Goal: Task Accomplishment & Management: Manage account settings

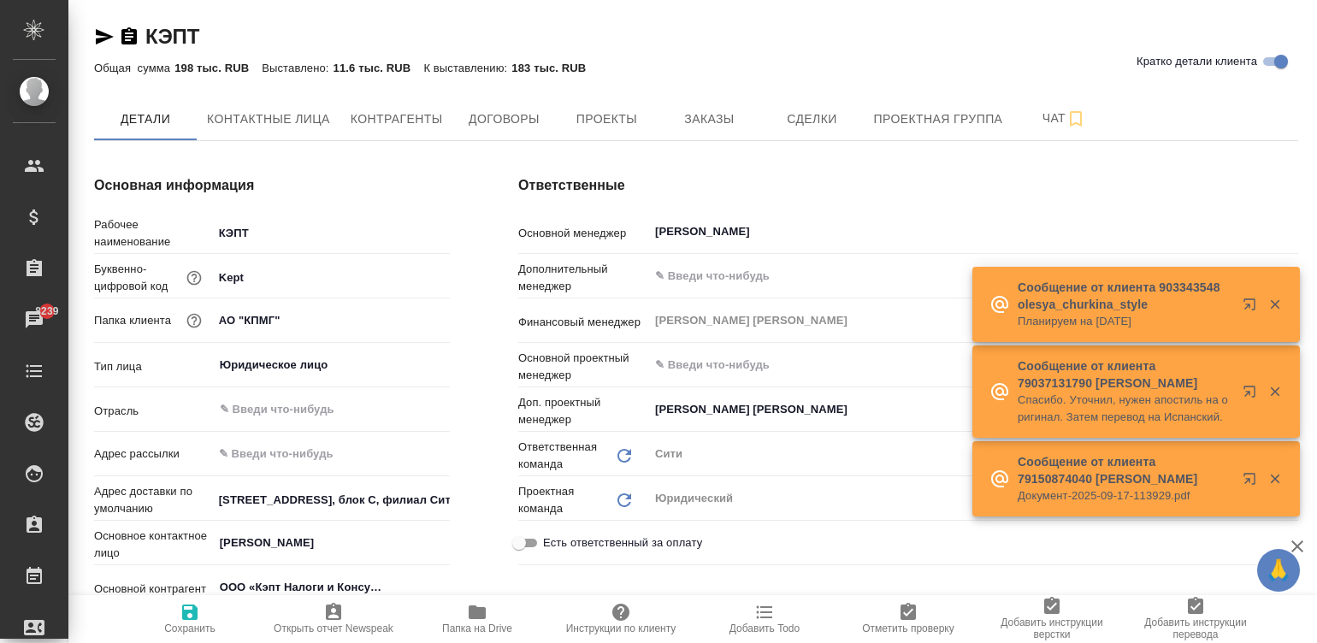
type textarea "x"
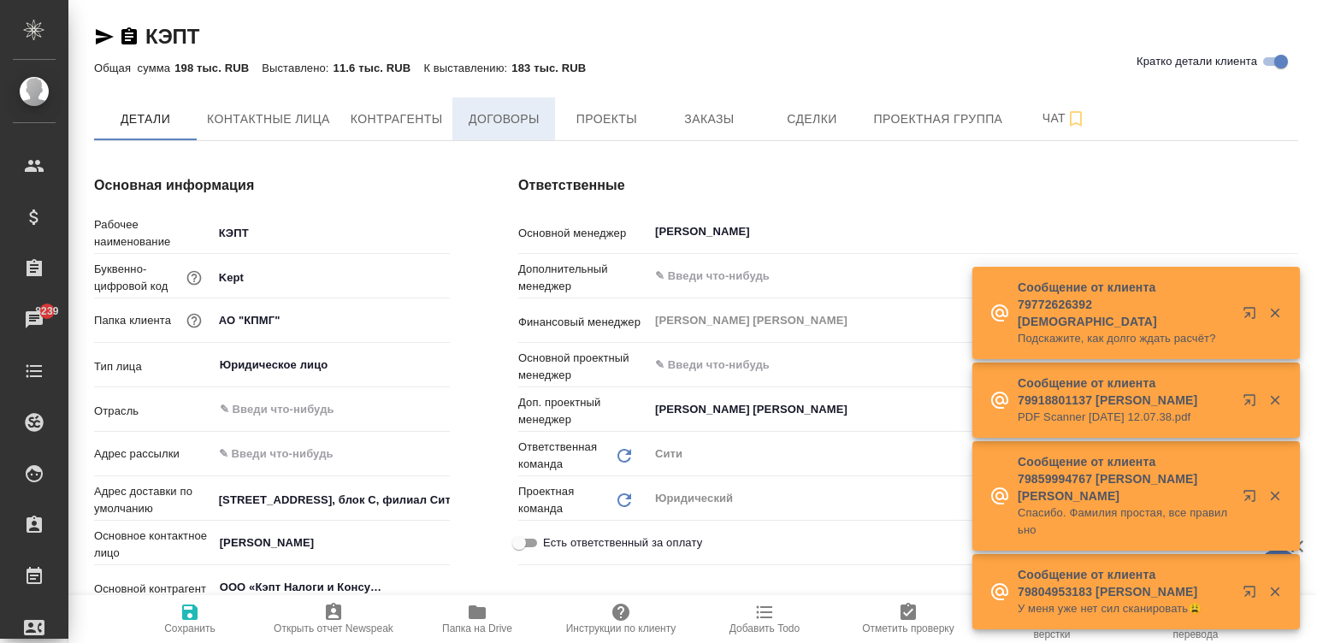
click at [506, 120] on span "Договоры" at bounding box center [504, 119] width 82 height 21
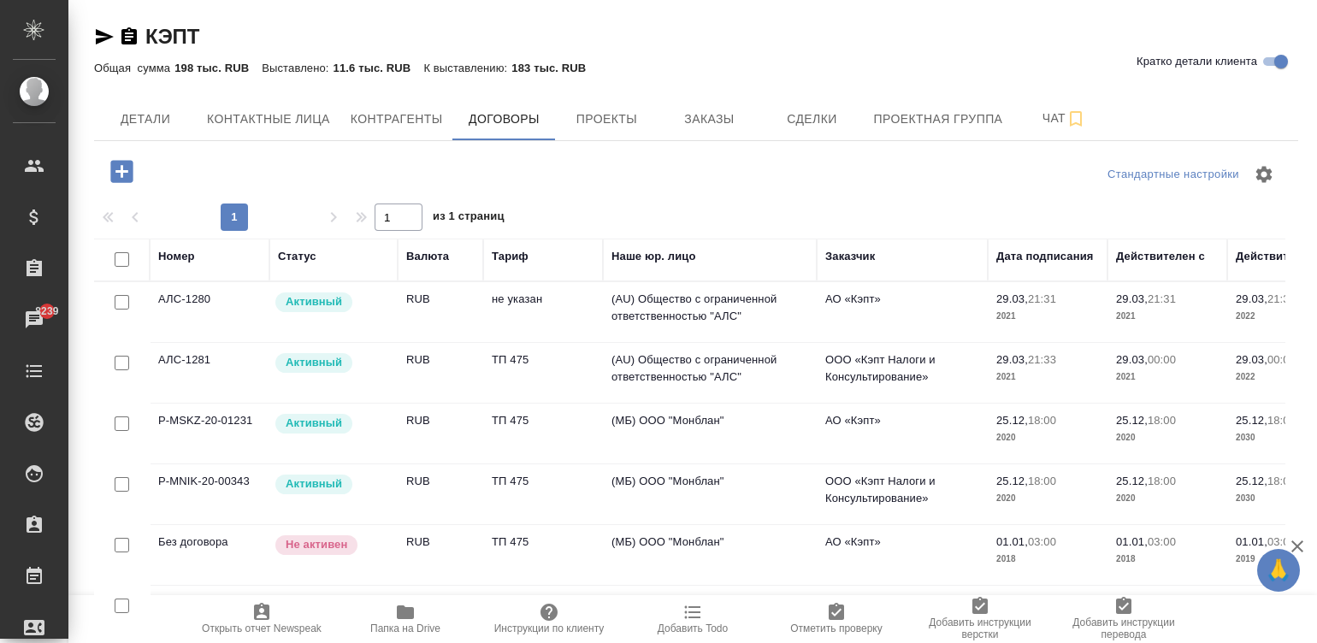
click at [316, 483] on p "Активный" at bounding box center [314, 484] width 56 height 17
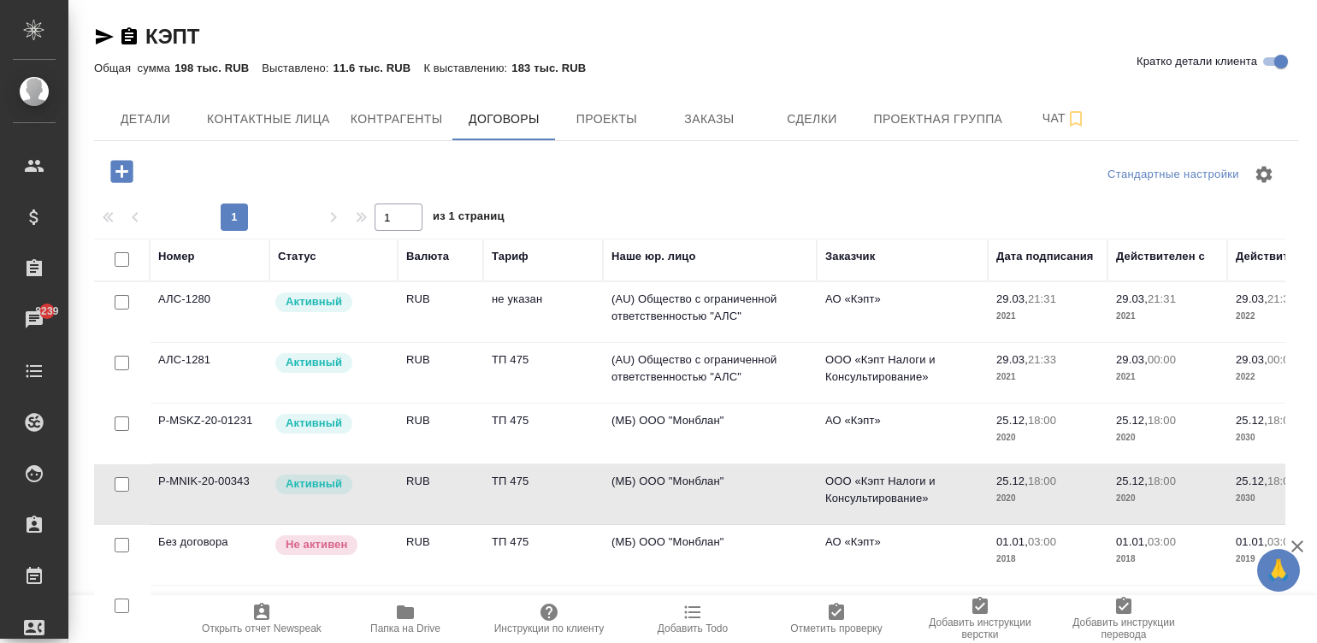
click at [316, 483] on p "Активный" at bounding box center [314, 484] width 56 height 17
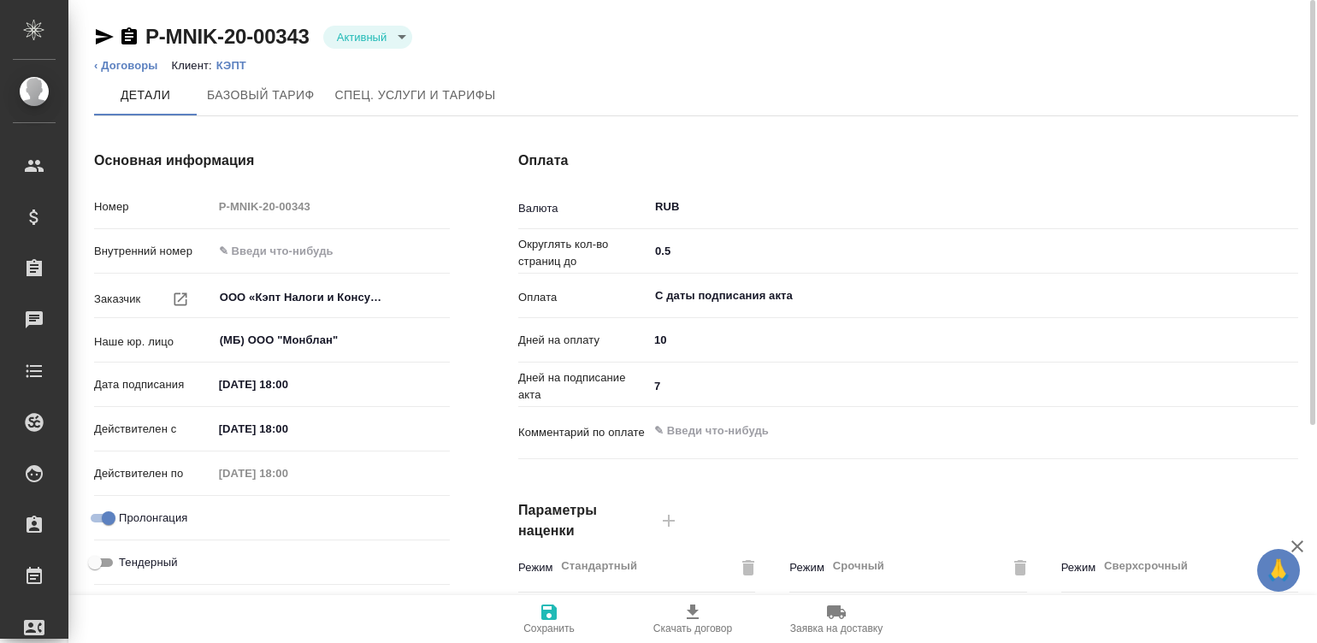
type input "ТП 475"
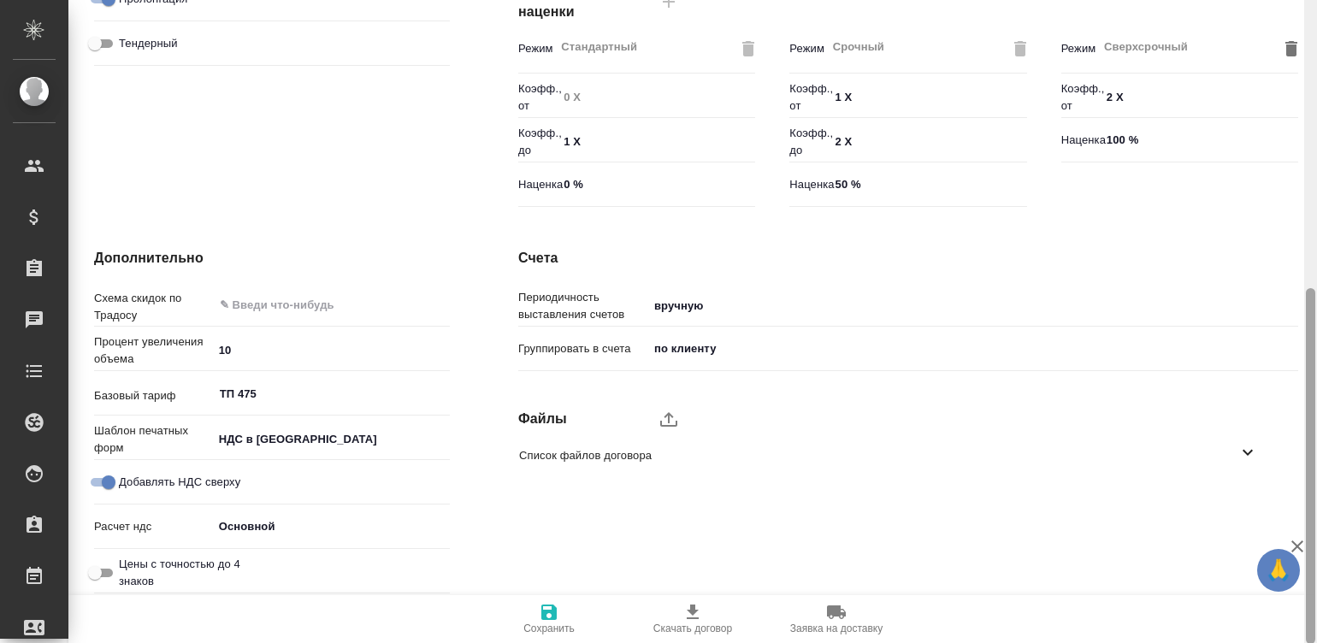
click at [1305, 505] on div at bounding box center [1310, 322] width 13 height 644
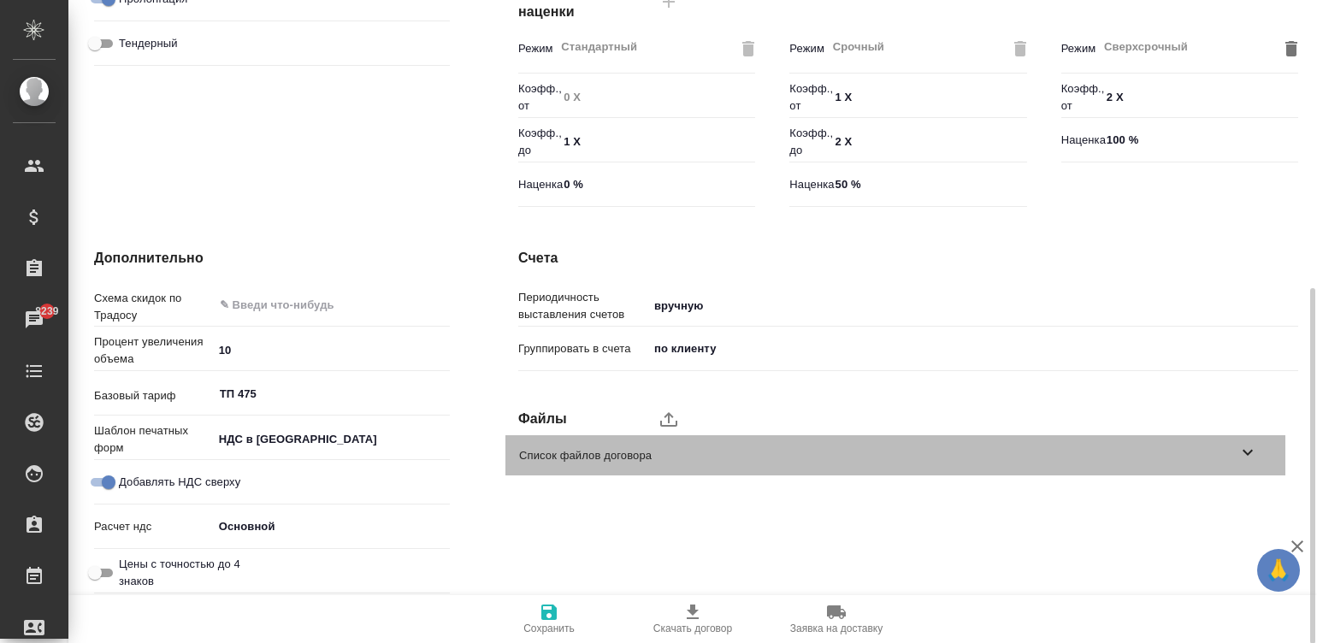
click at [907, 463] on span "Список файлов договора" at bounding box center [878, 455] width 718 height 17
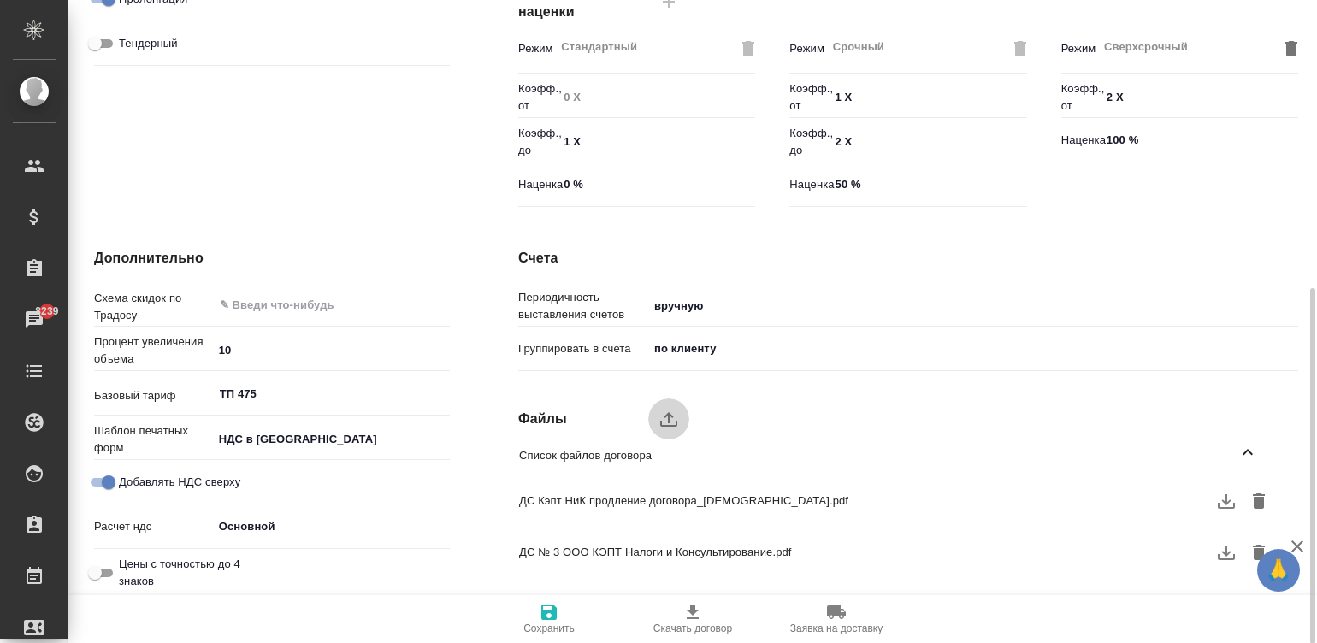
click at [653, 418] on label "upload" at bounding box center [668, 419] width 41 height 41
click at [0, 0] on input "upload" at bounding box center [0, 0] width 0 height 0
type textarea "x"
click at [556, 626] on span "Сохранить" at bounding box center [548, 629] width 51 height 12
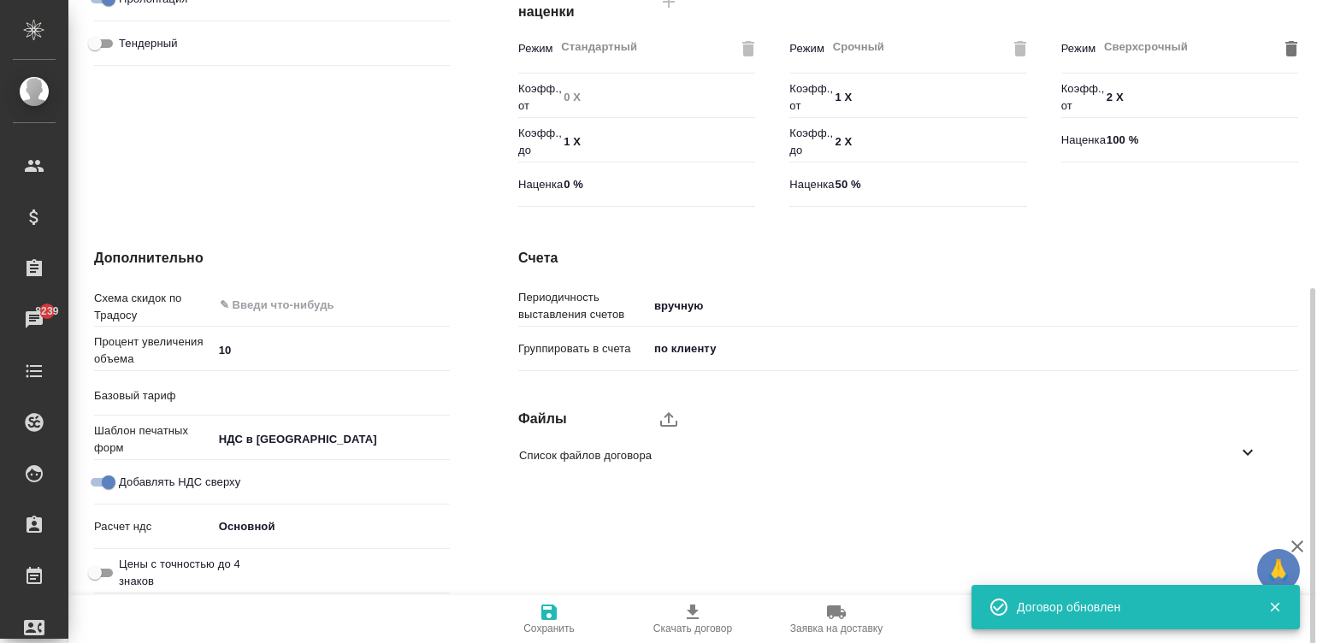
type input "ТП 475"
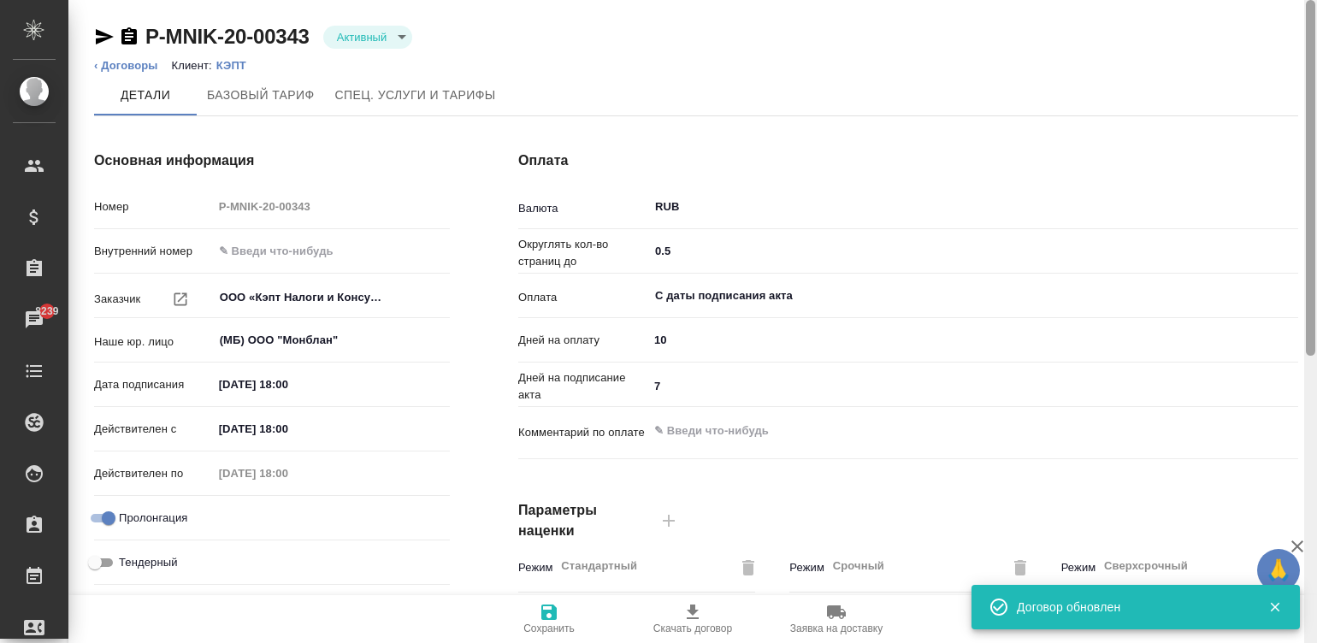
click at [1309, 20] on div at bounding box center [1310, 322] width 13 height 644
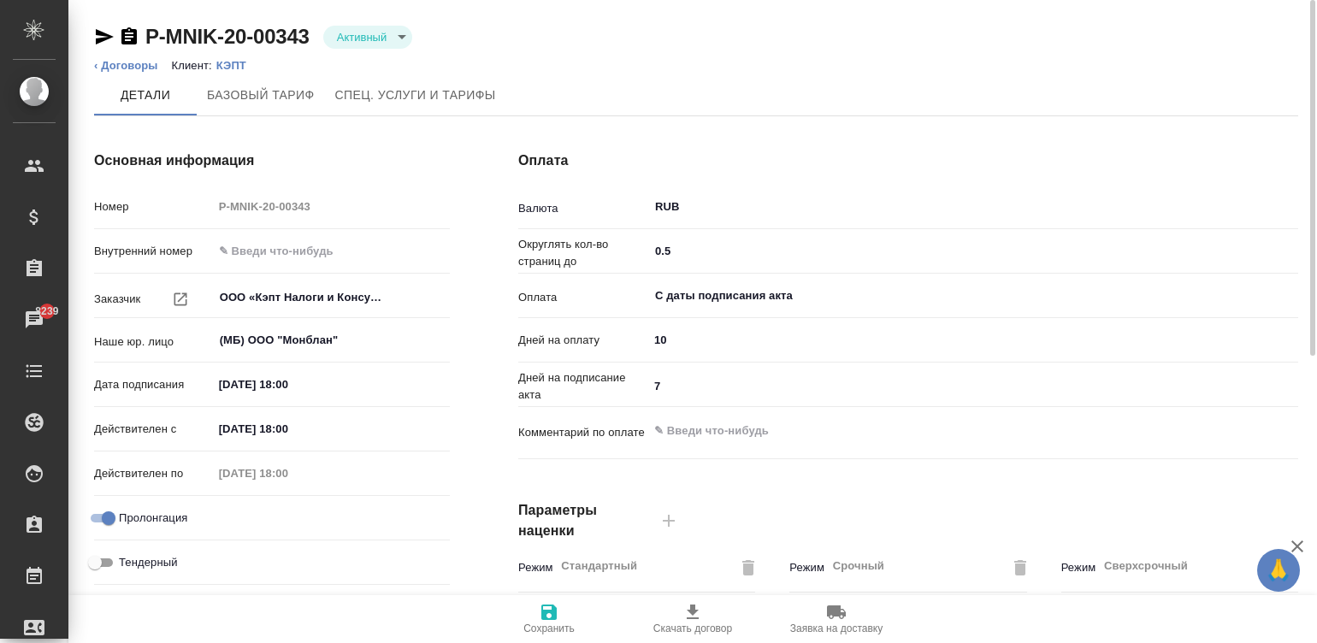
click at [228, 64] on p "КЭПТ" at bounding box center [237, 65] width 43 height 13
click at [232, 62] on p "КЭПТ" at bounding box center [237, 65] width 43 height 13
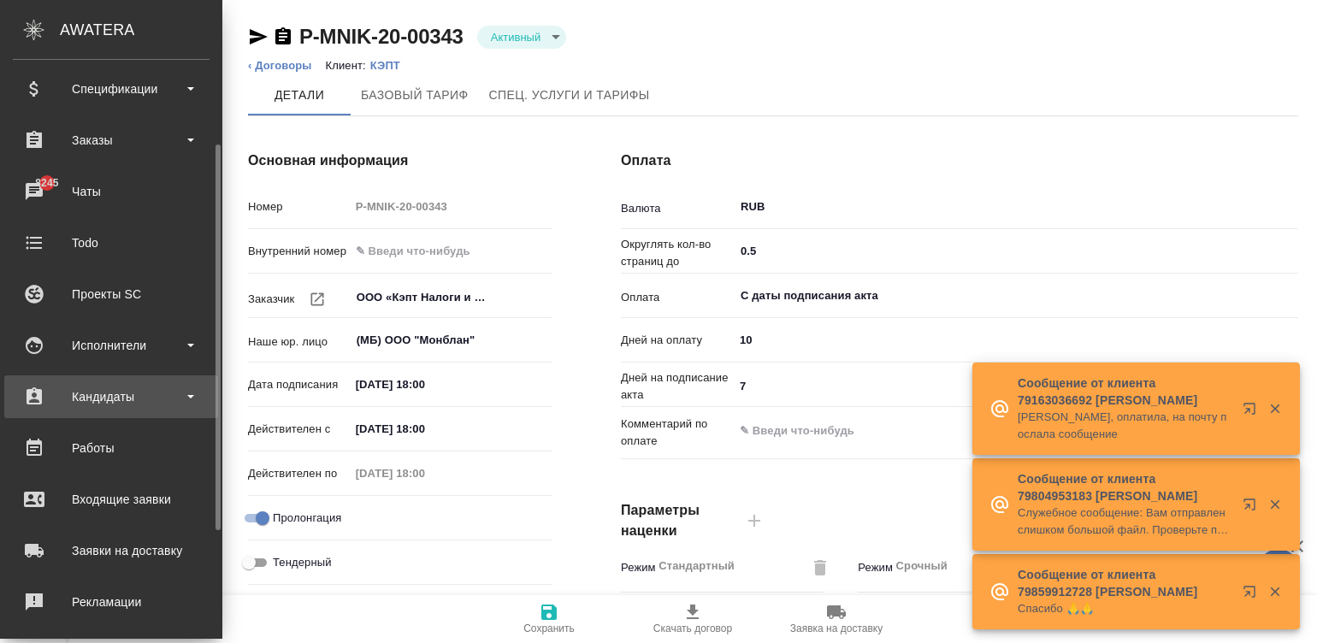
scroll to position [154, 0]
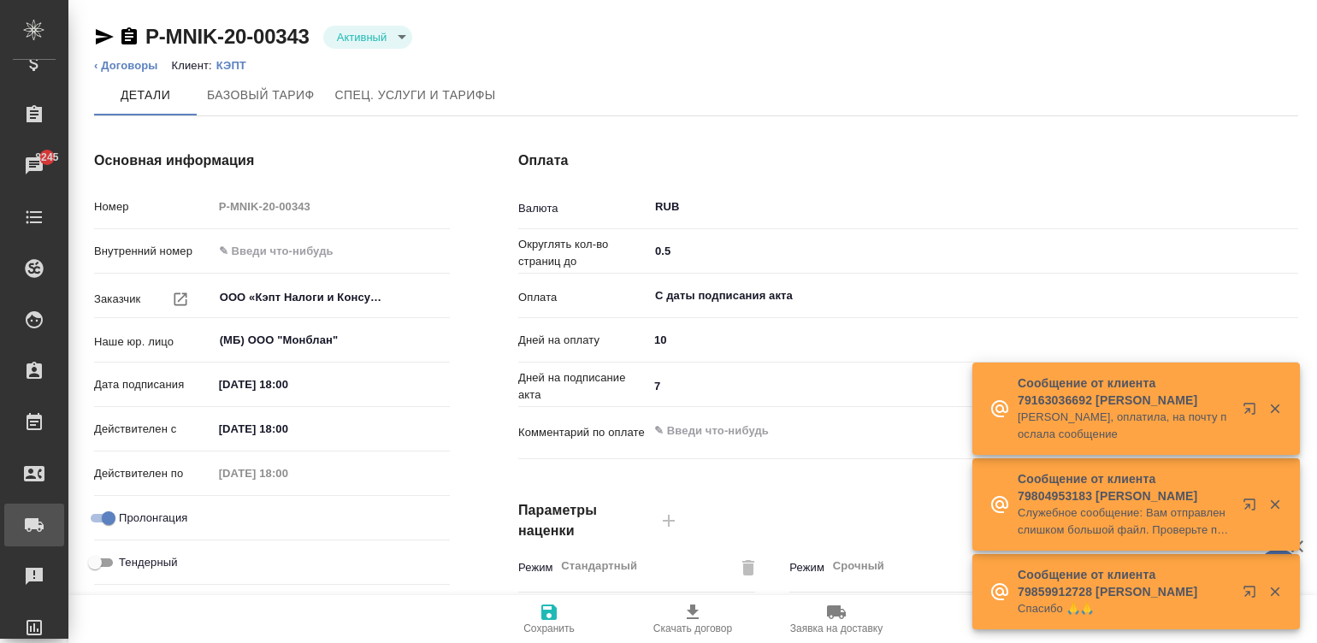
click at [34, 523] on div "Заявки на доставку" at bounding box center [12, 525] width 43 height 26
type textarea "x"
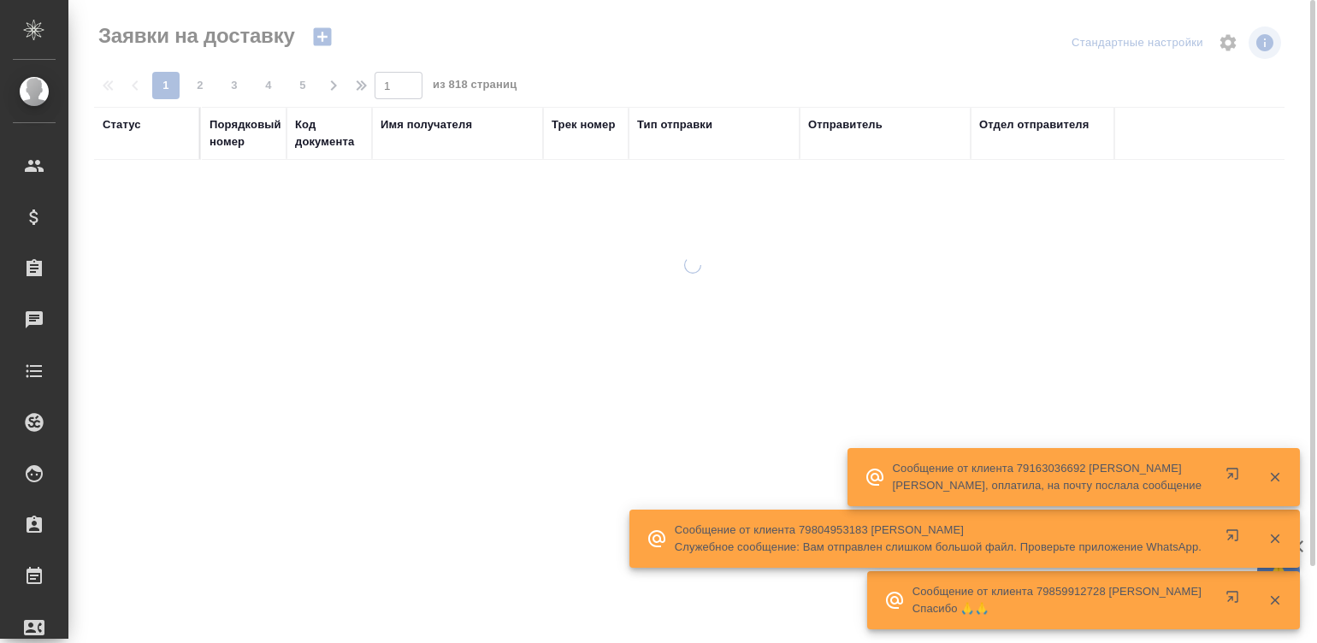
click at [318, 42] on icon "button" at bounding box center [322, 37] width 18 height 18
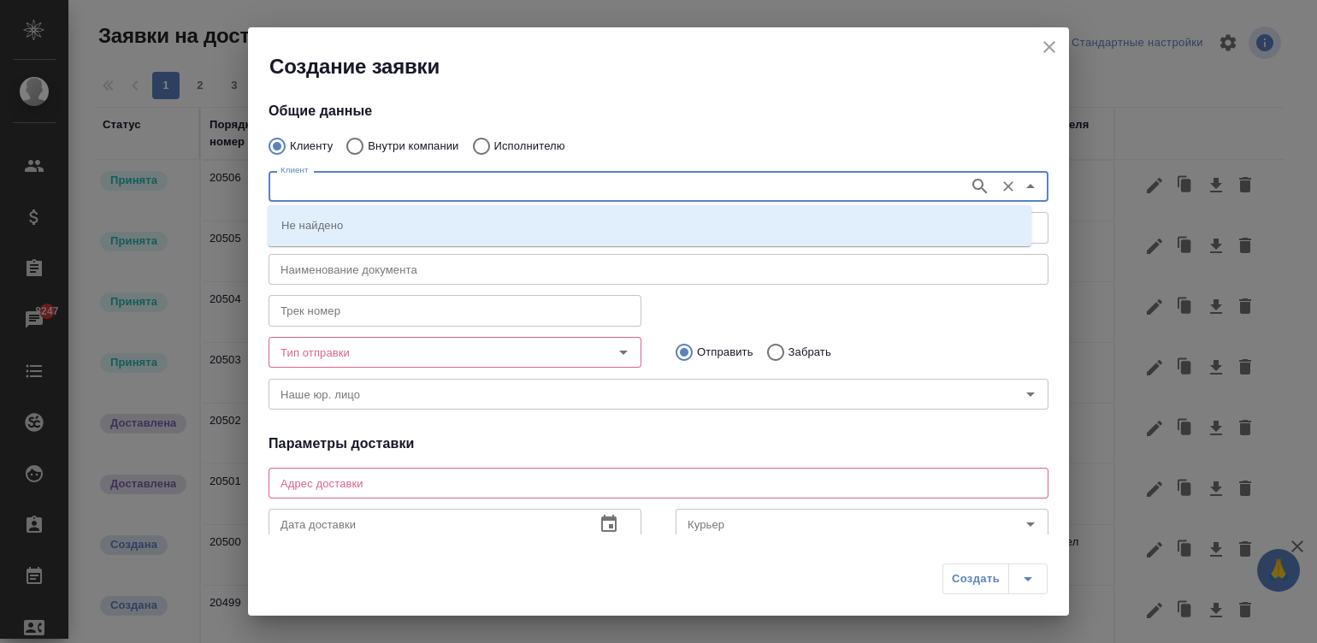
click at [451, 192] on input "Клиент" at bounding box center [617, 186] width 687 height 21
type input "интер"
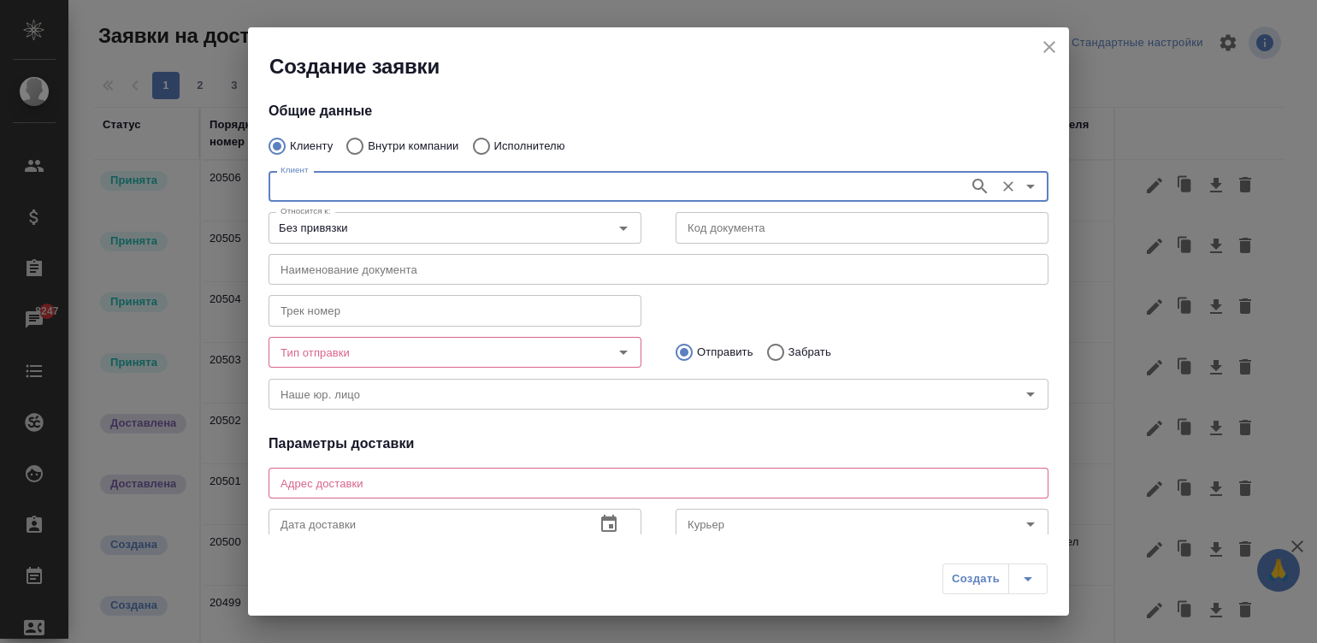
click at [342, 180] on input "Клиент" at bounding box center [617, 186] width 687 height 21
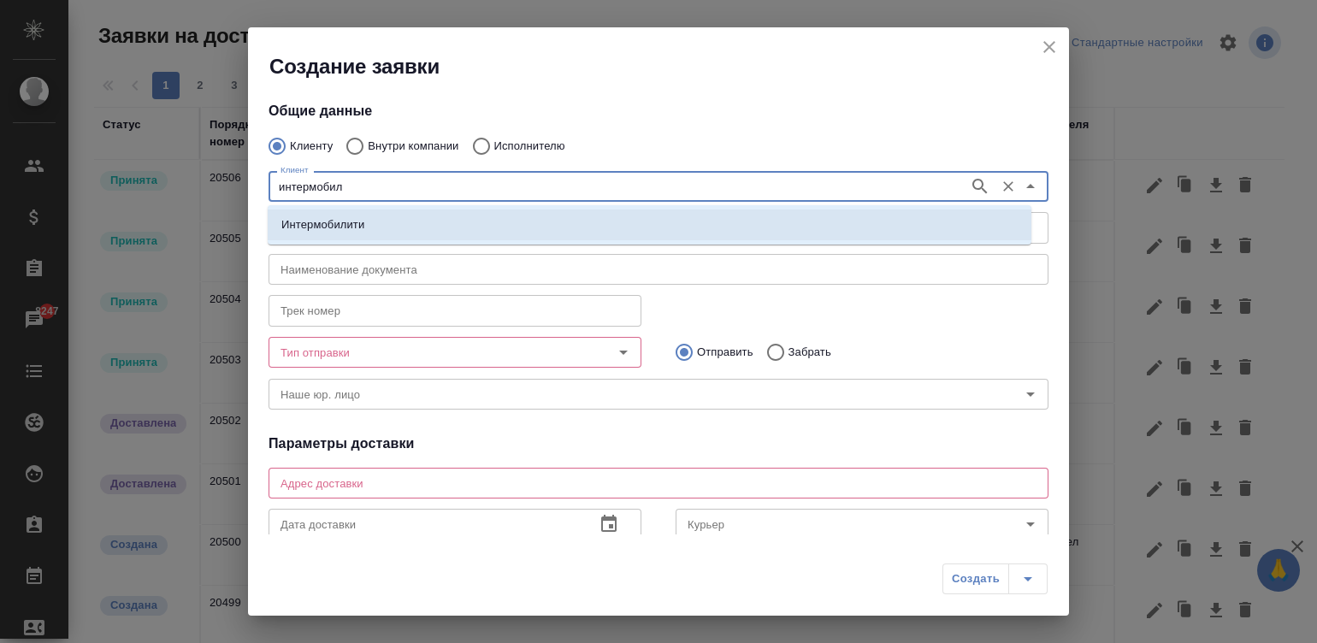
click at [375, 225] on li "Интермобилити" at bounding box center [650, 225] width 764 height 31
type input "Интермобилити"
click at [375, 225] on input "Без привязки" at bounding box center [426, 227] width 305 height 21
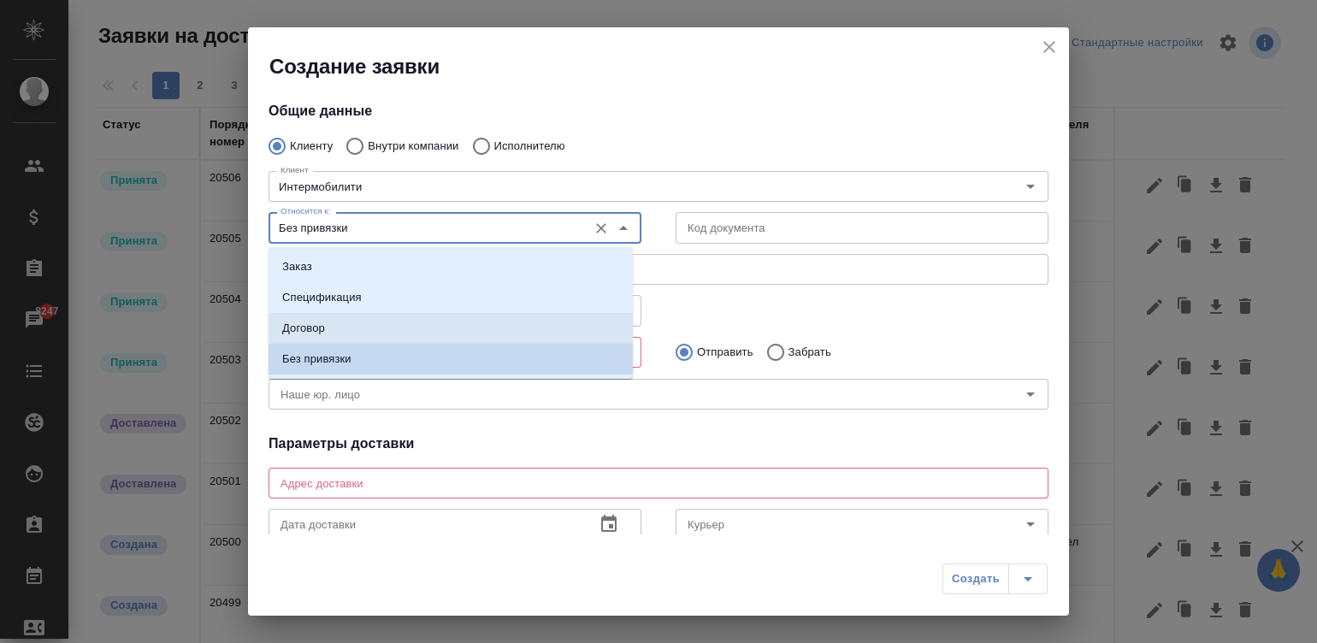
click at [358, 326] on li "Договор" at bounding box center [451, 328] width 364 height 31
type input "Договор"
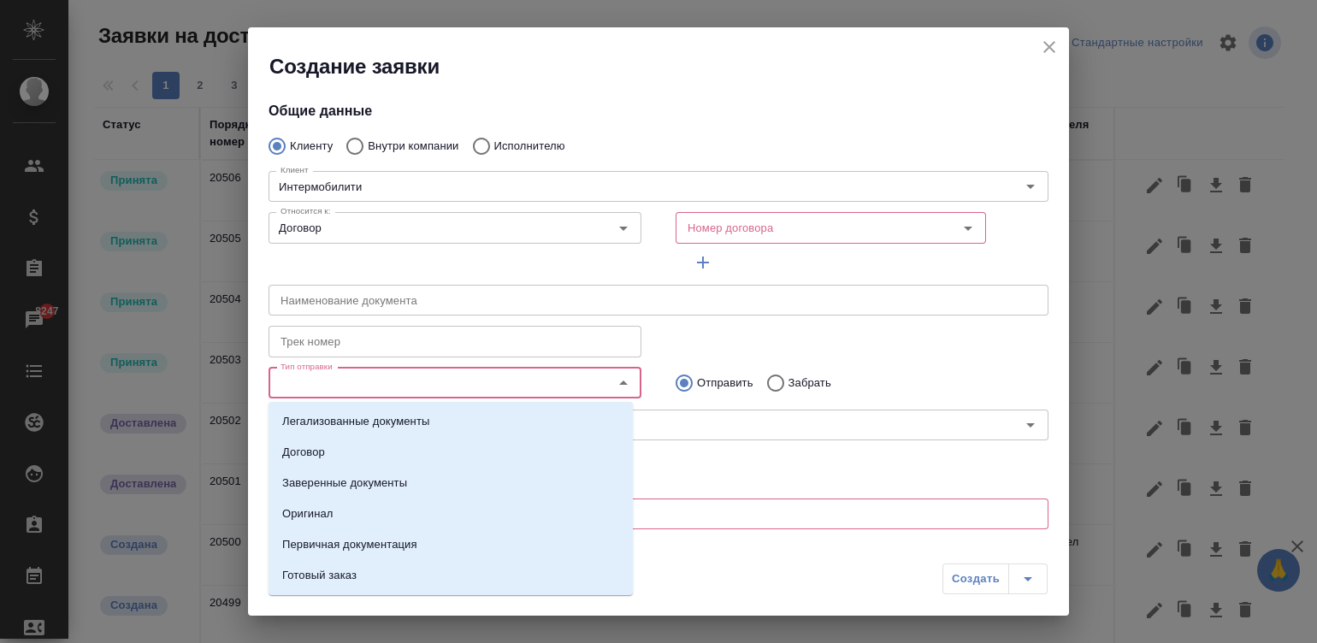
click at [502, 378] on input "Тип отправки" at bounding box center [426, 383] width 305 height 21
click at [594, 218] on button "Очистить" at bounding box center [601, 228] width 24 height 24
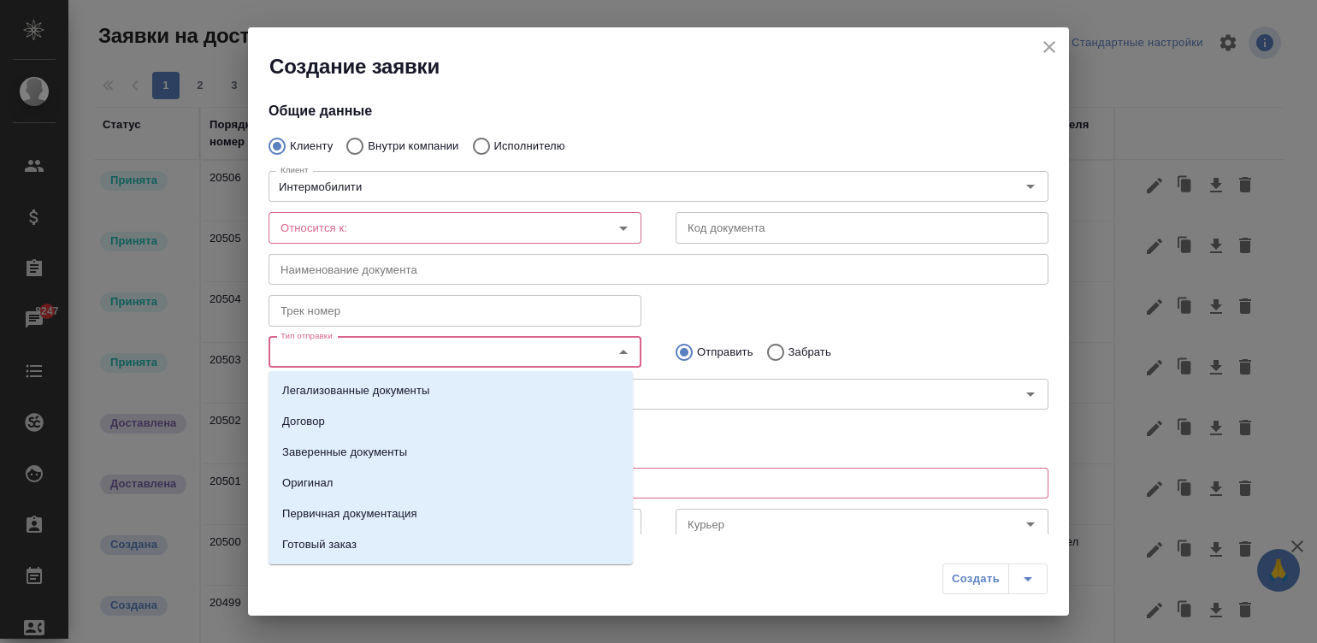
click at [483, 342] on input "Тип отправки" at bounding box center [426, 352] width 305 height 21
click at [376, 485] on li "Оригинал" at bounding box center [451, 483] width 364 height 31
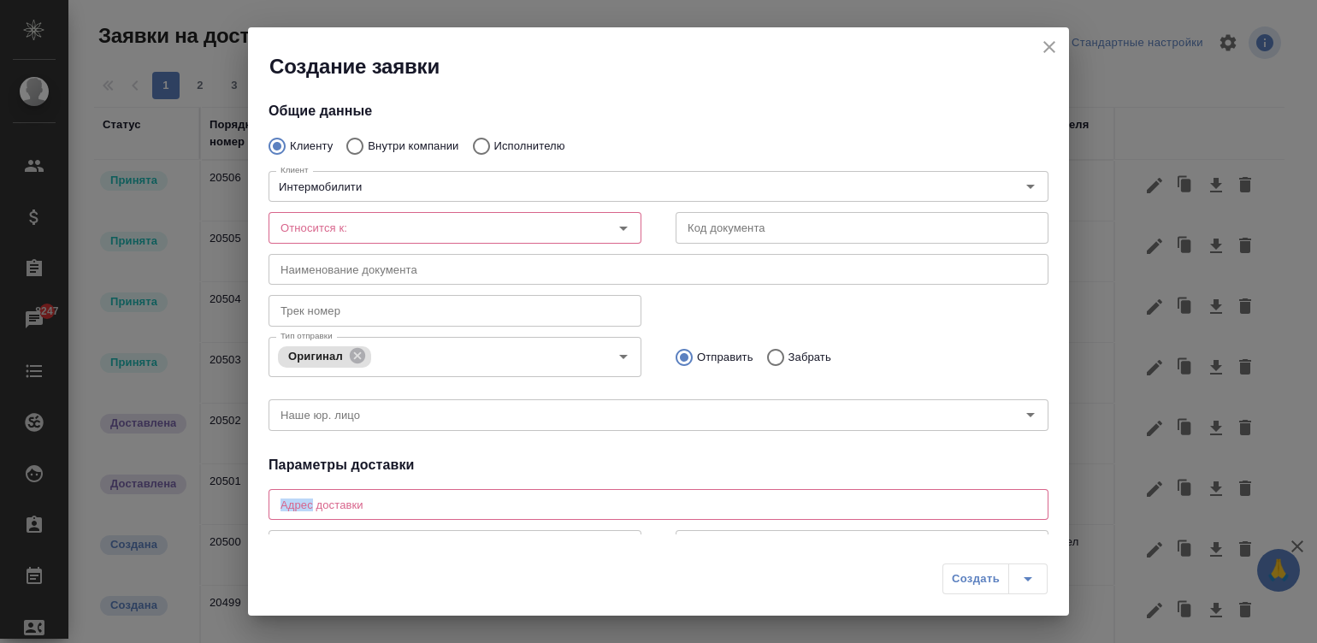
click at [376, 485] on div "Адрес доставки x Адрес доставки" at bounding box center [659, 502] width 780 height 41
click at [881, 333] on div "Отправить Забрать" at bounding box center [862, 355] width 407 height 49
click at [396, 494] on div "x Адрес доставки" at bounding box center [659, 504] width 780 height 31
paste textarea "г. Москва, ул. Правды, д. 8/13 на имя Элины Збанацкой, +7(967)1235578."
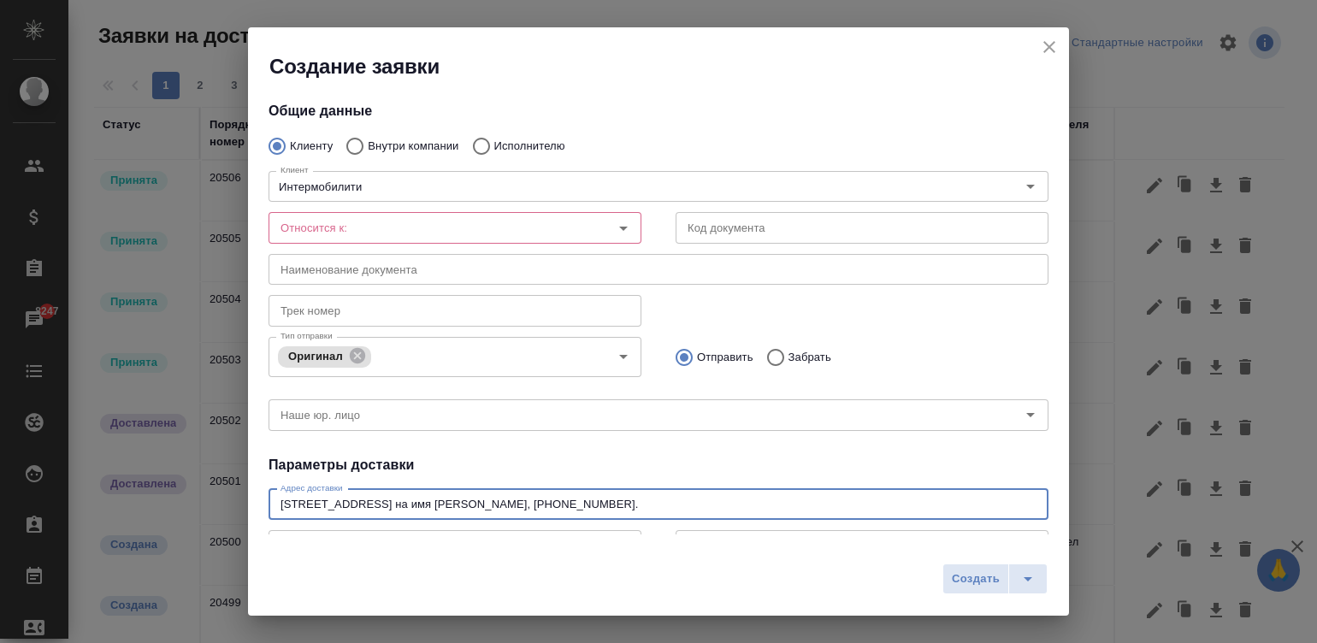
drag, startPoint x: 679, startPoint y: 505, endPoint x: 438, endPoint y: 500, distance: 241.2
click at [438, 500] on textarea "г. Москва, ул. Правды, д. 8/13 на имя Элины Збанацкой, +7(967)1235578." at bounding box center [659, 504] width 756 height 13
click at [620, 222] on icon "Open" at bounding box center [623, 228] width 21 height 21
type textarea "г. Москва, ул. Правды, д. 8/13"
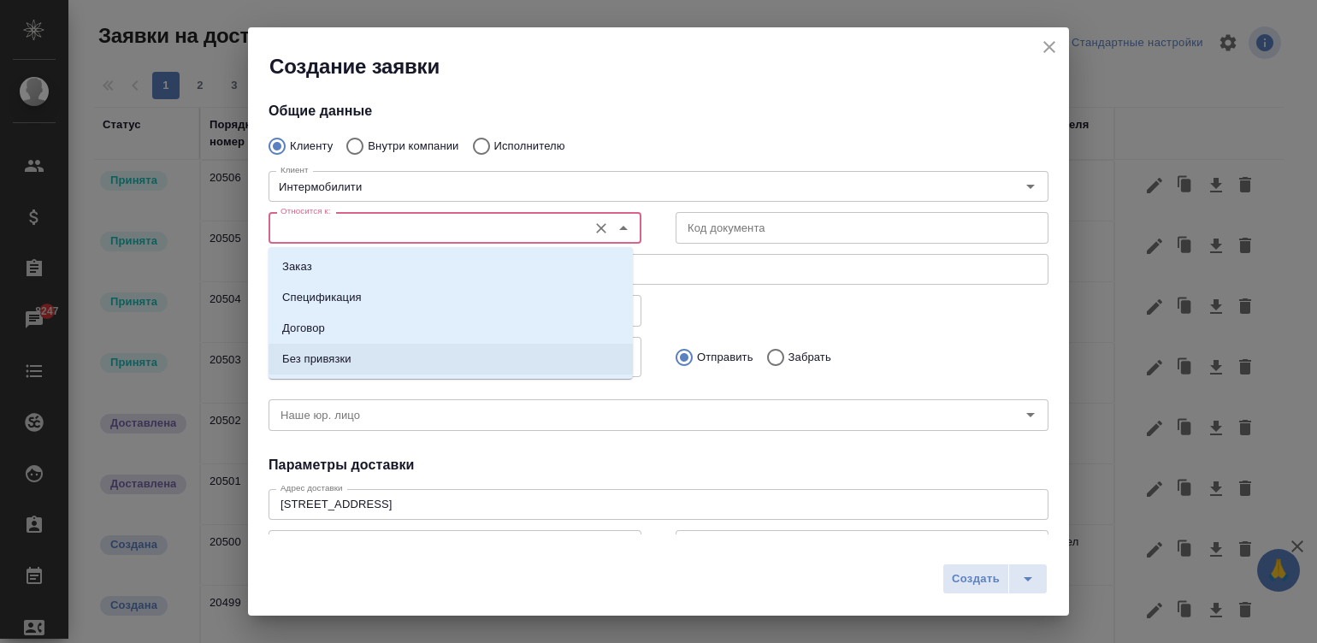
click at [310, 357] on p "Без привязки" at bounding box center [316, 359] width 69 height 17
type input "Без привязки"
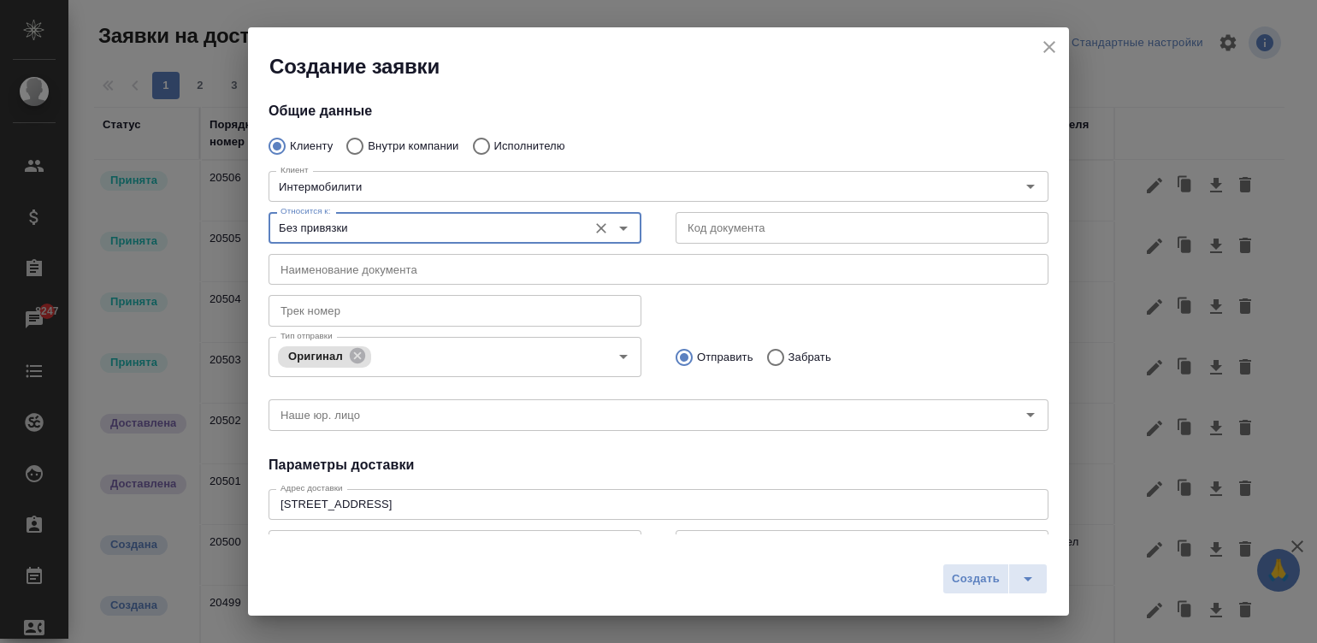
scroll to position [290, 0]
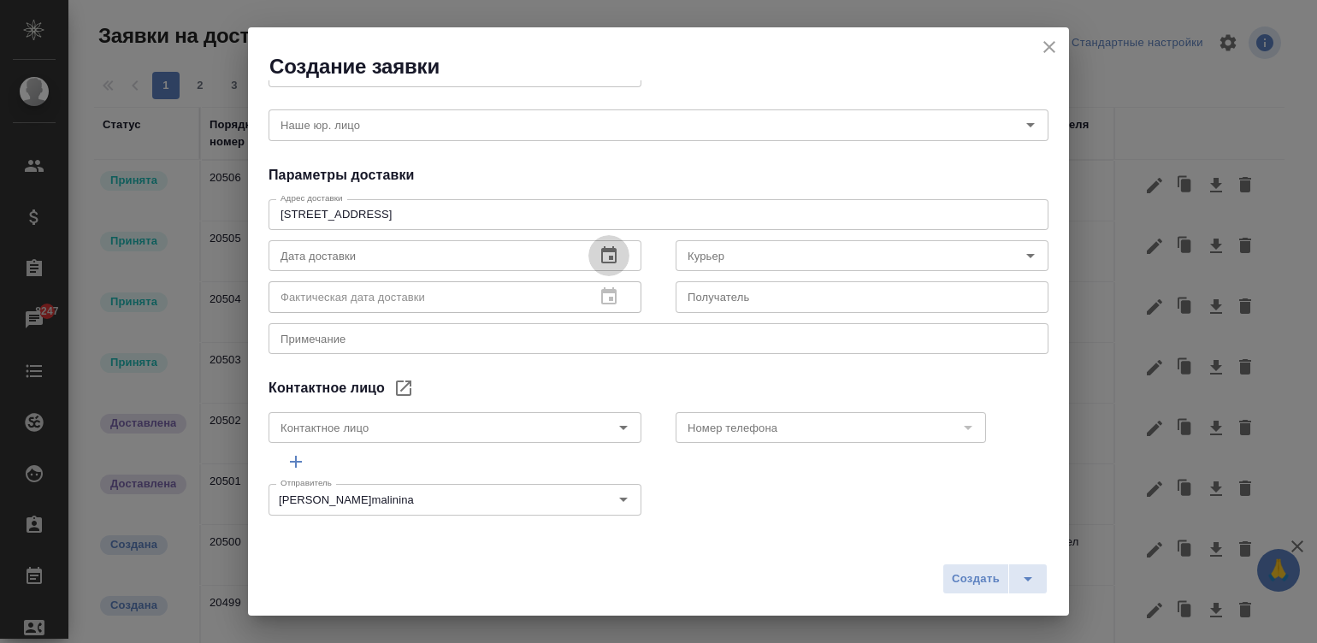
click at [601, 250] on icon "button" at bounding box center [608, 254] width 15 height 17
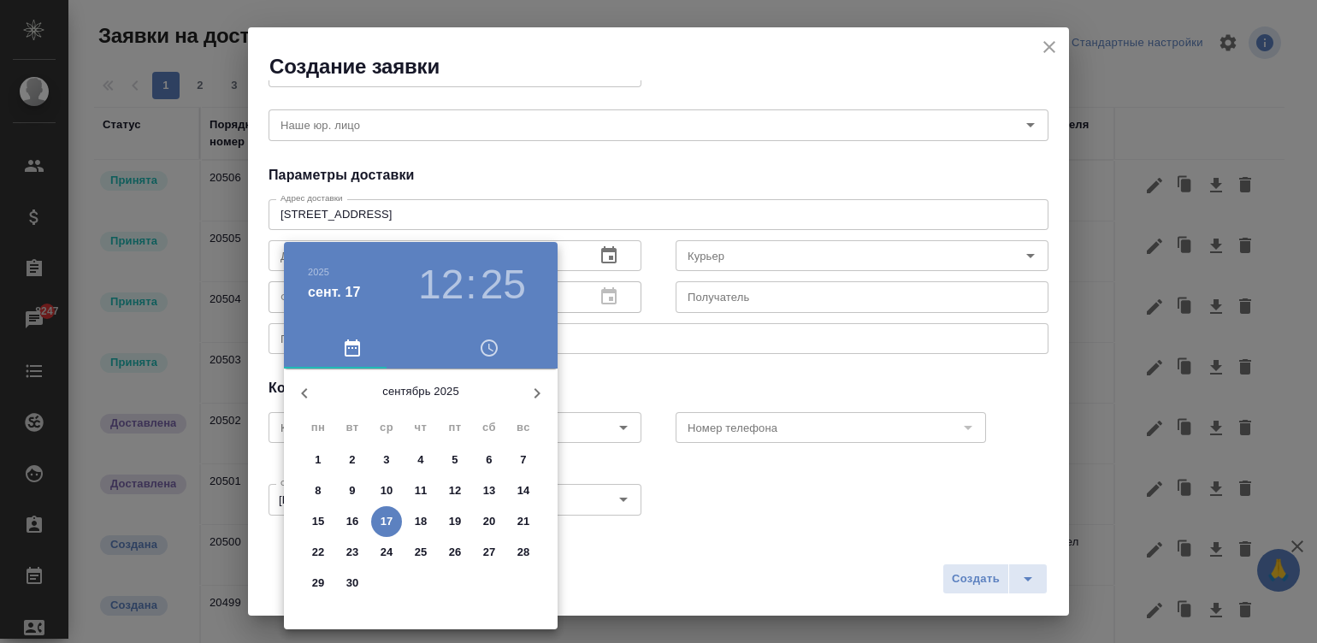
click at [449, 523] on p "19" at bounding box center [455, 521] width 13 height 17
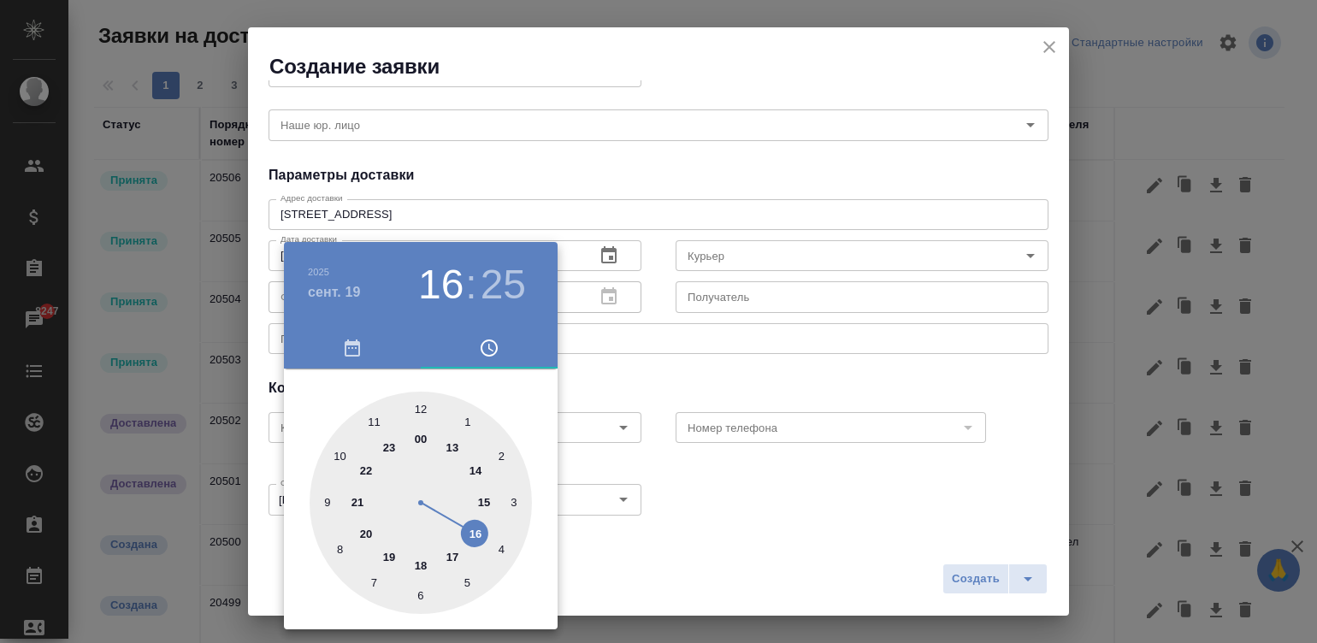
click at [448, 523] on div at bounding box center [421, 503] width 222 height 222
click at [439, 289] on h3 "16" at bounding box center [440, 285] width 45 height 48
click at [345, 336] on button "button" at bounding box center [352, 348] width 137 height 41
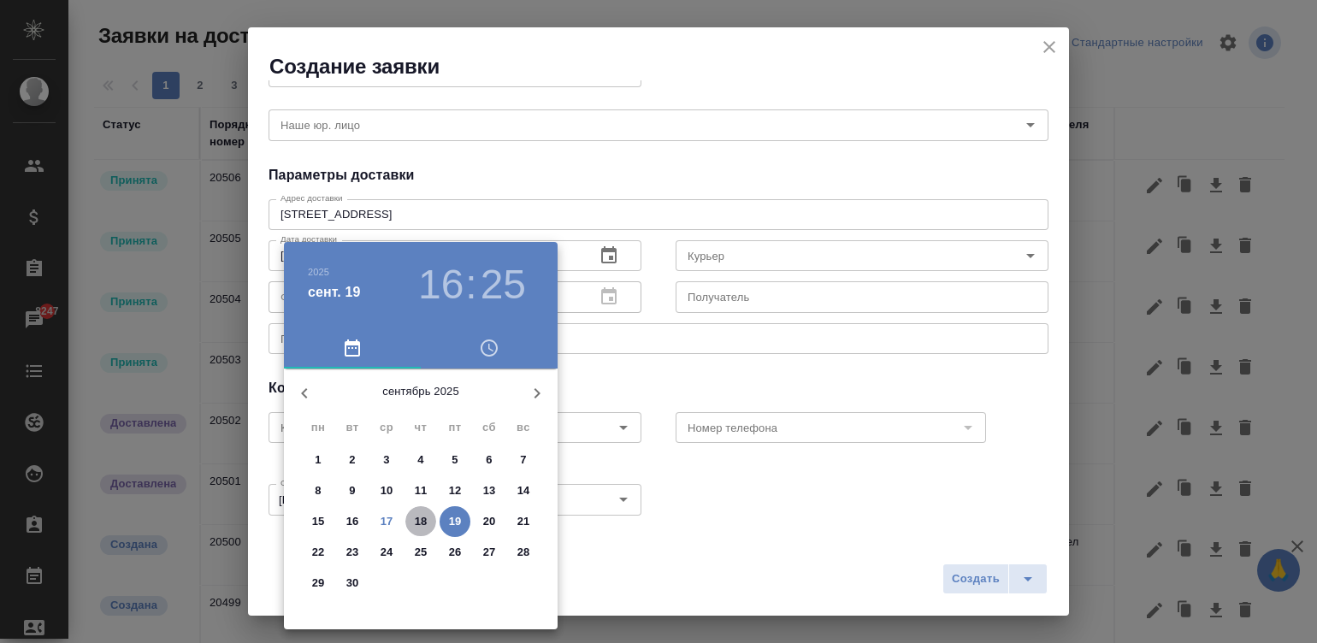
click at [410, 517] on span "18" at bounding box center [420, 521] width 31 height 17
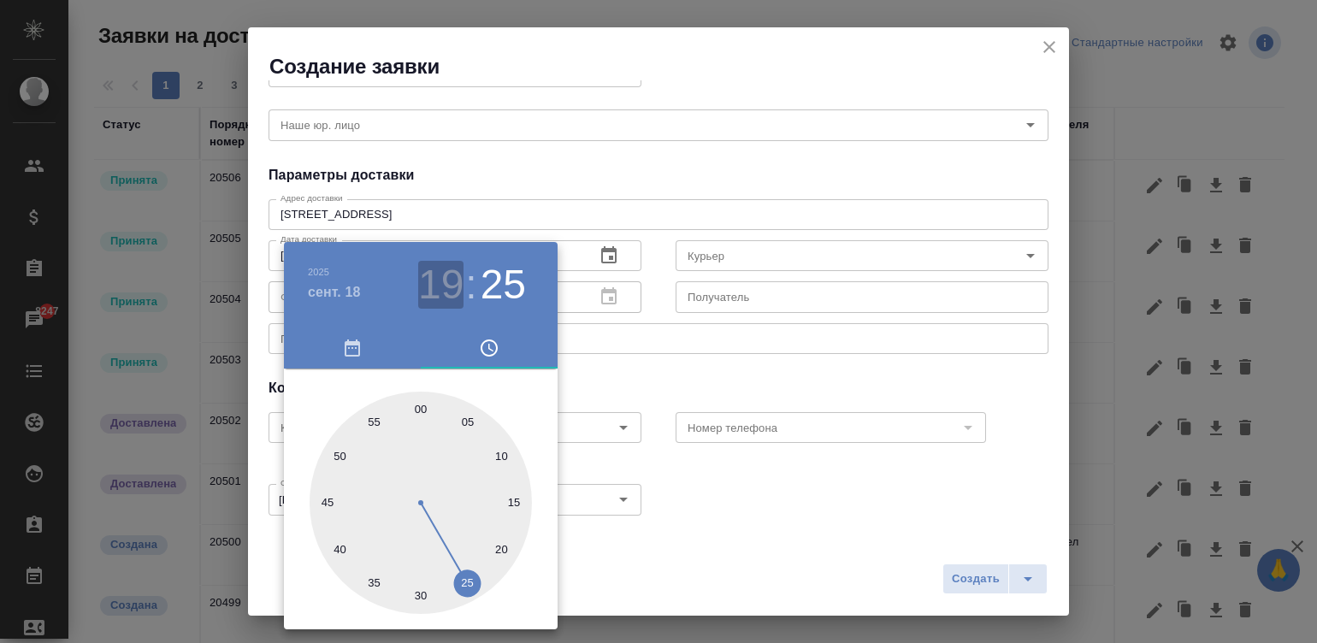
click at [442, 270] on h3 "19" at bounding box center [440, 285] width 45 height 48
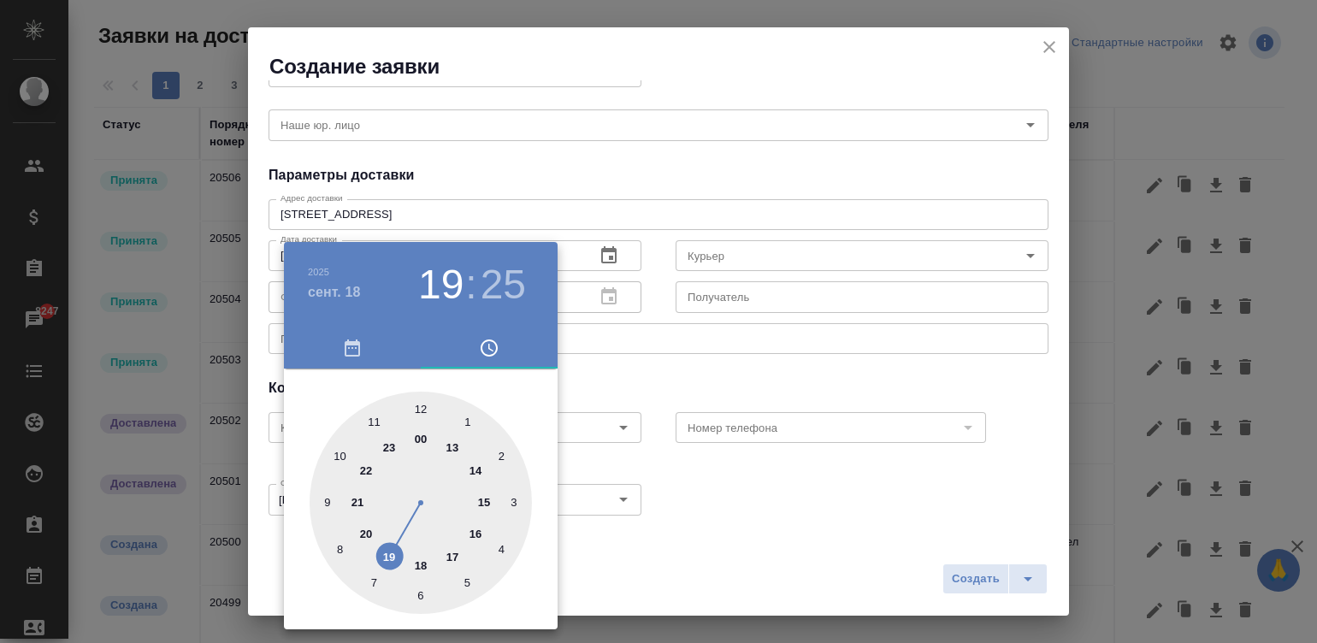
click at [454, 551] on div at bounding box center [421, 503] width 222 height 222
click at [413, 406] on div at bounding box center [421, 503] width 222 height 222
click at [414, 397] on div at bounding box center [421, 503] width 222 height 222
type input "18.09.2025 17:00"
click at [420, 398] on div at bounding box center [421, 503] width 222 height 222
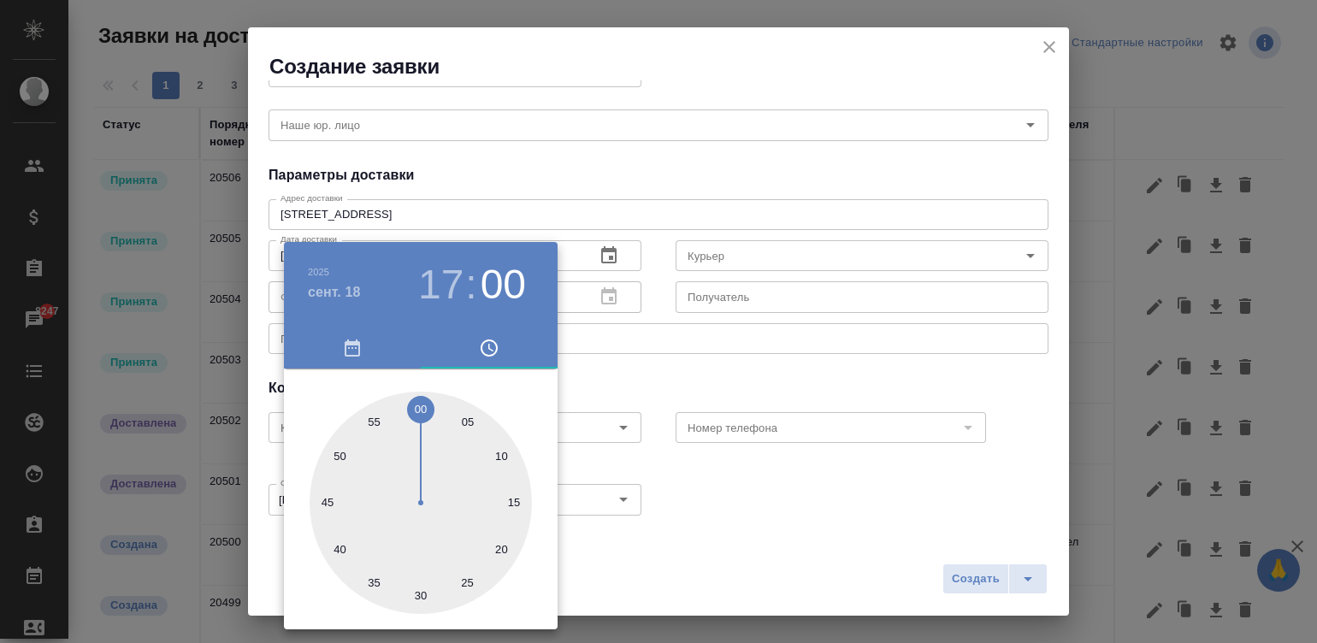
click at [606, 385] on div at bounding box center [658, 321] width 1317 height 643
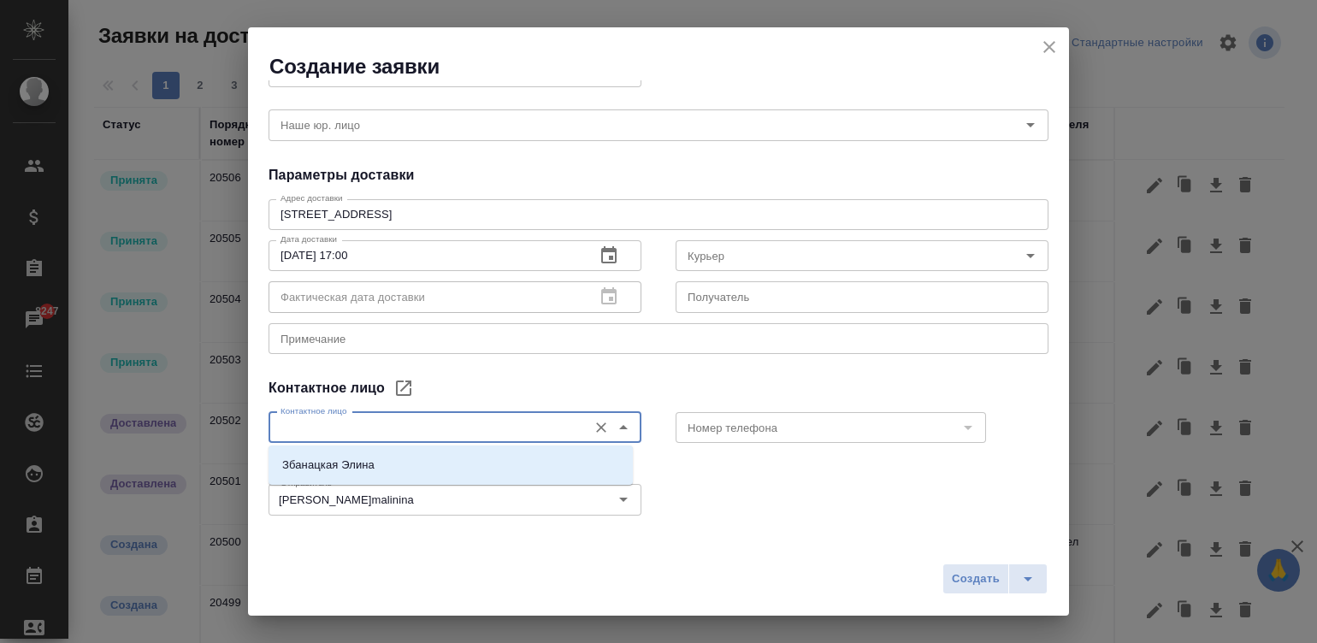
click at [534, 423] on input "Контактное лицо" at bounding box center [426, 427] width 305 height 21
click at [452, 461] on li "Збанацкая Элина" at bounding box center [451, 465] width 364 height 31
type input "Збанацкая Элина"
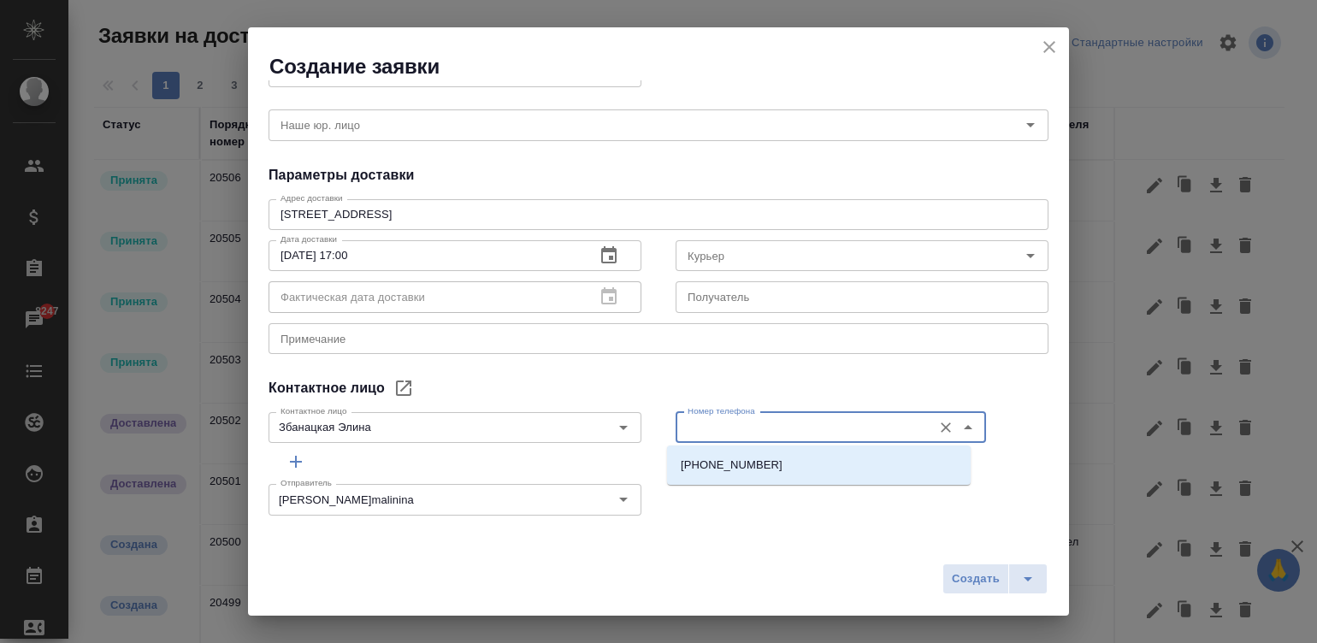
click at [789, 421] on input "Номер телефона" at bounding box center [802, 427] width 243 height 21
click at [749, 462] on p "+79671235578" at bounding box center [732, 465] width 102 height 17
type input "+79671235578"
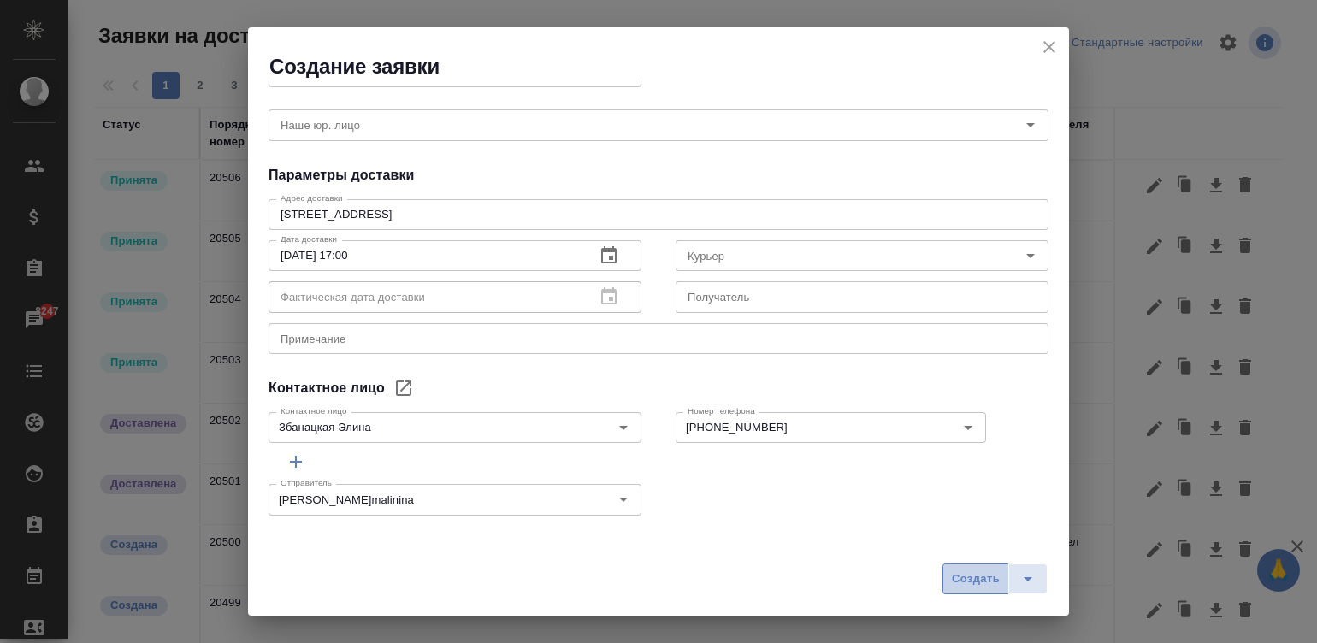
click at [974, 573] on span "Создать" at bounding box center [976, 580] width 48 height 20
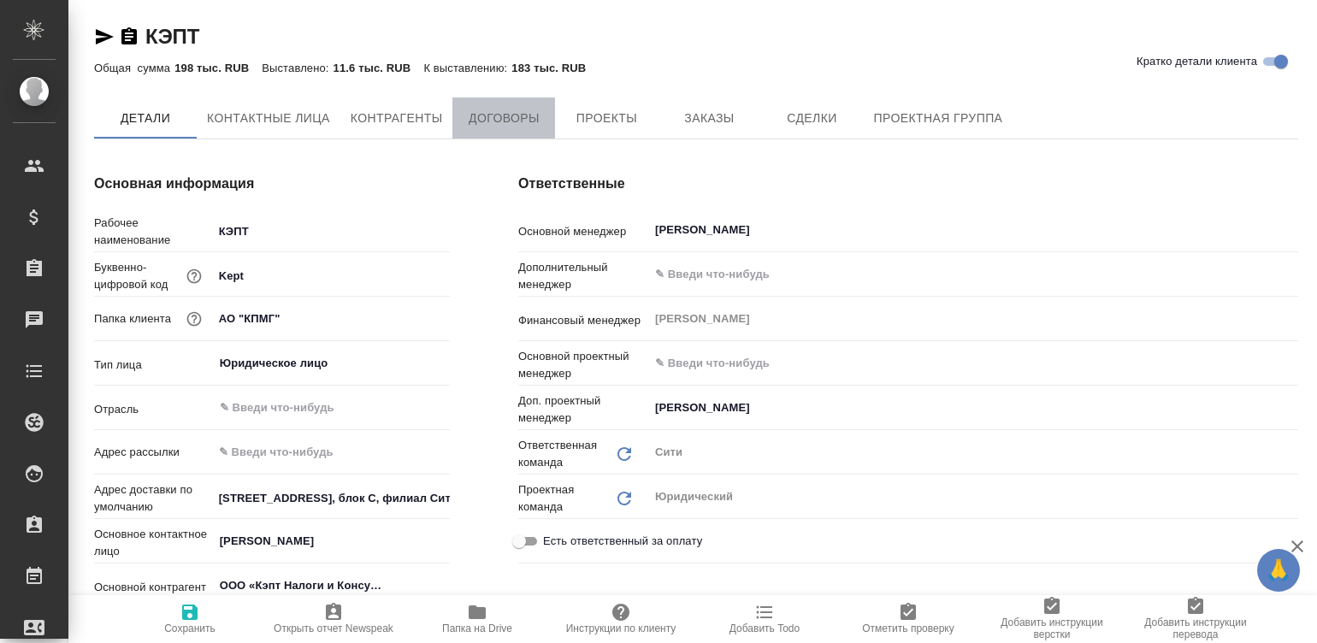
click at [517, 111] on span "Договоры" at bounding box center [504, 118] width 82 height 21
type textarea "x"
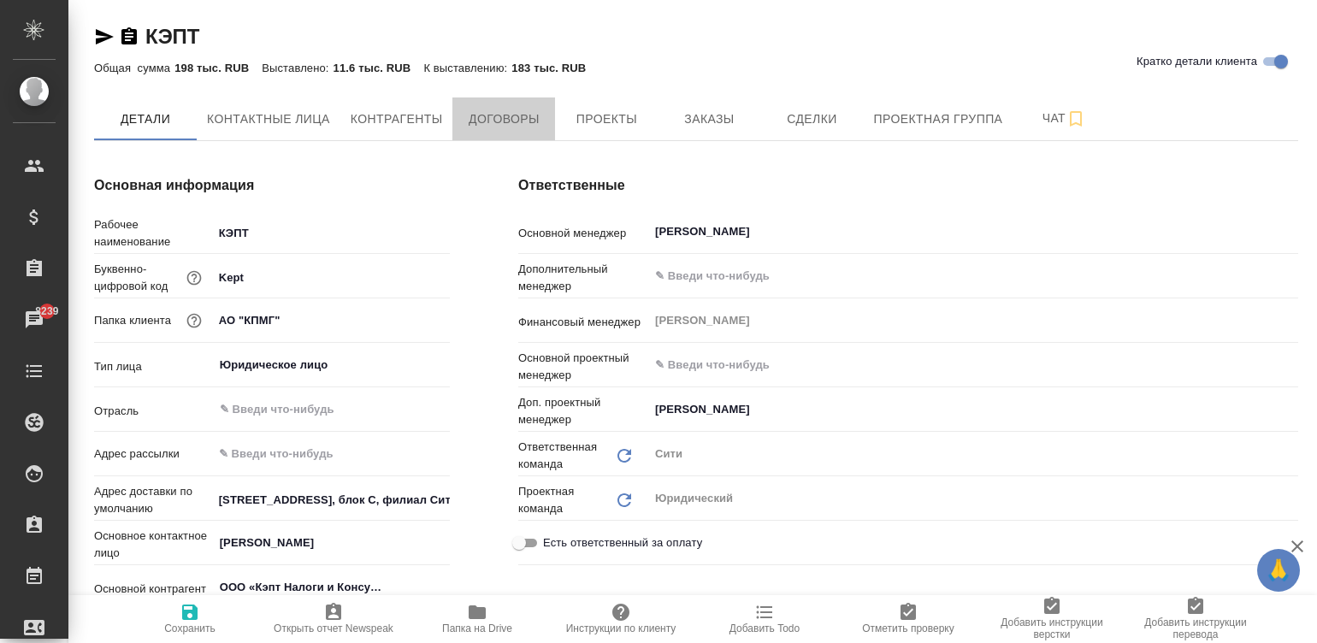
click at [512, 117] on span "Договоры" at bounding box center [504, 119] width 82 height 21
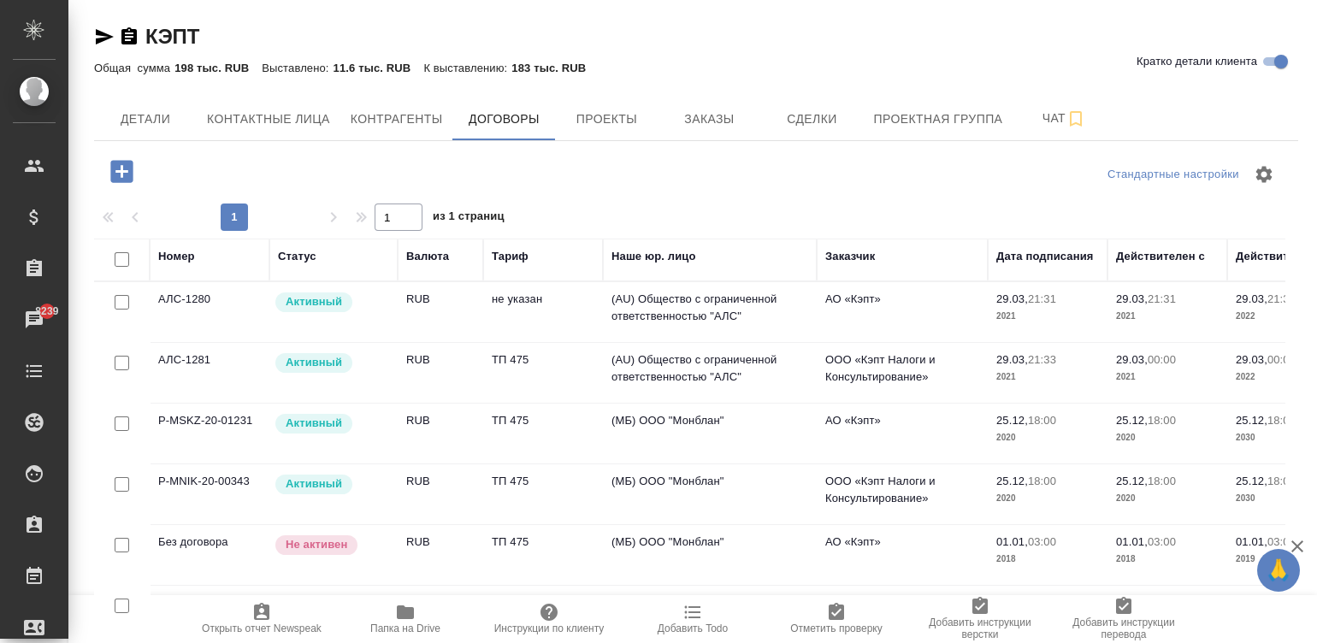
click at [537, 434] on td "ТП 475" at bounding box center [543, 434] width 120 height 60
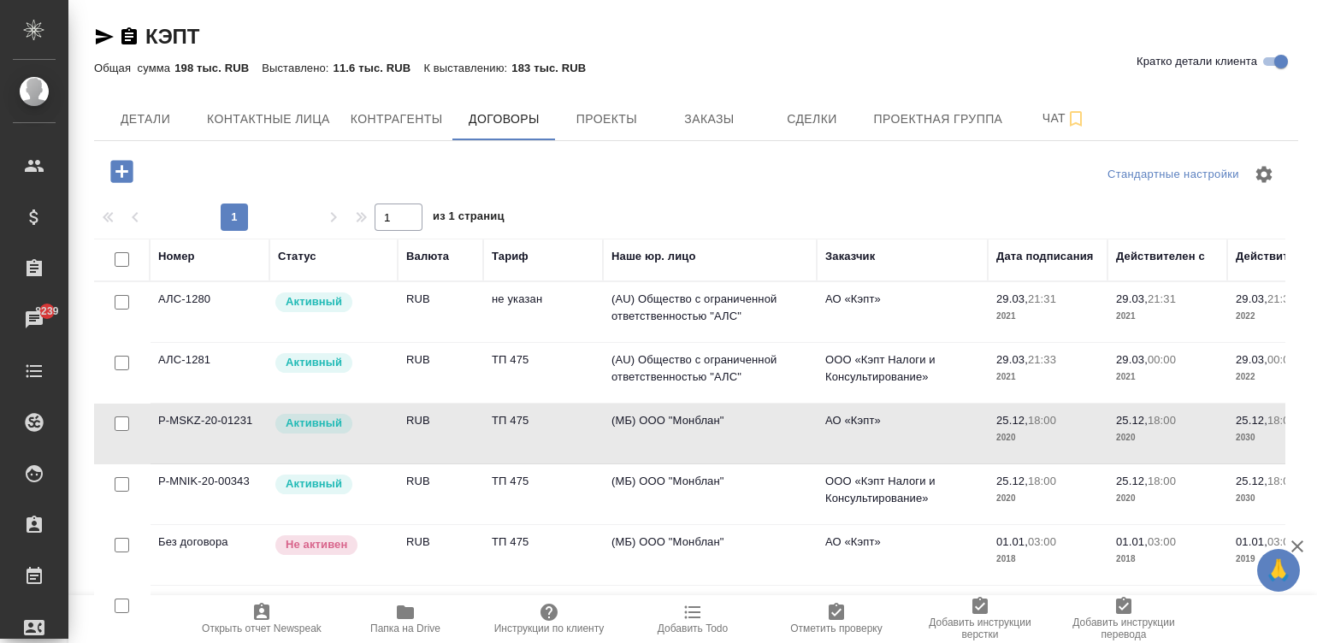
click at [537, 434] on td "ТП 475" at bounding box center [543, 434] width 120 height 60
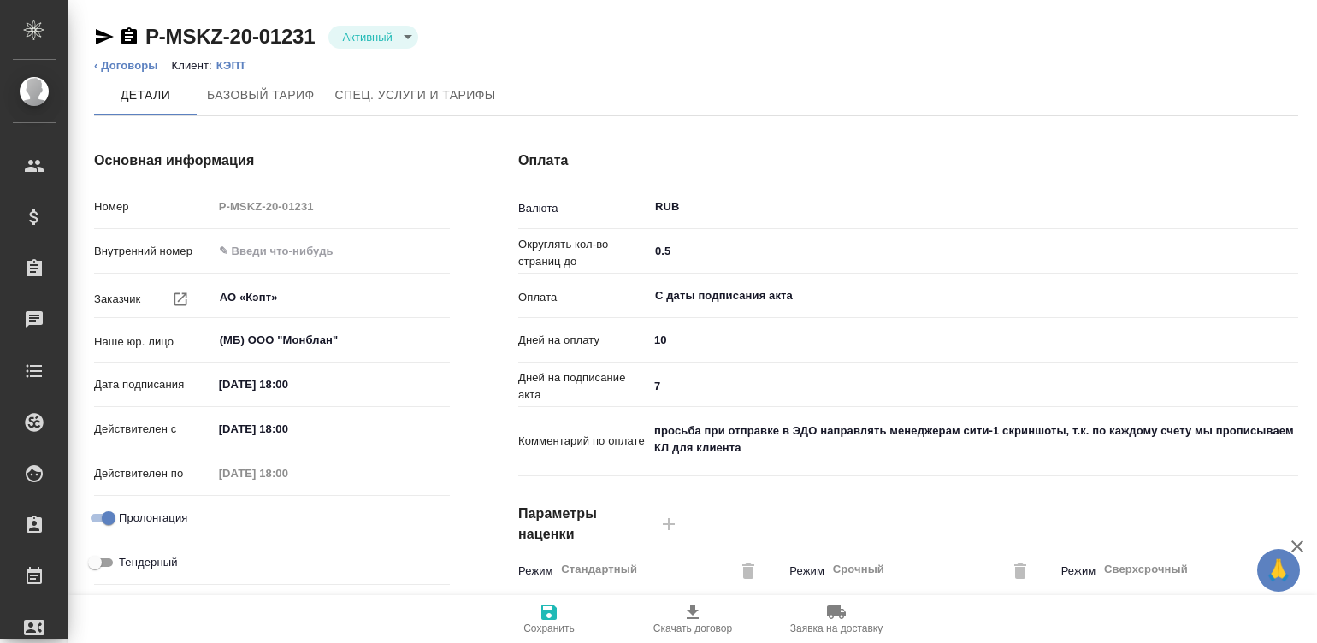
type input "ТП 475"
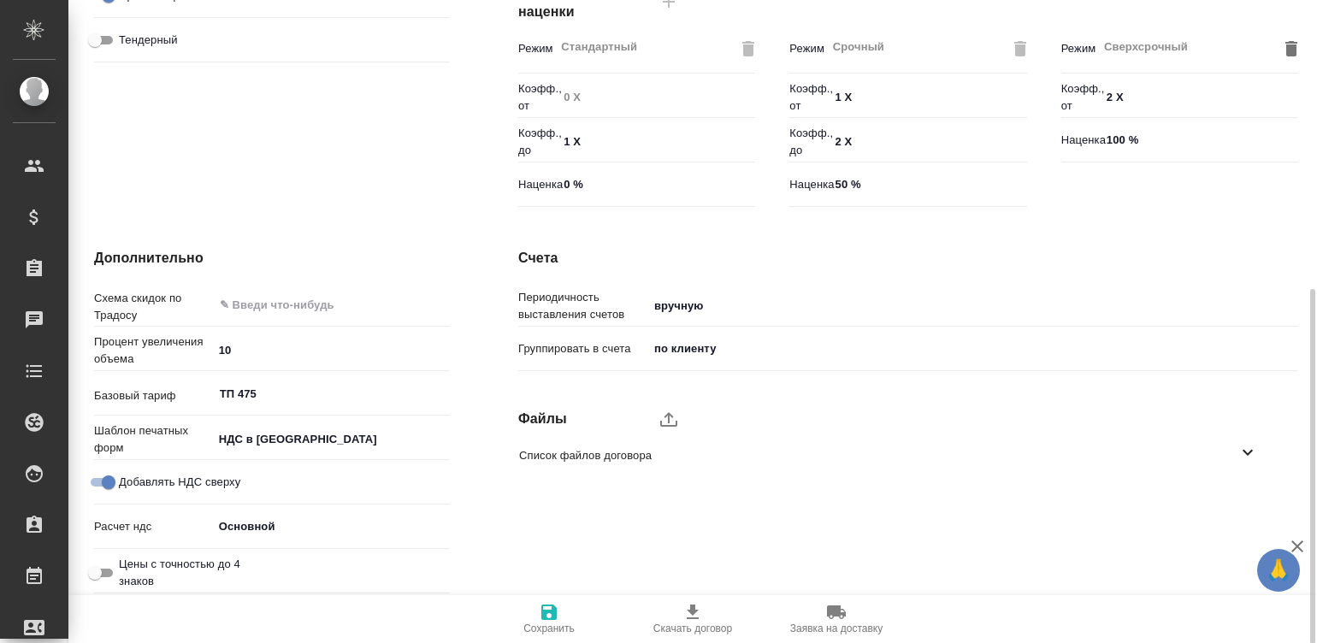
click at [1304, 503] on div at bounding box center [1310, 322] width 13 height 644
click at [659, 419] on icon "upload" at bounding box center [669, 419] width 21 height 21
click at [0, 0] on input "upload" at bounding box center [0, 0] width 0 height 0
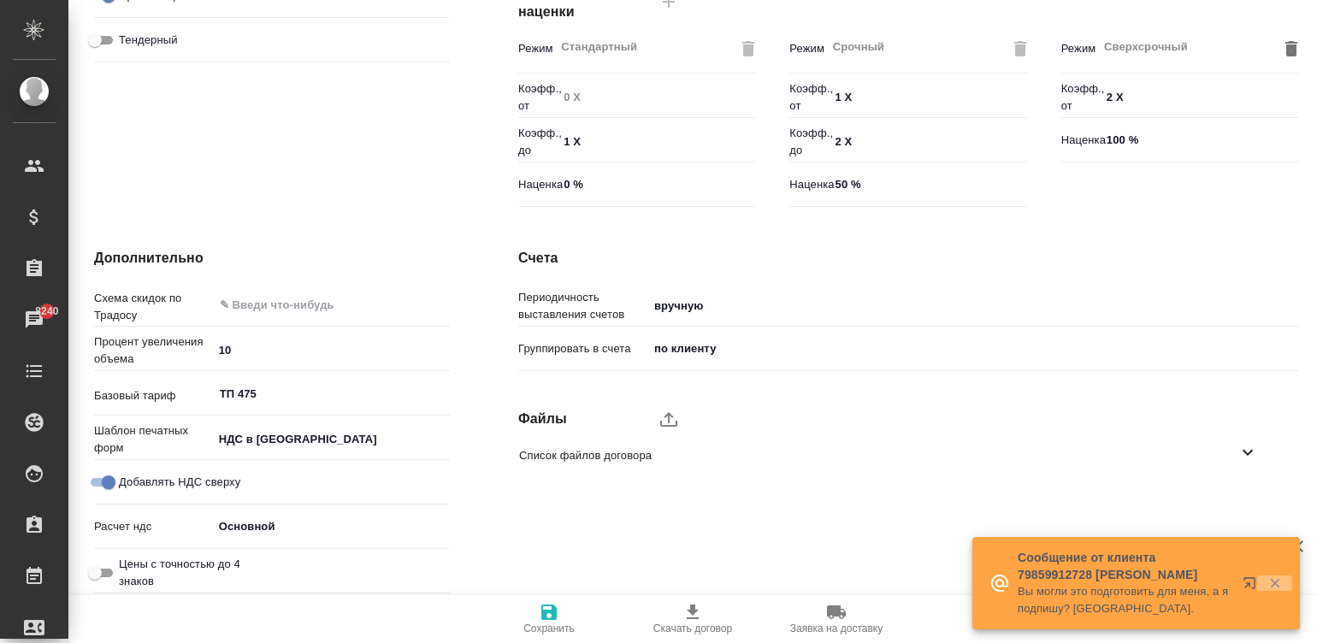
click at [1273, 577] on icon "button" at bounding box center [1275, 583] width 15 height 15
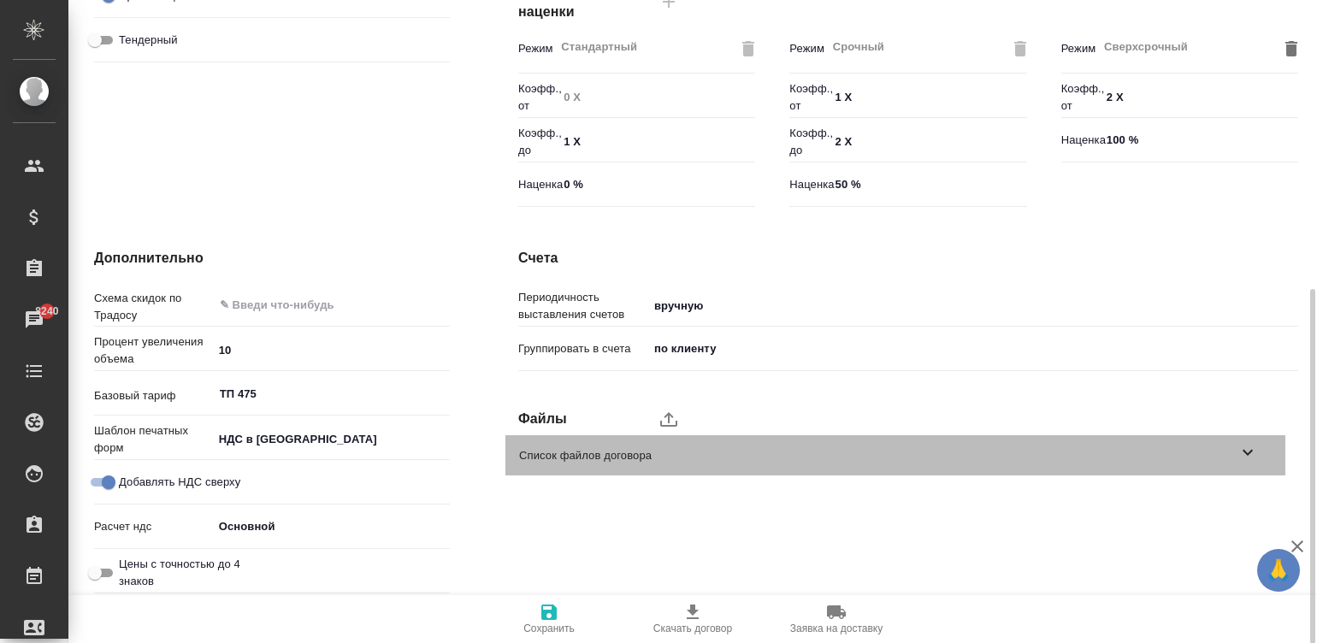
click at [1232, 453] on span "Список файлов договора" at bounding box center [878, 455] width 718 height 17
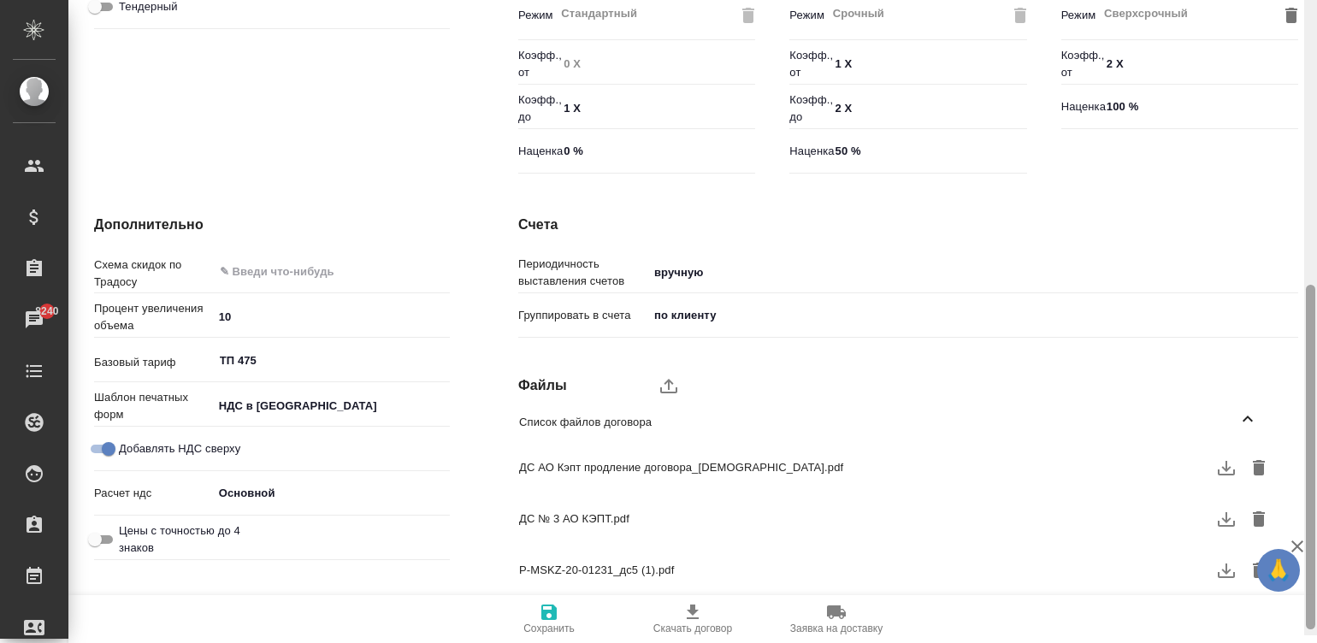
scroll to position [559, 0]
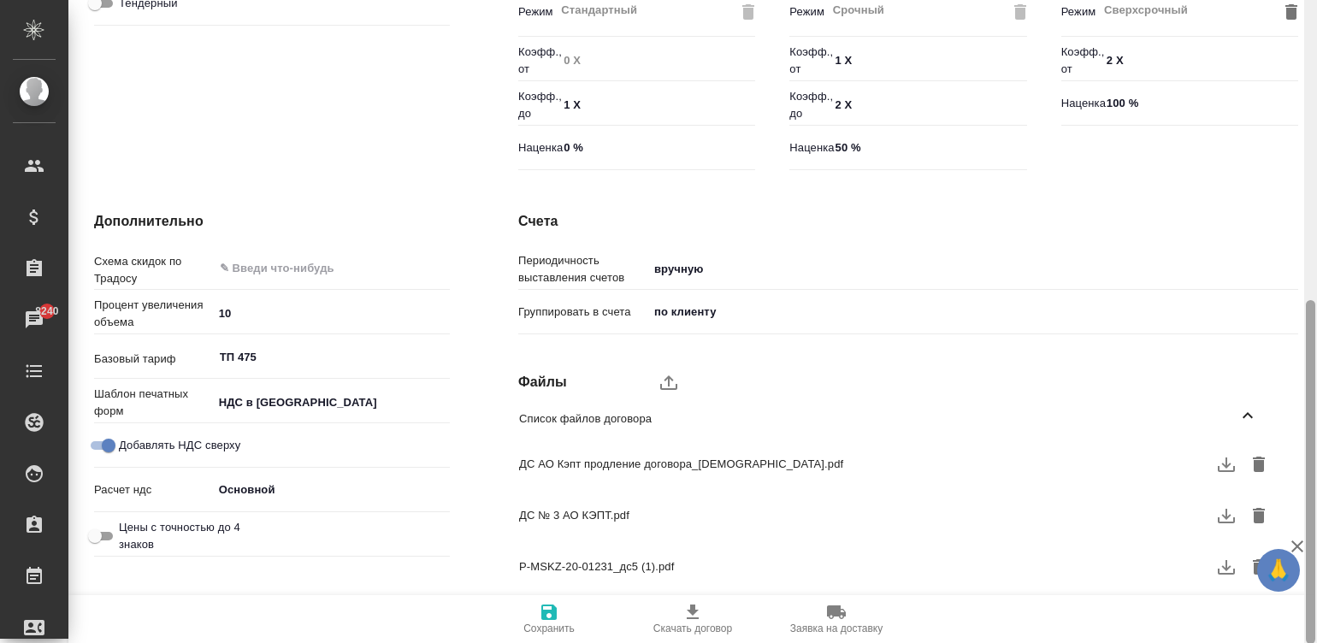
drag, startPoint x: 1309, startPoint y: 387, endPoint x: 1315, endPoint y: 435, distance: 48.4
click at [1315, 435] on div at bounding box center [1310, 322] width 13 height 644
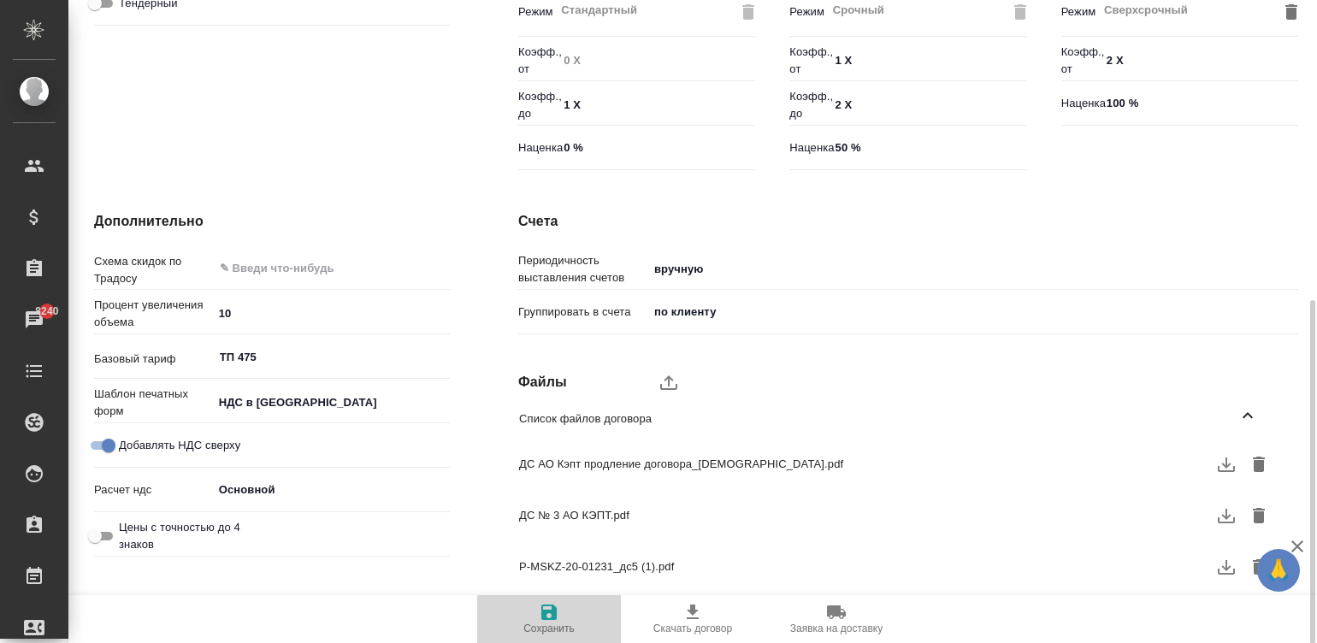
click at [547, 616] on icon "button" at bounding box center [549, 612] width 21 height 21
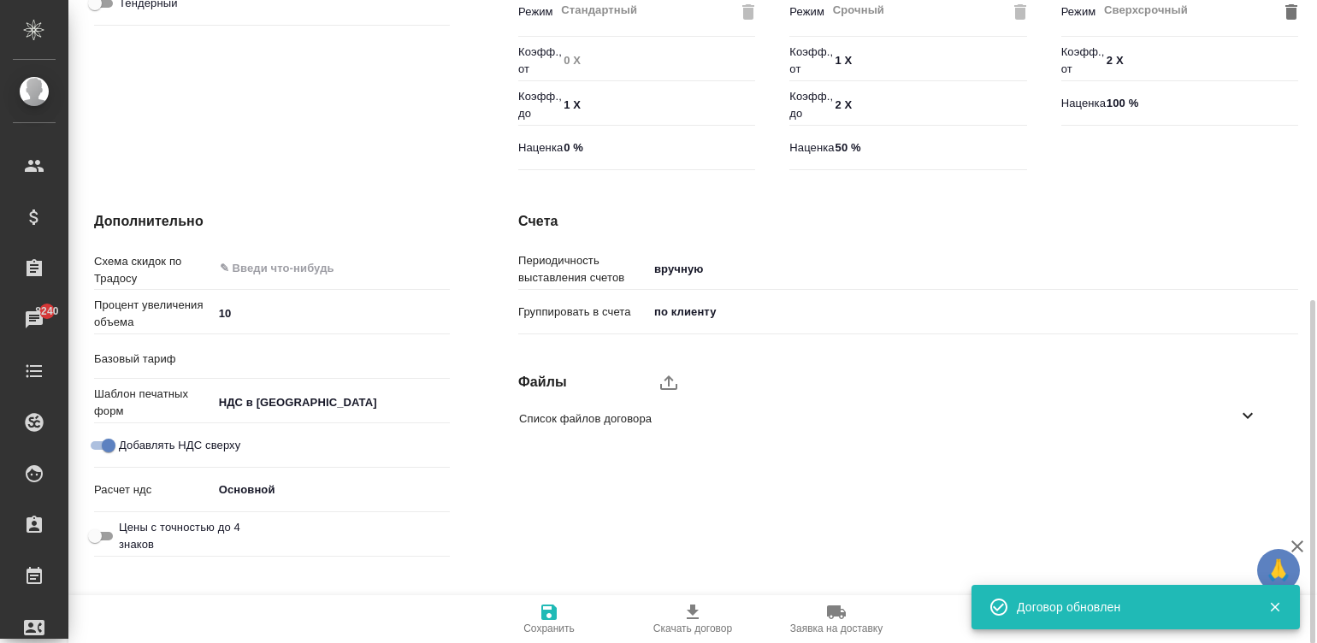
type input "ТП 475"
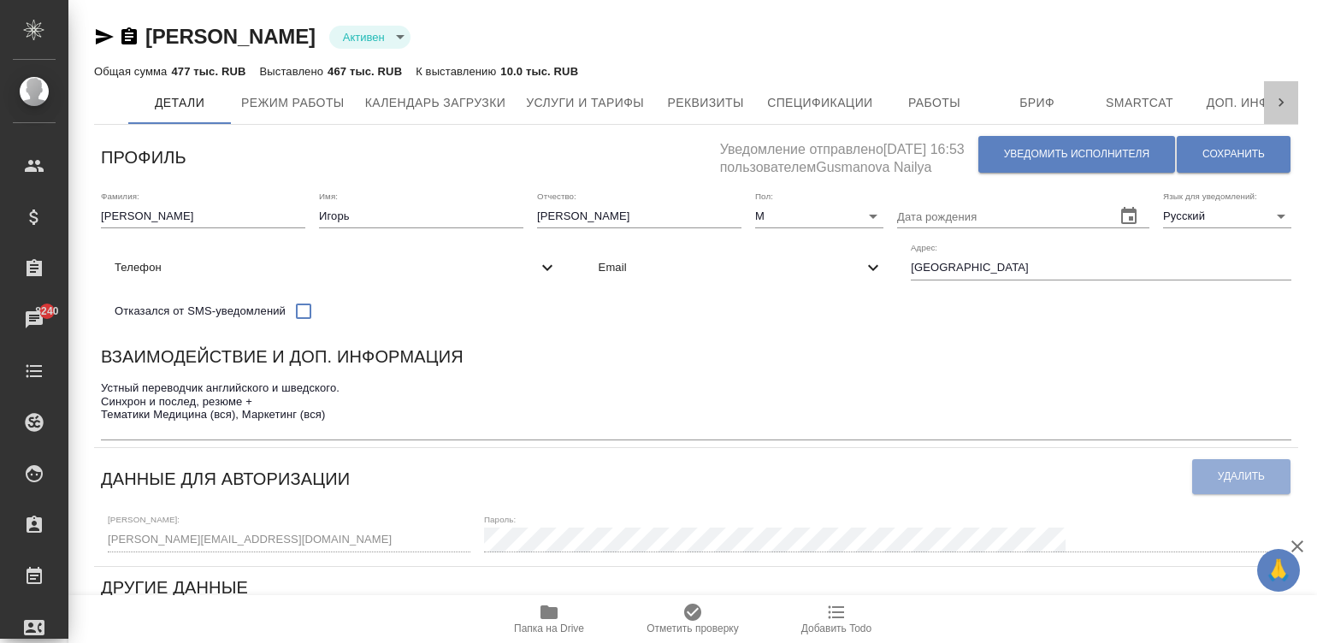
click at [1274, 94] on icon at bounding box center [1281, 102] width 17 height 17
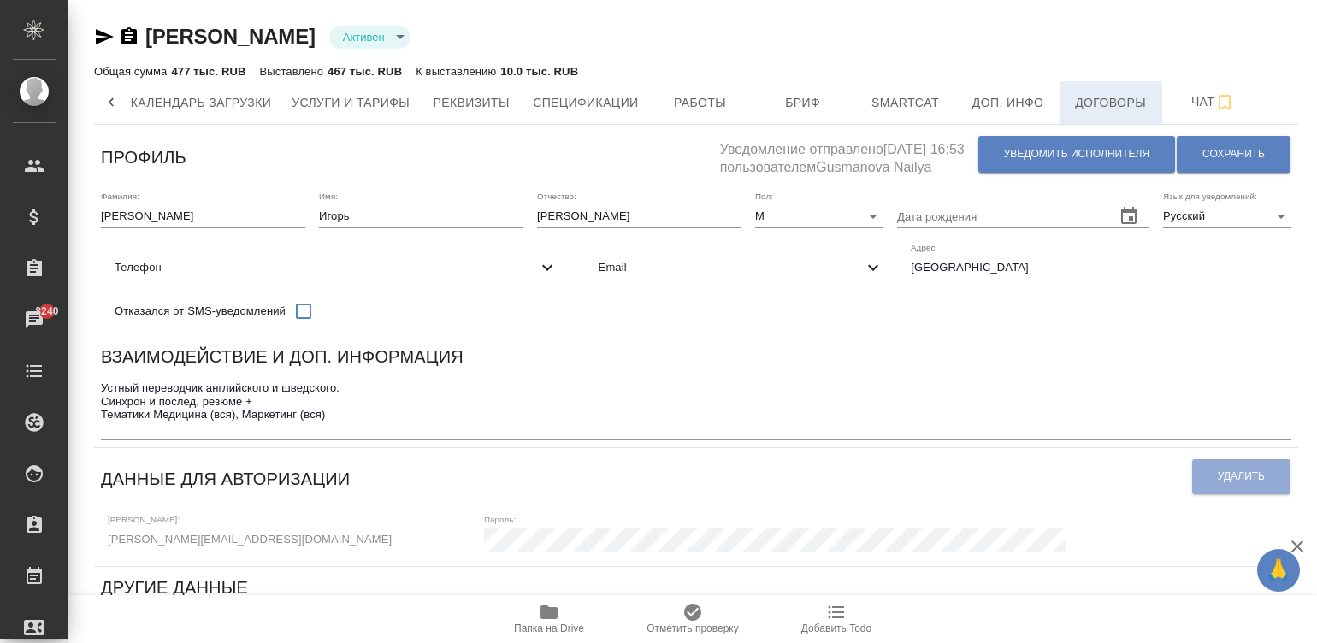
click at [1067, 103] on button "Договоры" at bounding box center [1111, 102] width 103 height 43
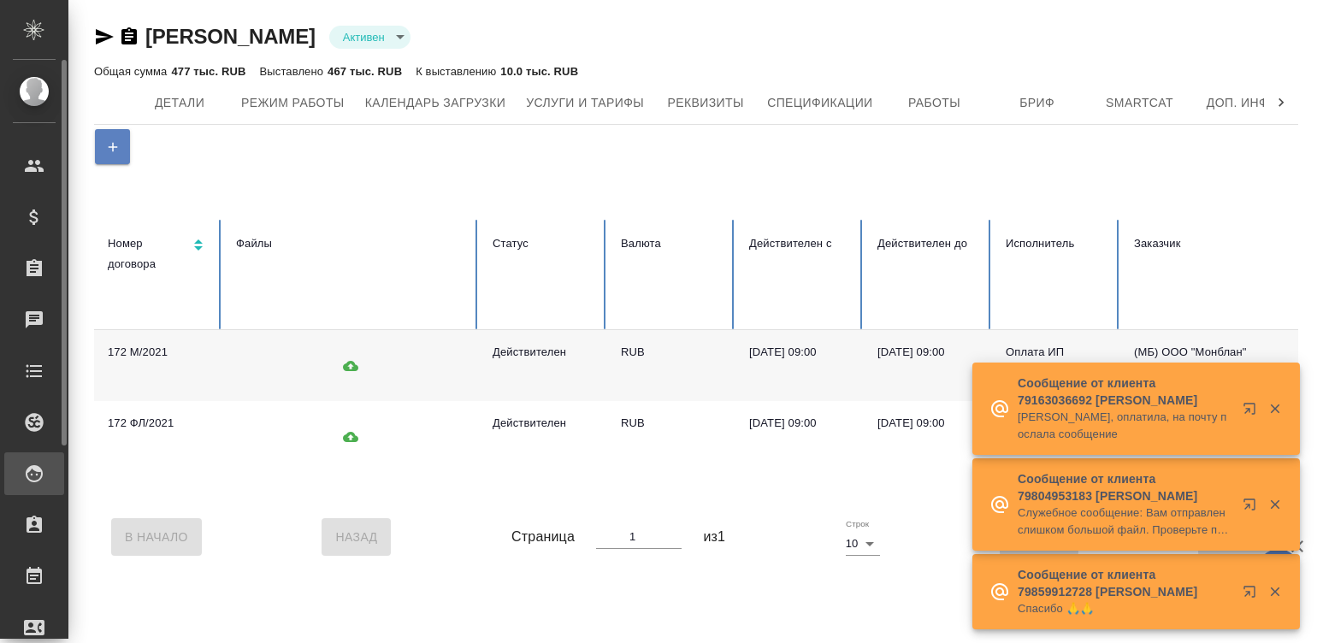
scroll to position [0, 132]
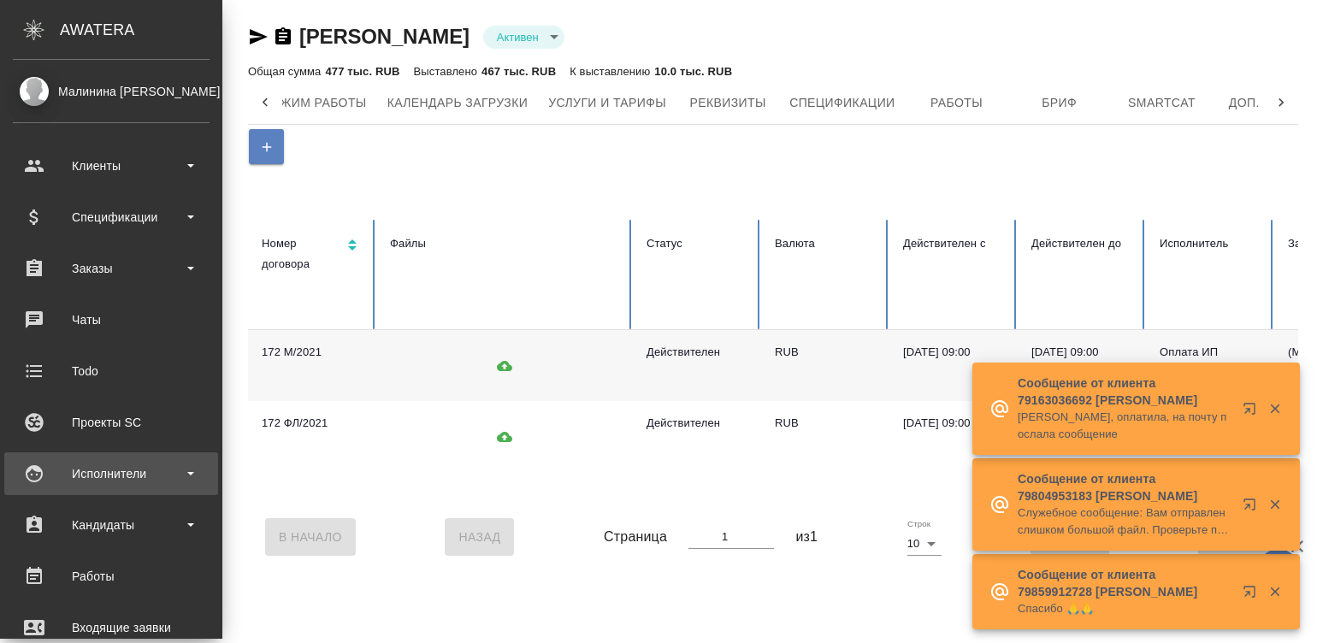
click at [43, 482] on div "Исполнители" at bounding box center [111, 474] width 197 height 26
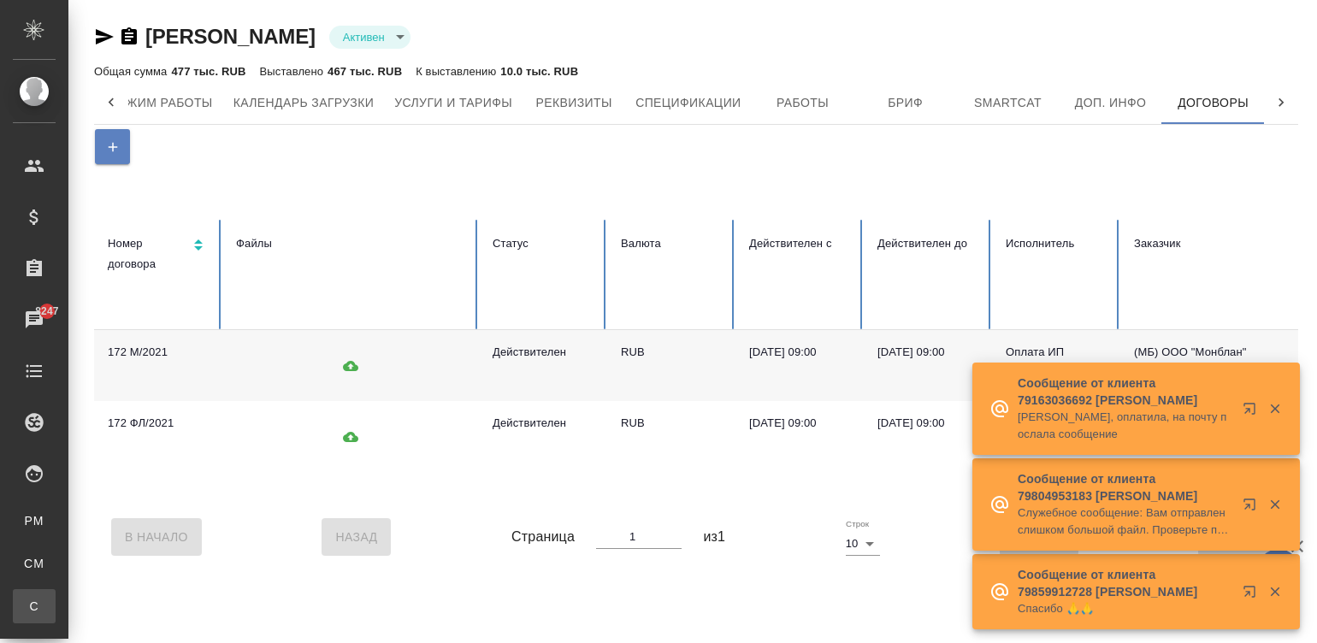
click at [140, 593] on div ".cls-1 fill:#fff; AWATERA Малинина [PERSON_NAME] Спецификации Заказы 8247 Чаты …" at bounding box center [658, 321] width 1317 height 643
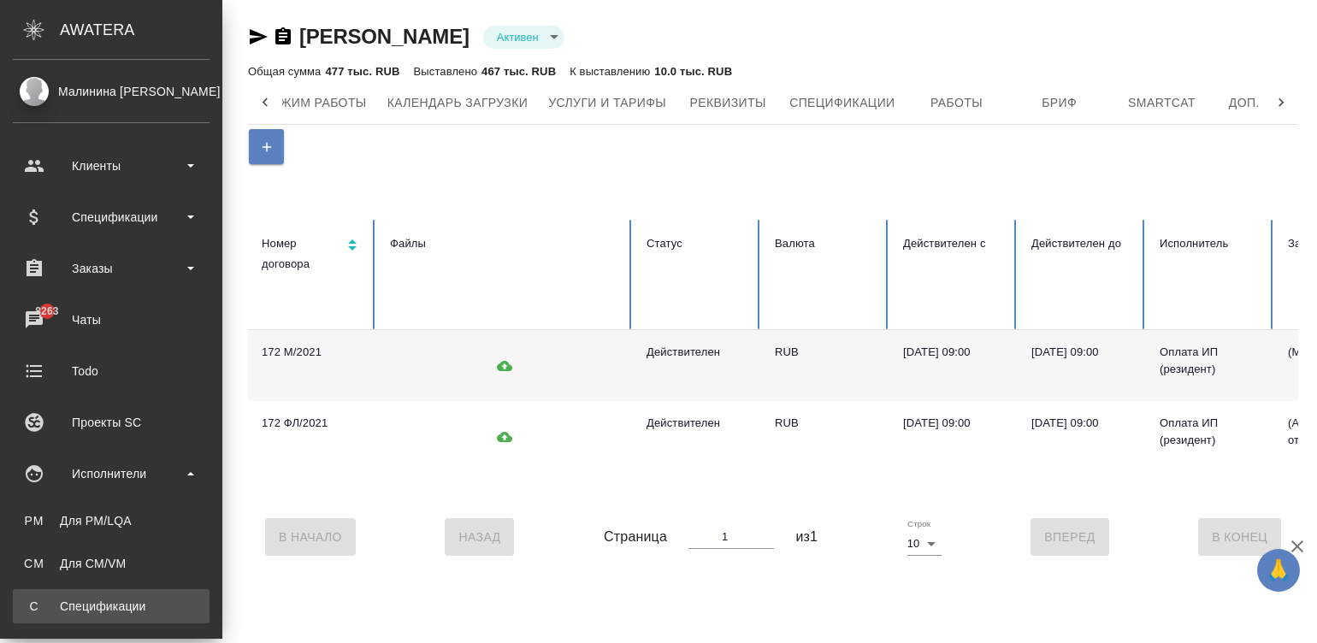
click at [141, 599] on div "Спецификации" at bounding box center [111, 606] width 180 height 17
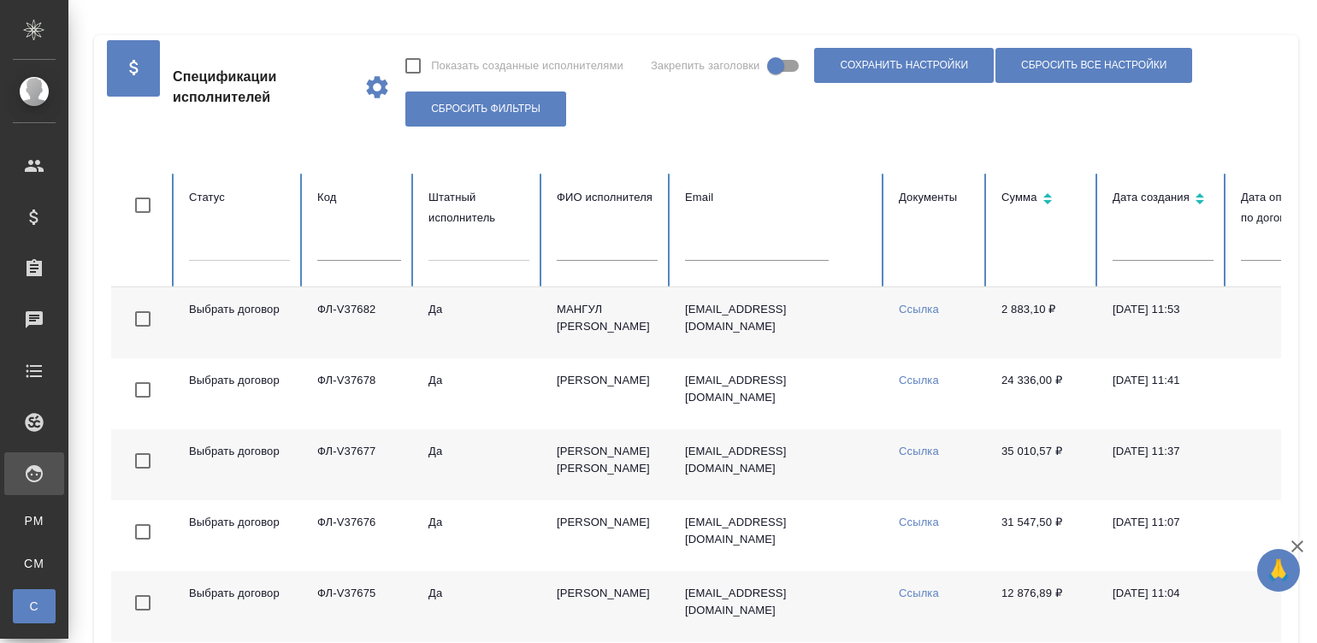
checkbox input "false"
click at [855, 328] on td "a.mangul1@awatera.com" at bounding box center [778, 322] width 214 height 71
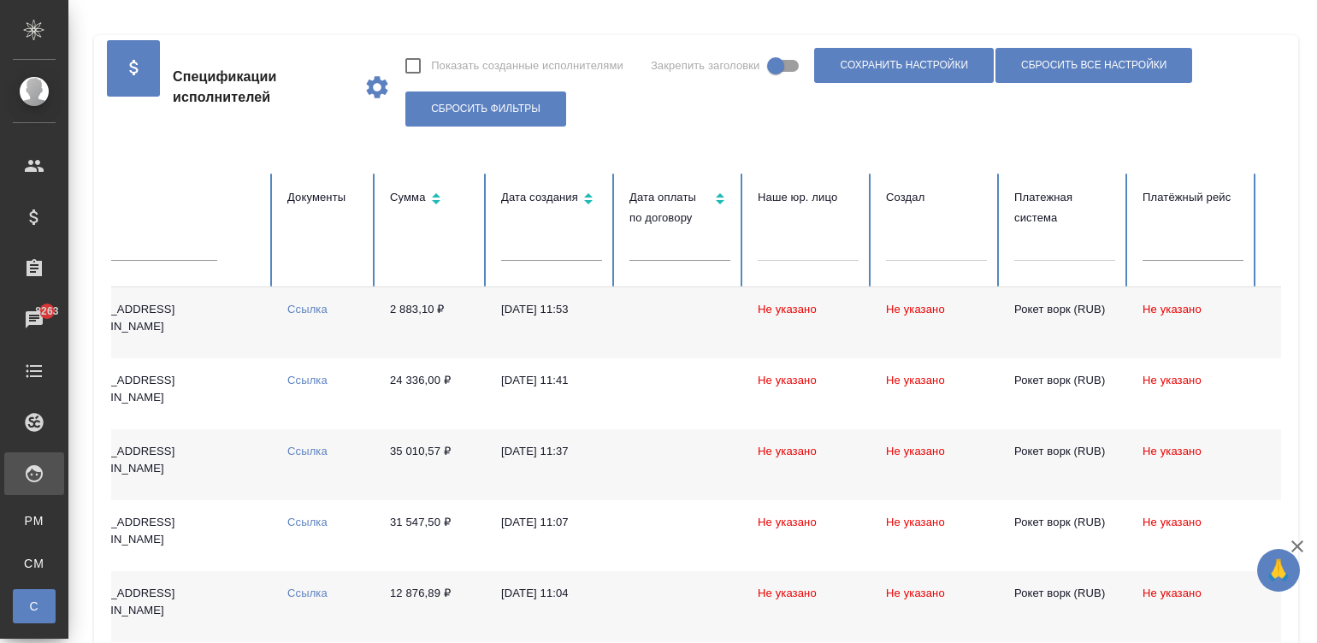
scroll to position [0, 661]
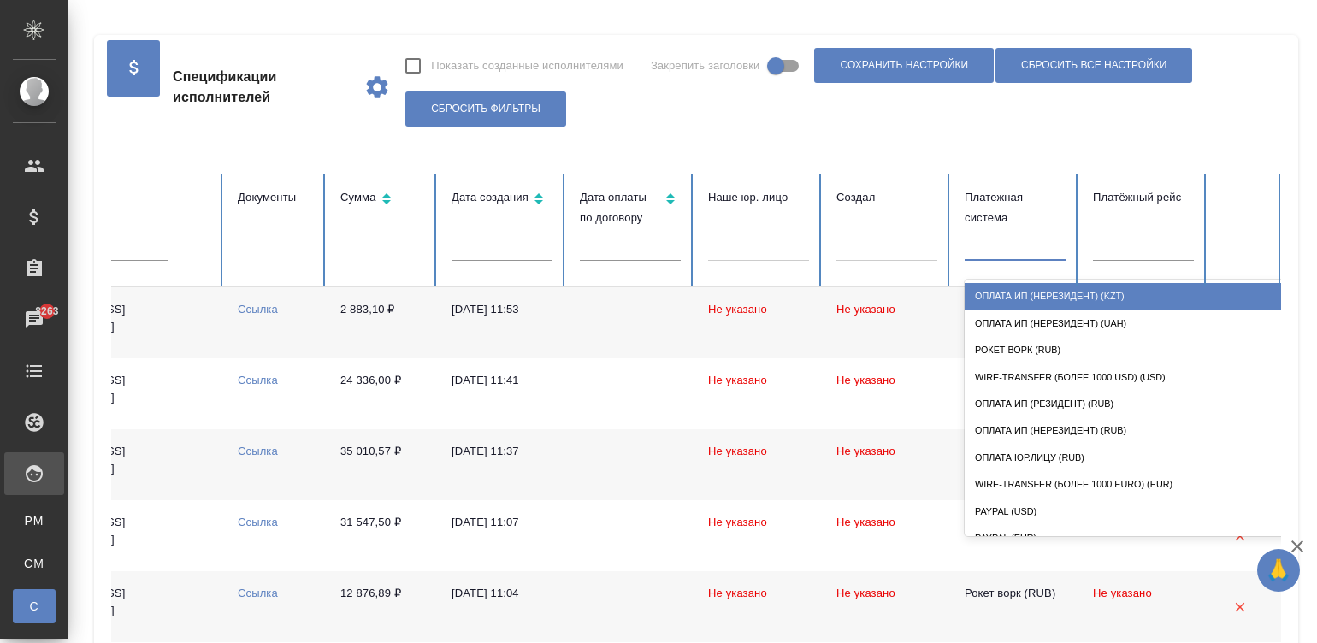
click at [984, 250] on div at bounding box center [1015, 244] width 101 height 25
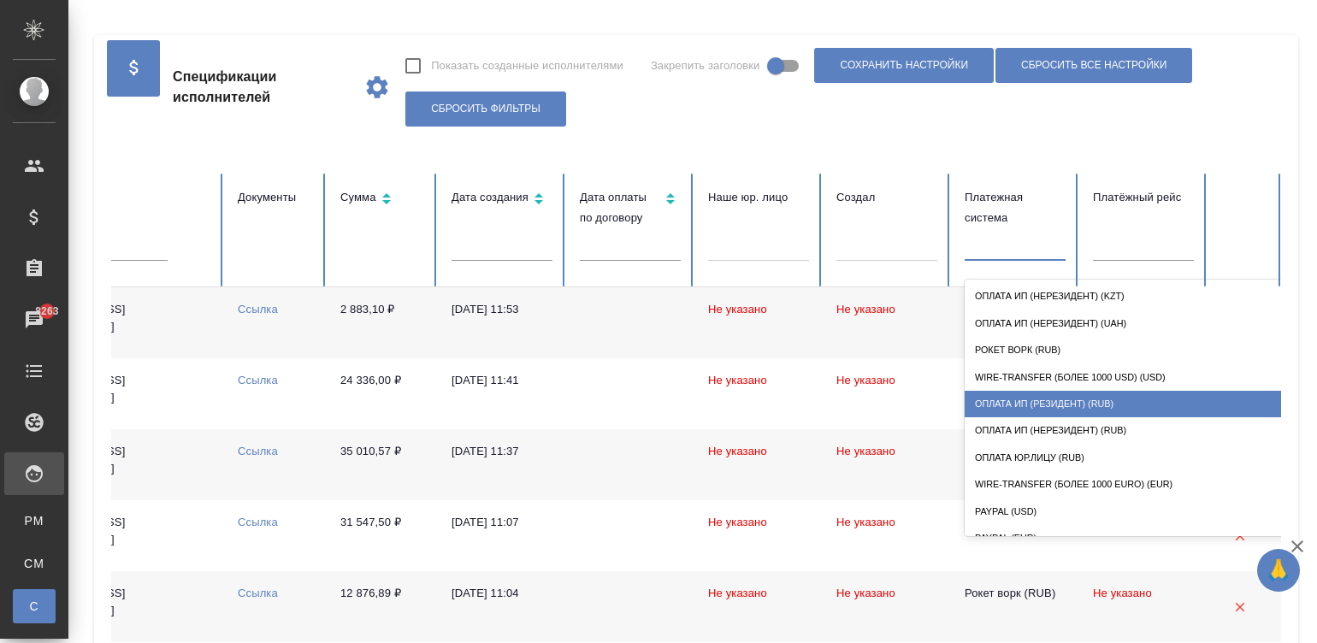
click at [1097, 398] on div "Оплата ИП (резидент) (RUB)" at bounding box center [1136, 404] width 342 height 27
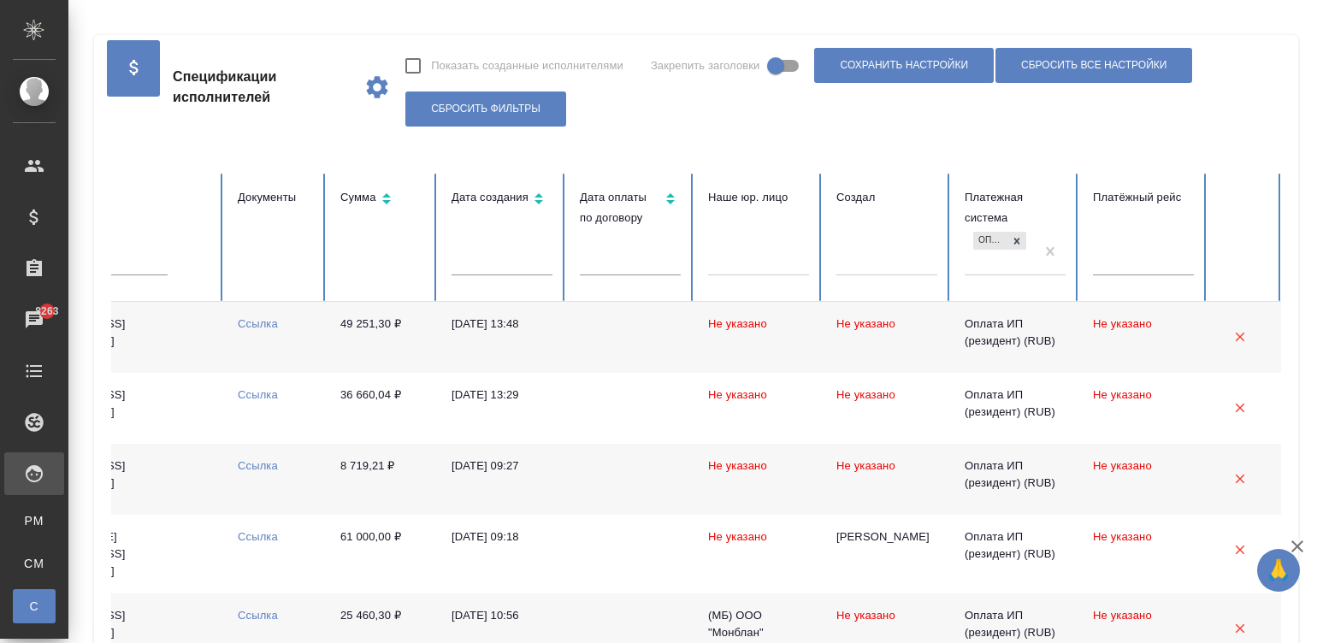
click at [686, 341] on td at bounding box center [630, 337] width 128 height 71
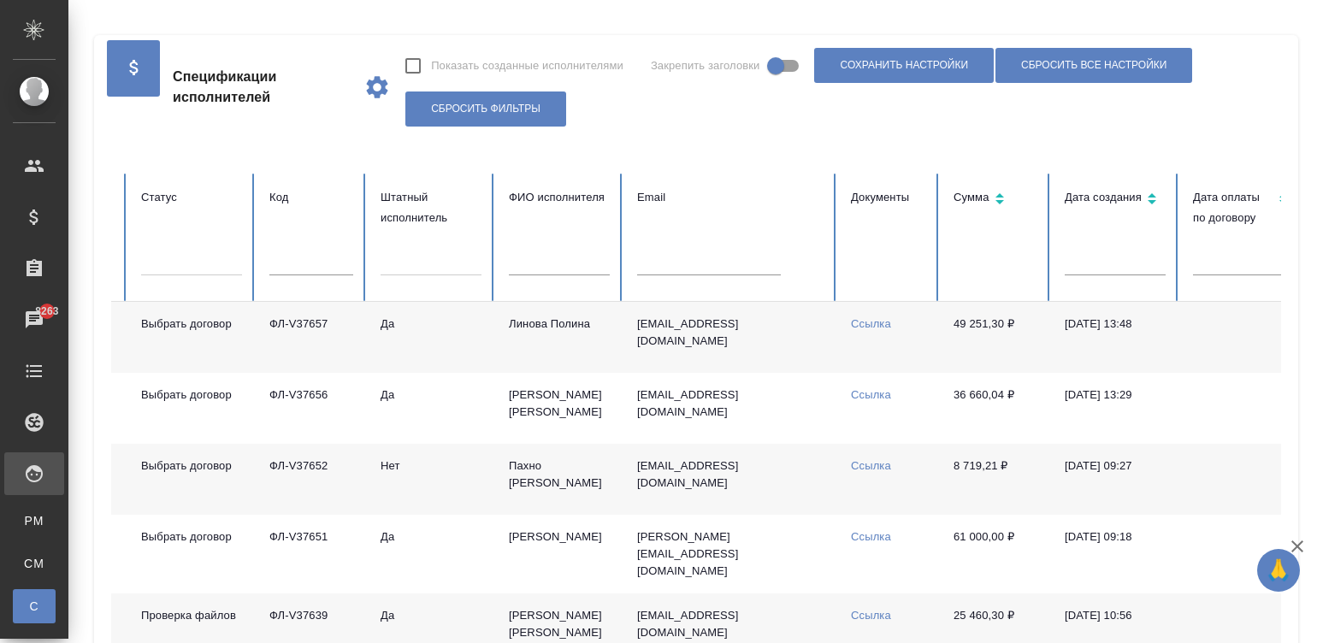
scroll to position [0, 0]
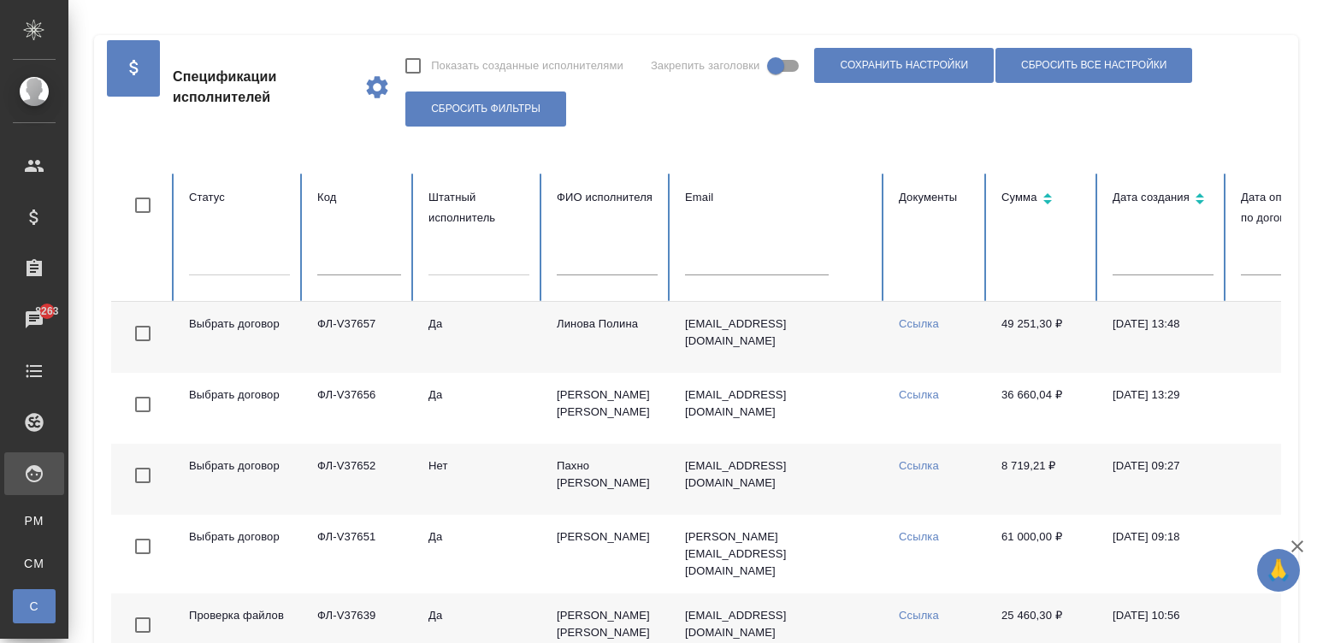
click at [473, 340] on td "Да" at bounding box center [479, 337] width 128 height 71
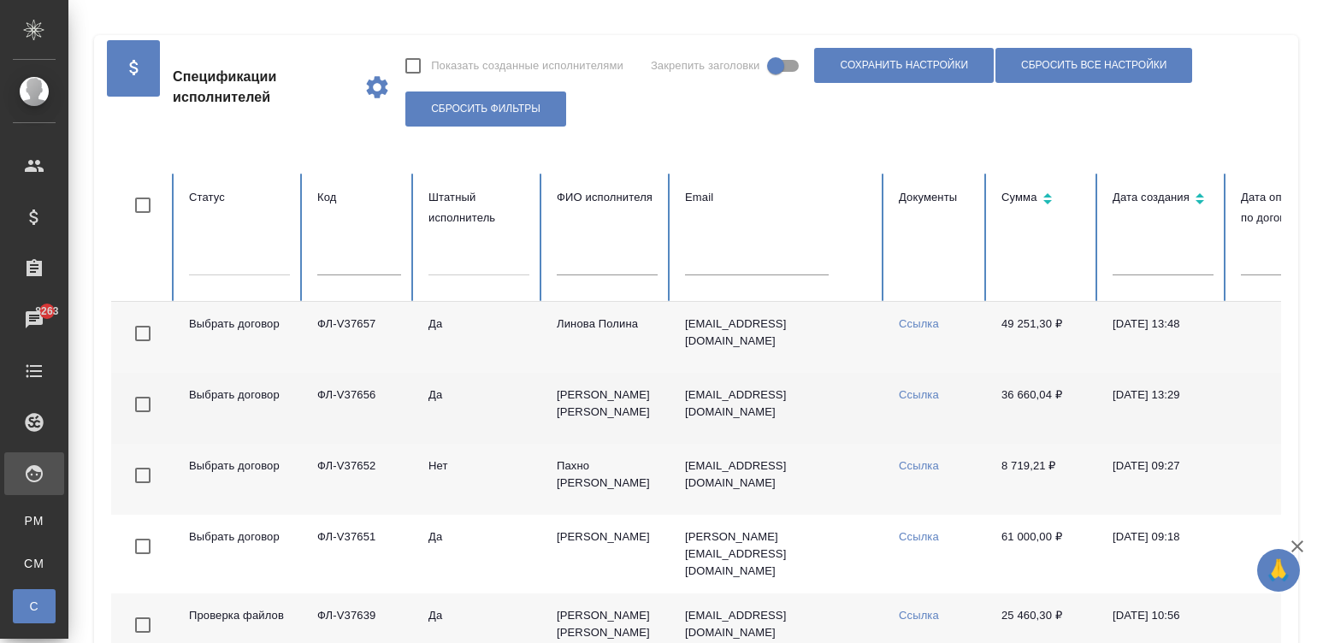
click at [493, 425] on td "Да" at bounding box center [479, 408] width 128 height 71
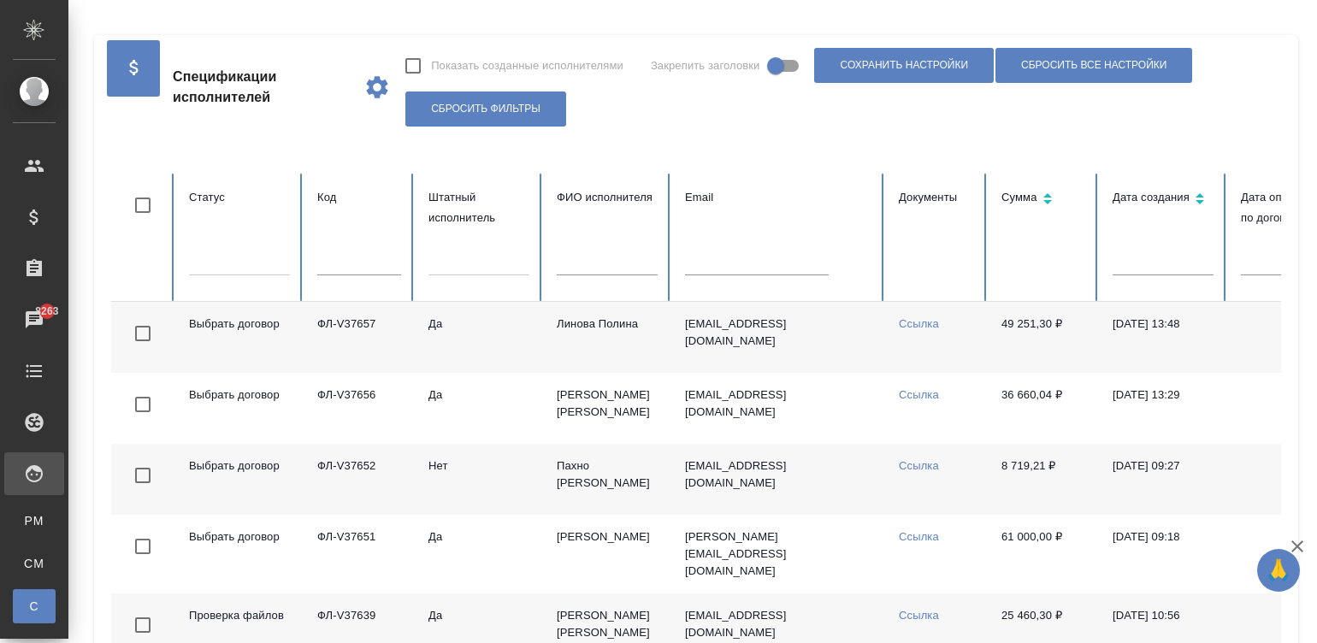
click at [523, 489] on td "Нет" at bounding box center [479, 479] width 128 height 71
click at [481, 611] on td "Да" at bounding box center [479, 629] width 128 height 71
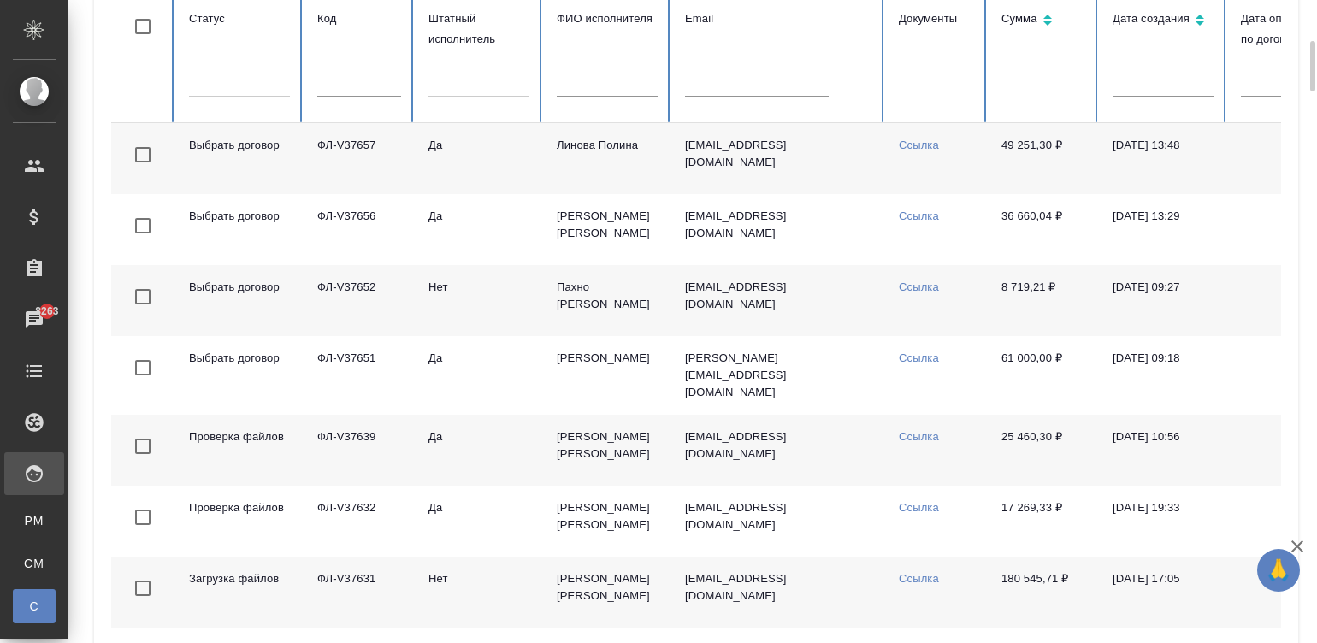
scroll to position [204, 0]
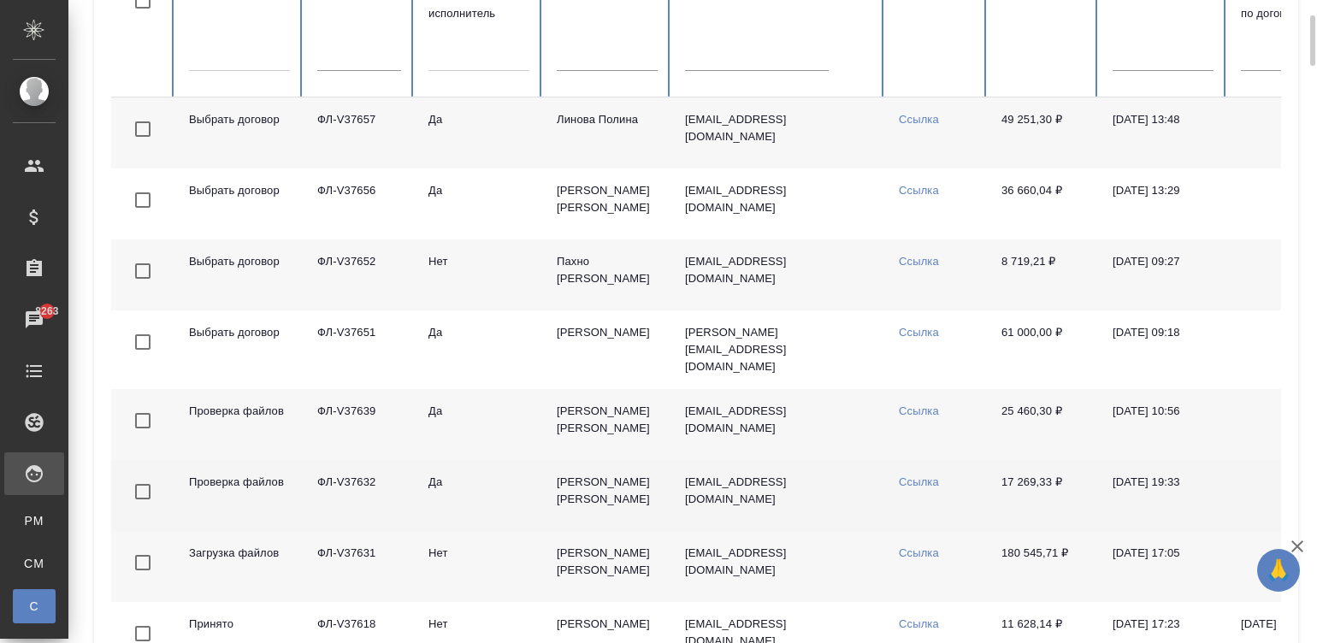
click at [521, 487] on td "Да" at bounding box center [479, 495] width 128 height 71
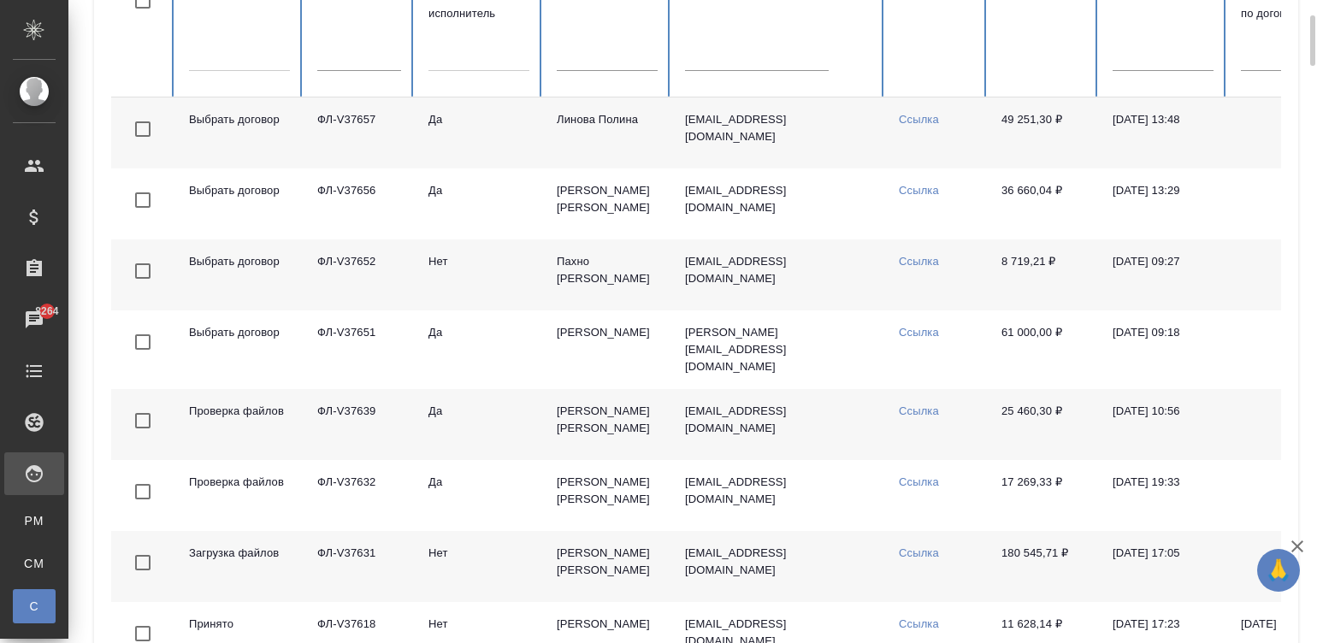
click at [861, 430] on td "a.martynova1@awatera.com" at bounding box center [778, 424] width 214 height 71
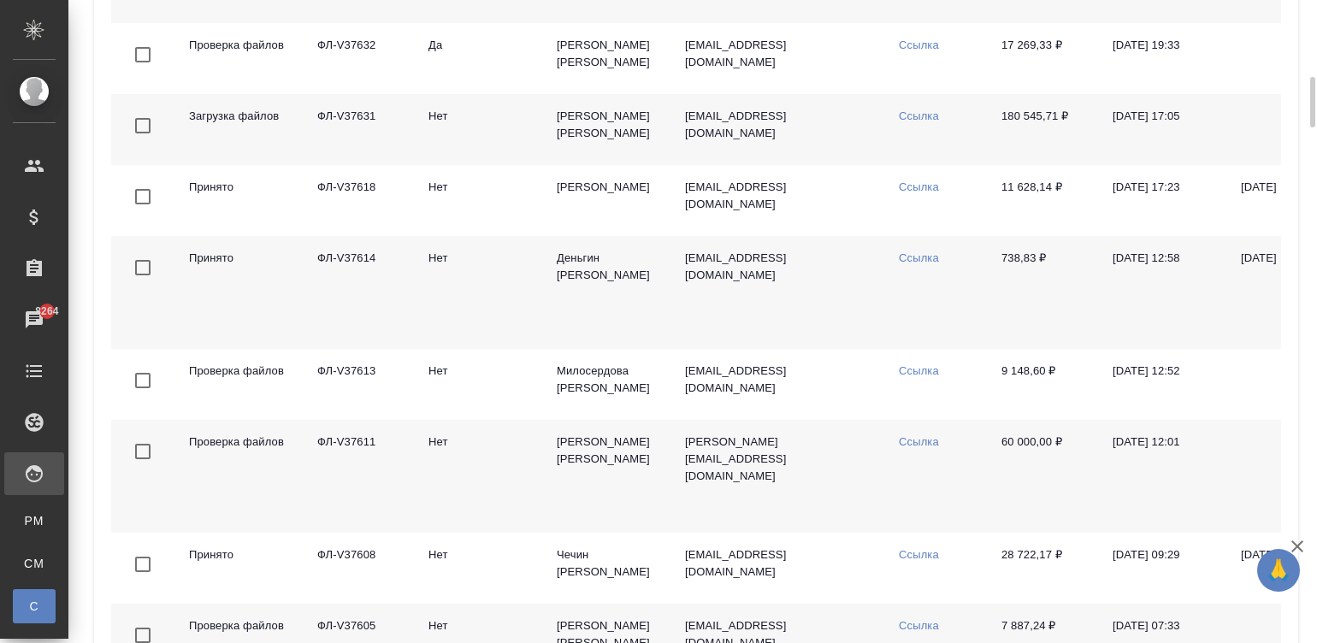
scroll to position [666, 0]
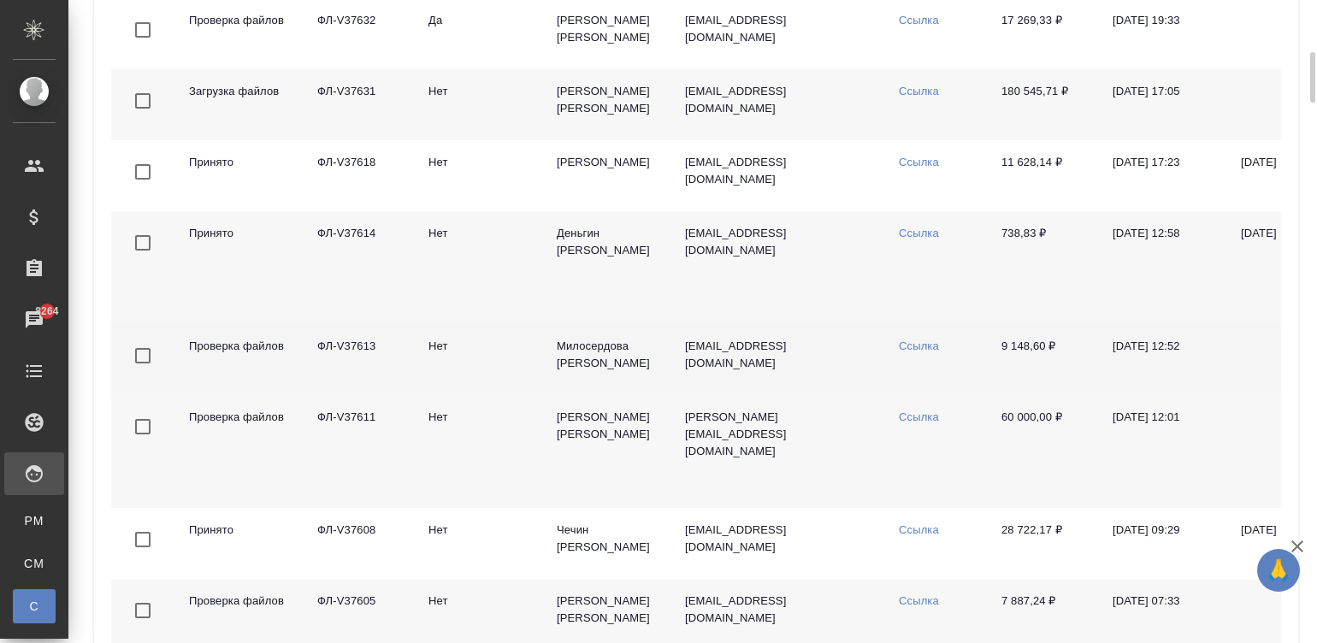
click at [463, 375] on td "Нет" at bounding box center [479, 359] width 128 height 71
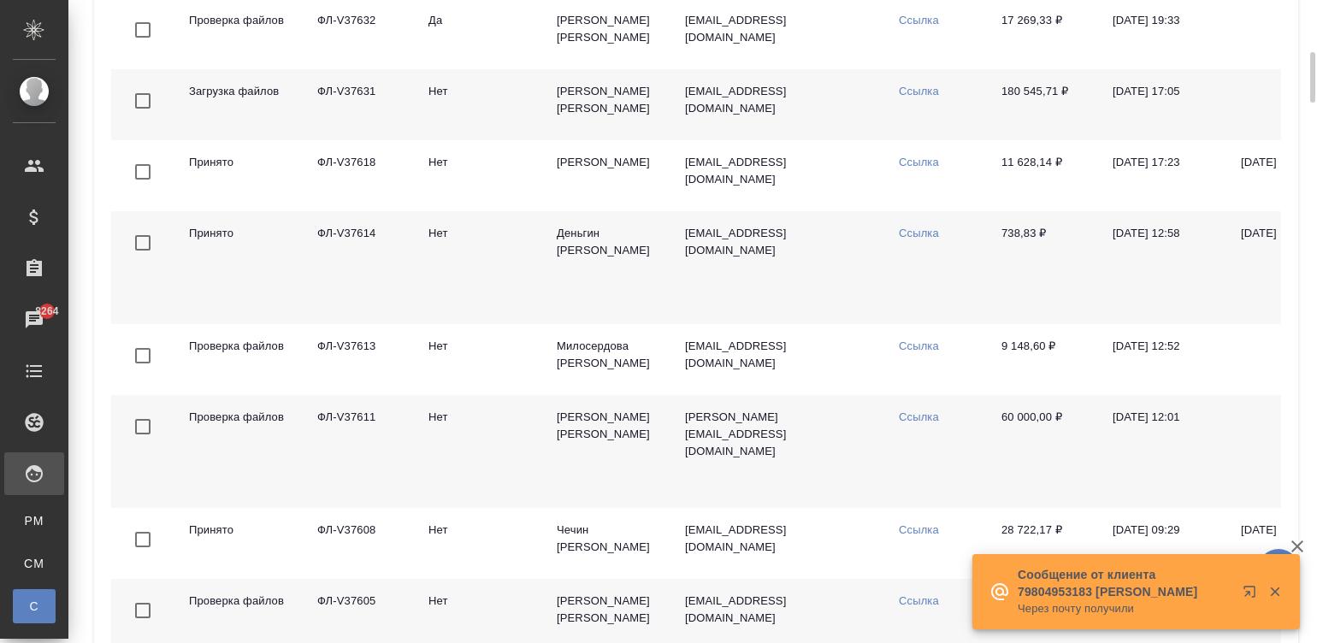
click at [561, 466] on td "Алексеева Наталья Леонидовна" at bounding box center [607, 451] width 128 height 113
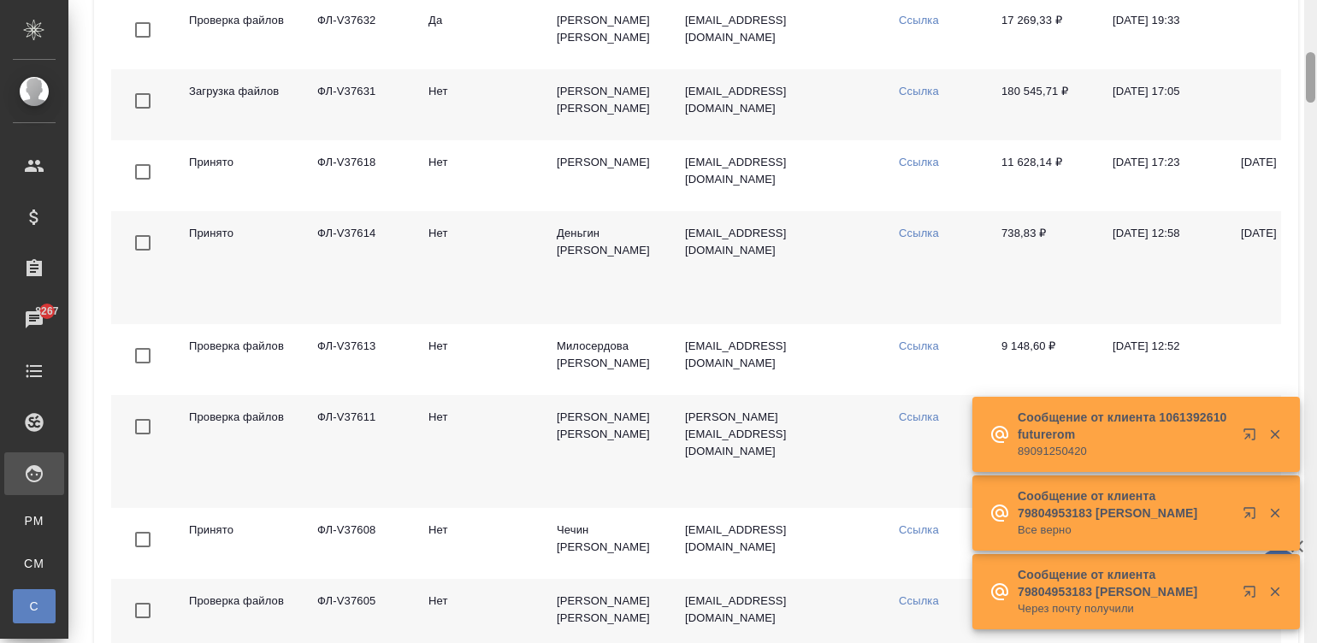
scroll to position [22, 0]
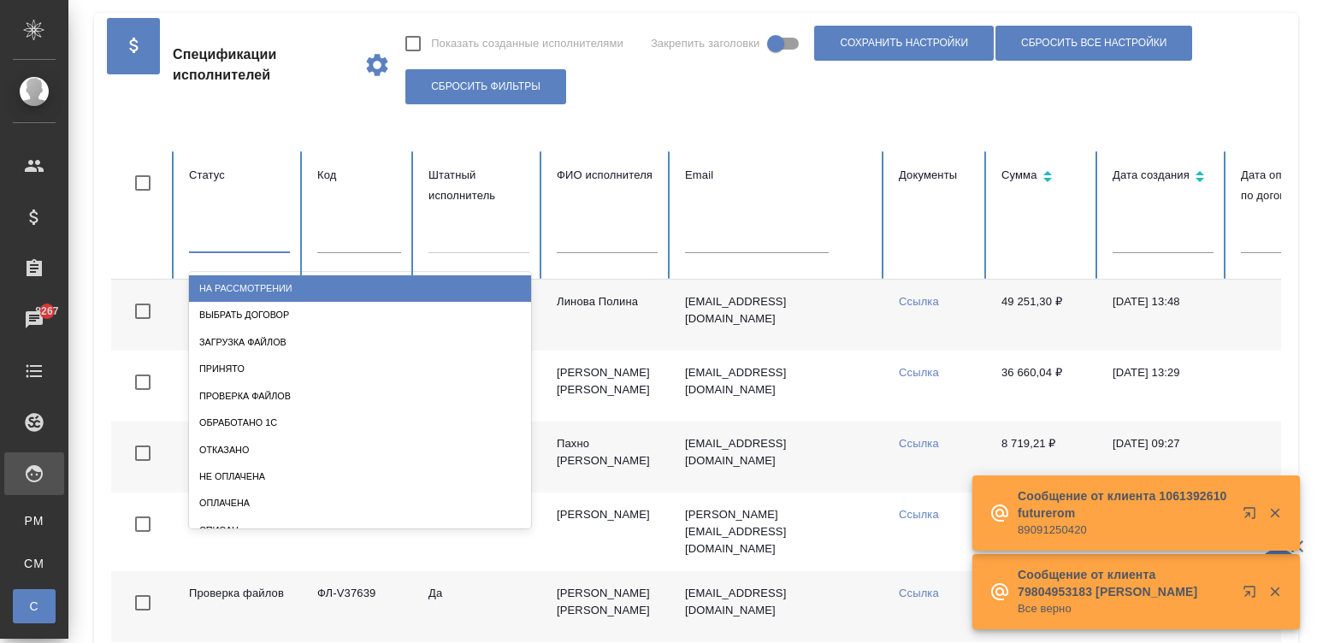
click at [238, 245] on div at bounding box center [239, 235] width 101 height 25
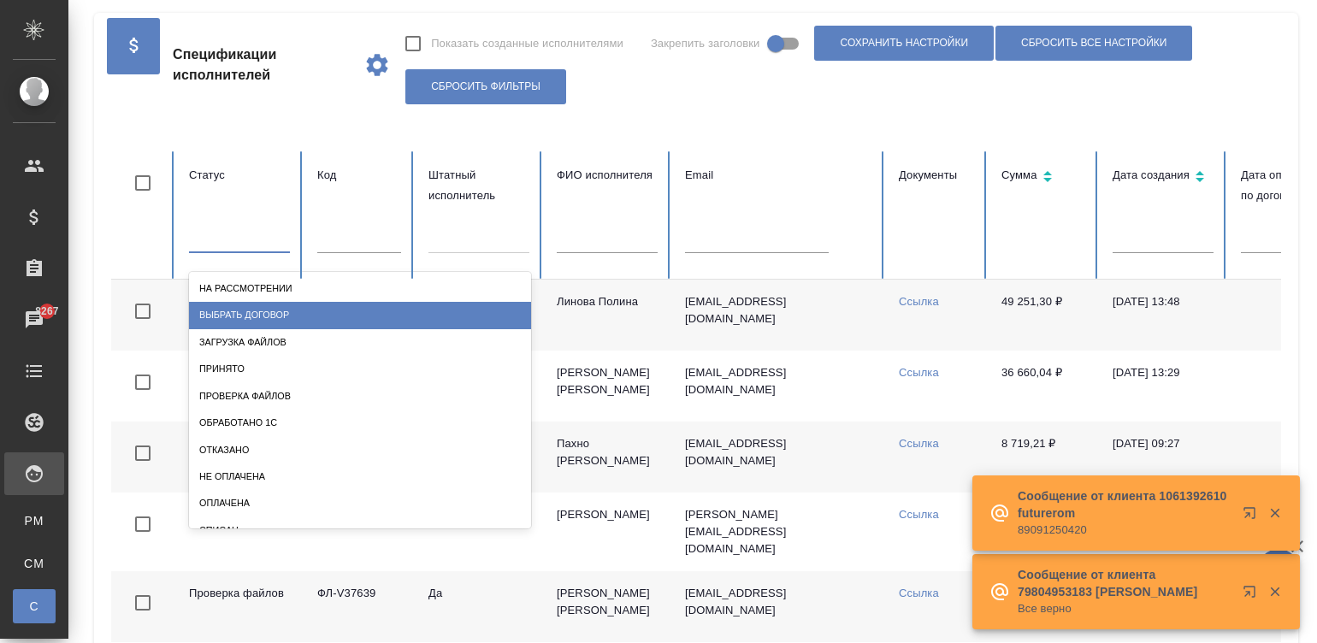
click at [256, 323] on div "Выбрать договор" at bounding box center [360, 315] width 342 height 27
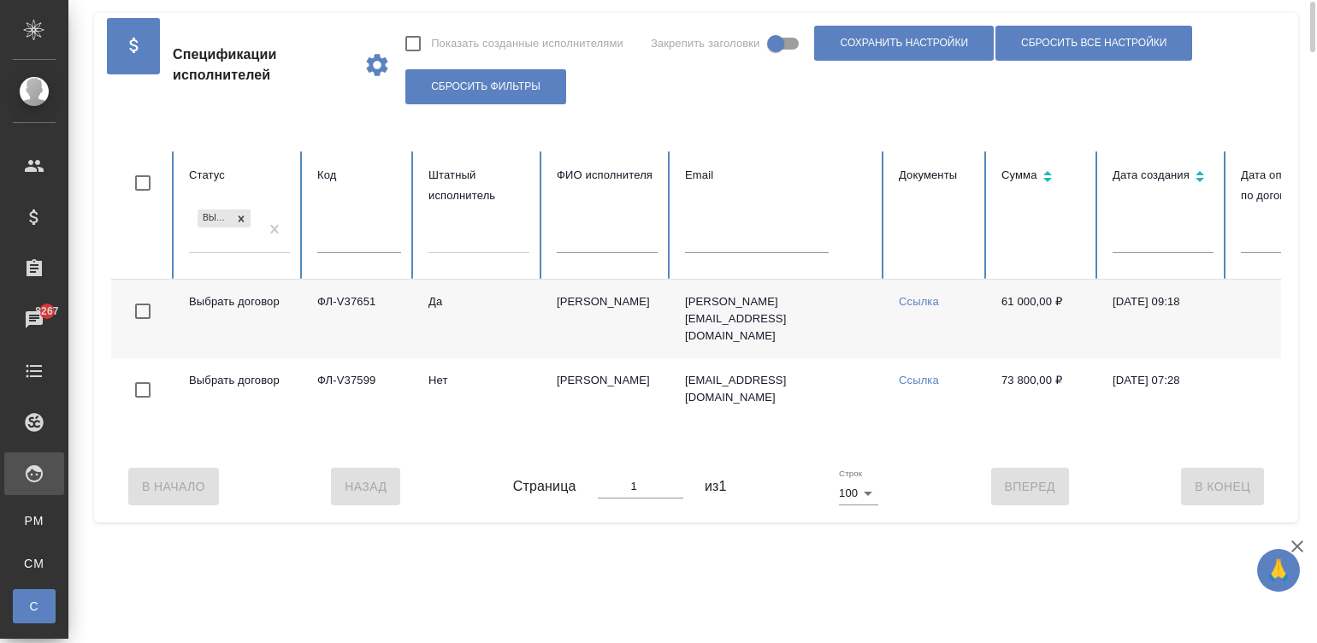
click at [492, 322] on td "Да" at bounding box center [479, 319] width 128 height 79
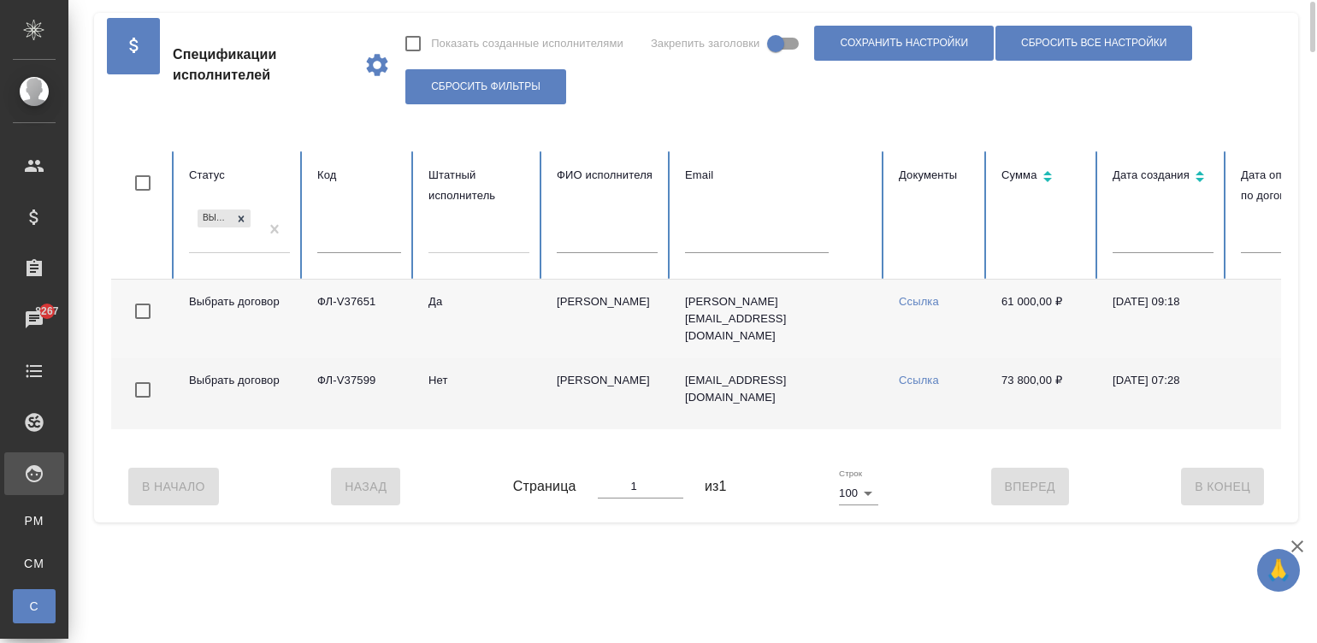
click at [556, 383] on td "Мединцева Юлия Сергеевна" at bounding box center [607, 393] width 128 height 71
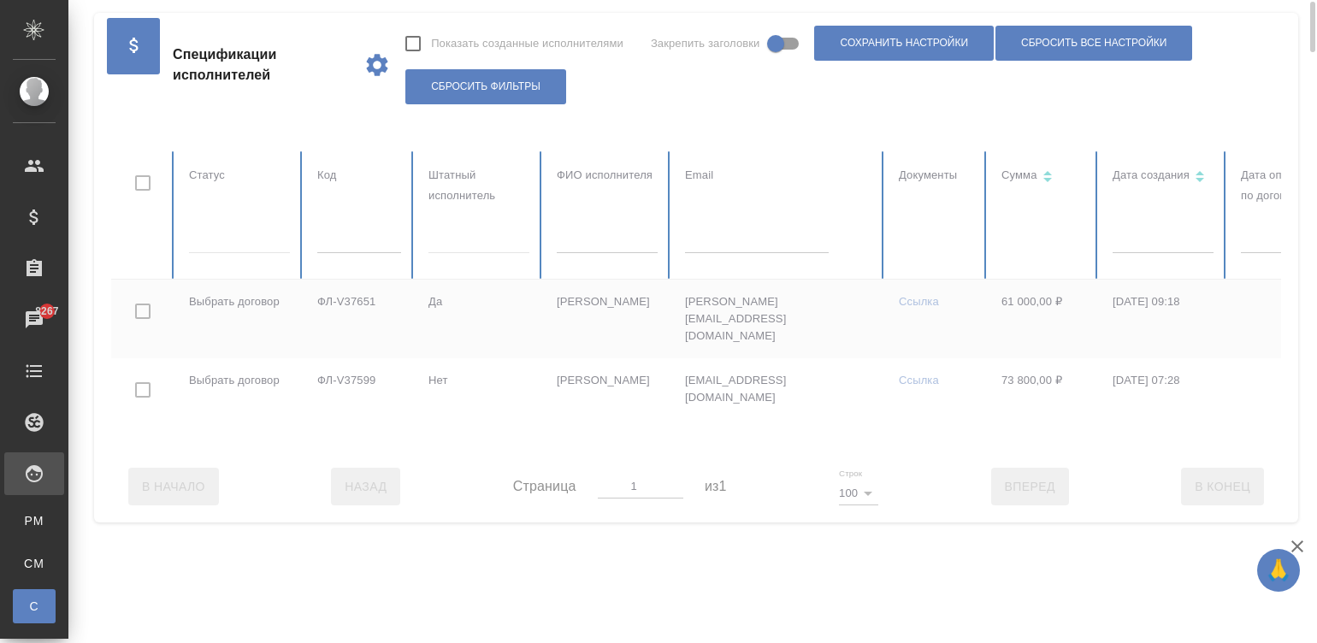
click at [246, 233] on div at bounding box center [1027, 300] width 1832 height 299
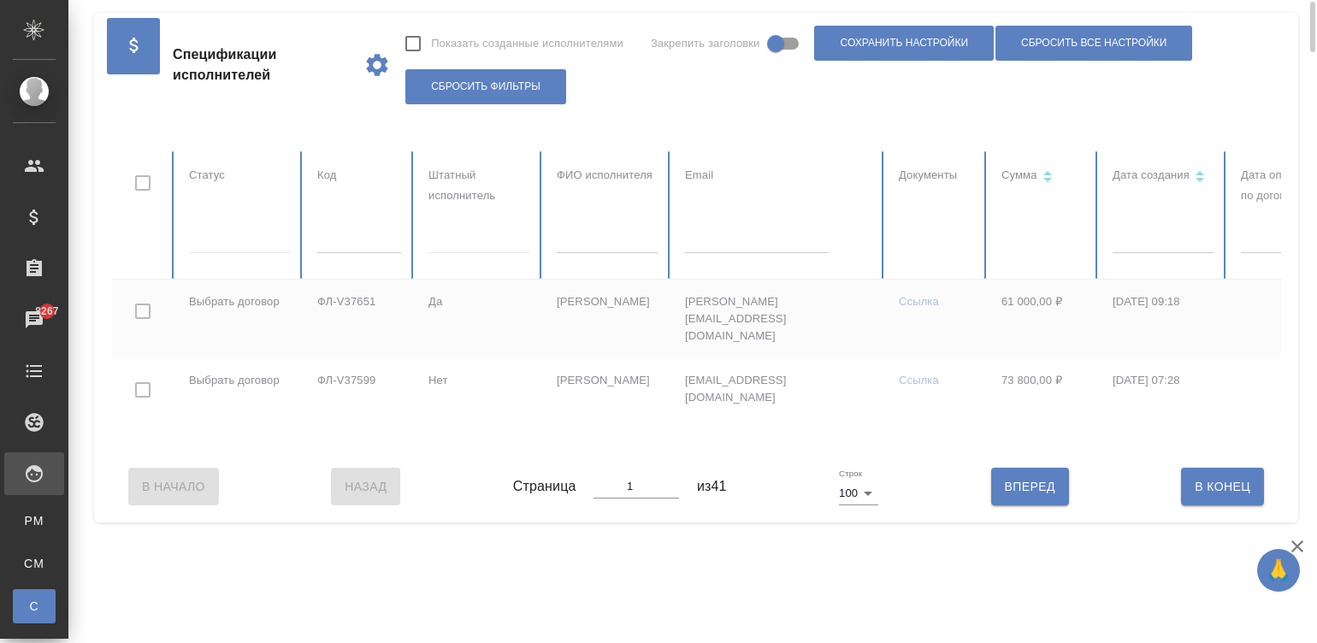
click at [250, 240] on div at bounding box center [239, 236] width 101 height 25
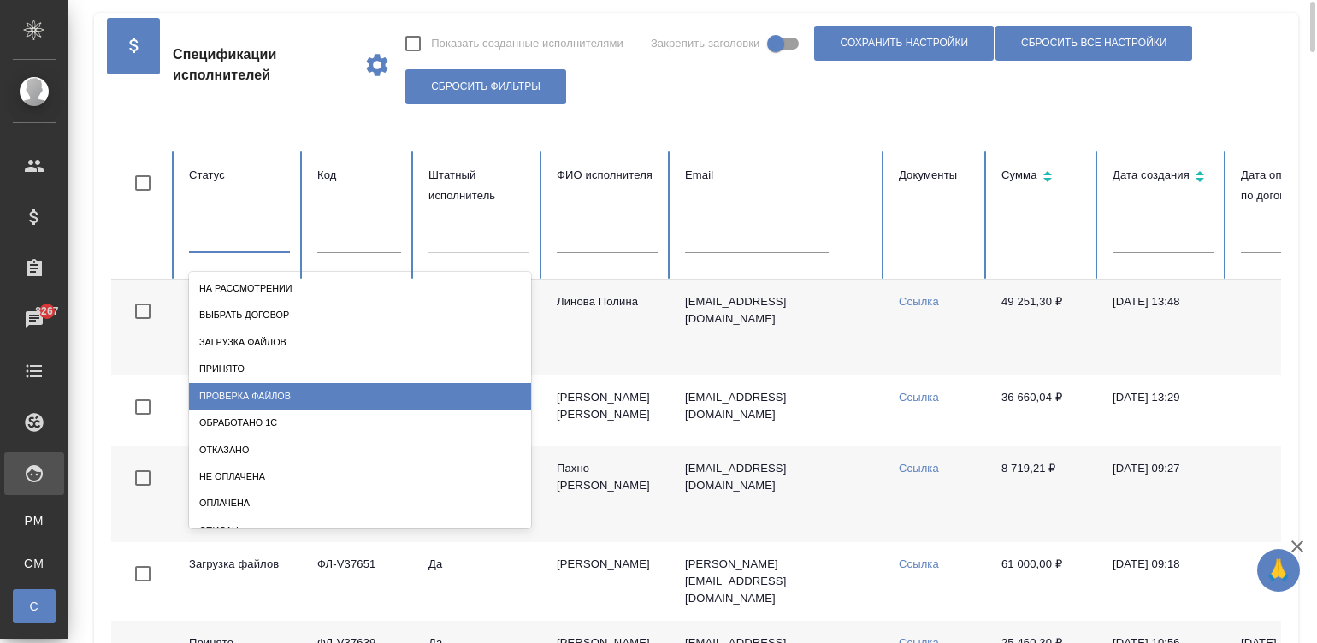
click at [289, 399] on div "Проверка файлов" at bounding box center [360, 396] width 342 height 27
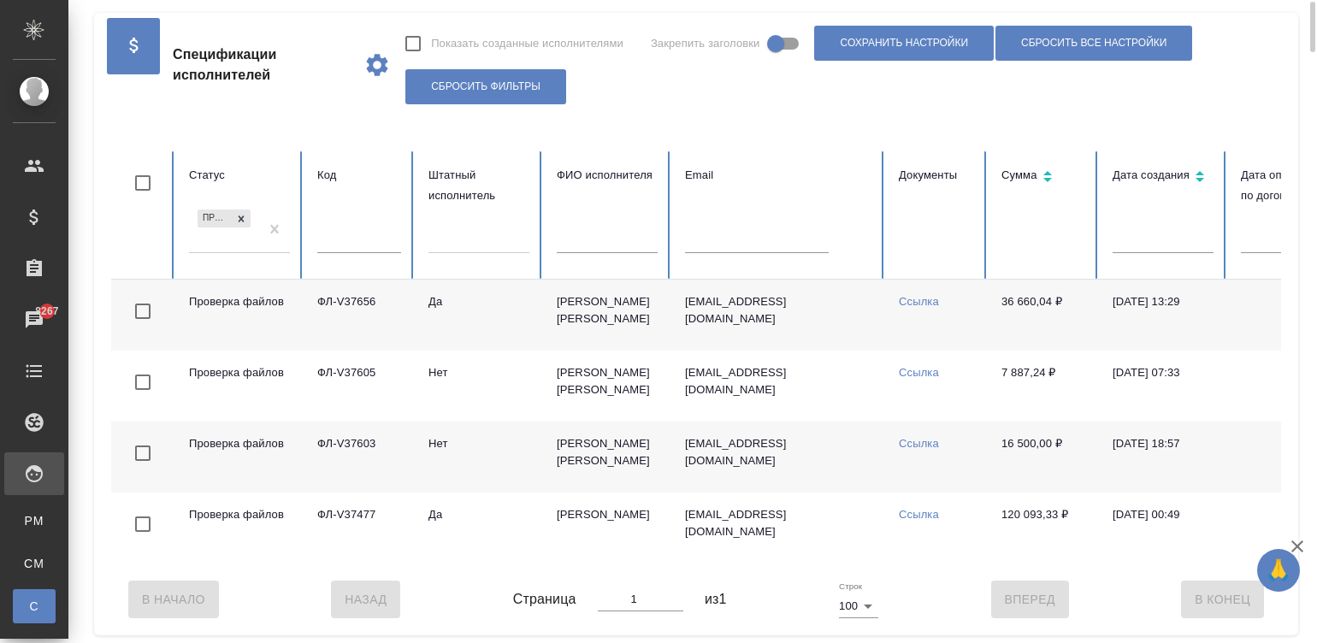
click at [541, 315] on td "Да" at bounding box center [479, 315] width 128 height 71
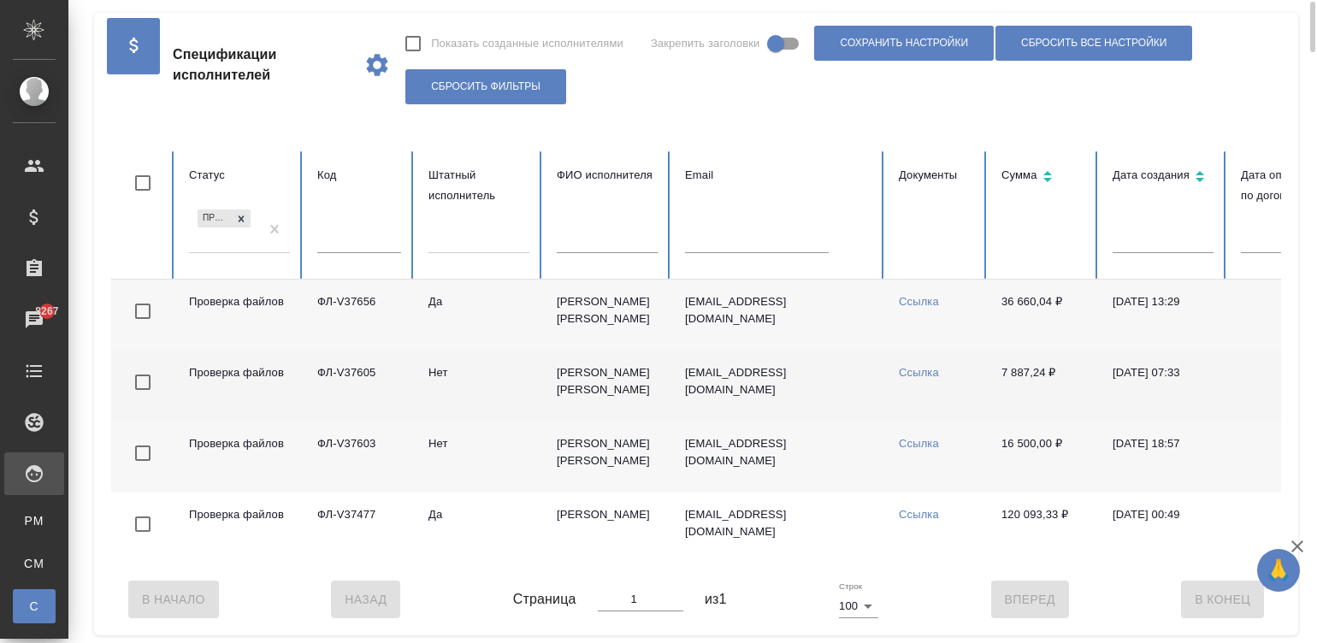
click at [475, 381] on td "Нет" at bounding box center [479, 386] width 128 height 71
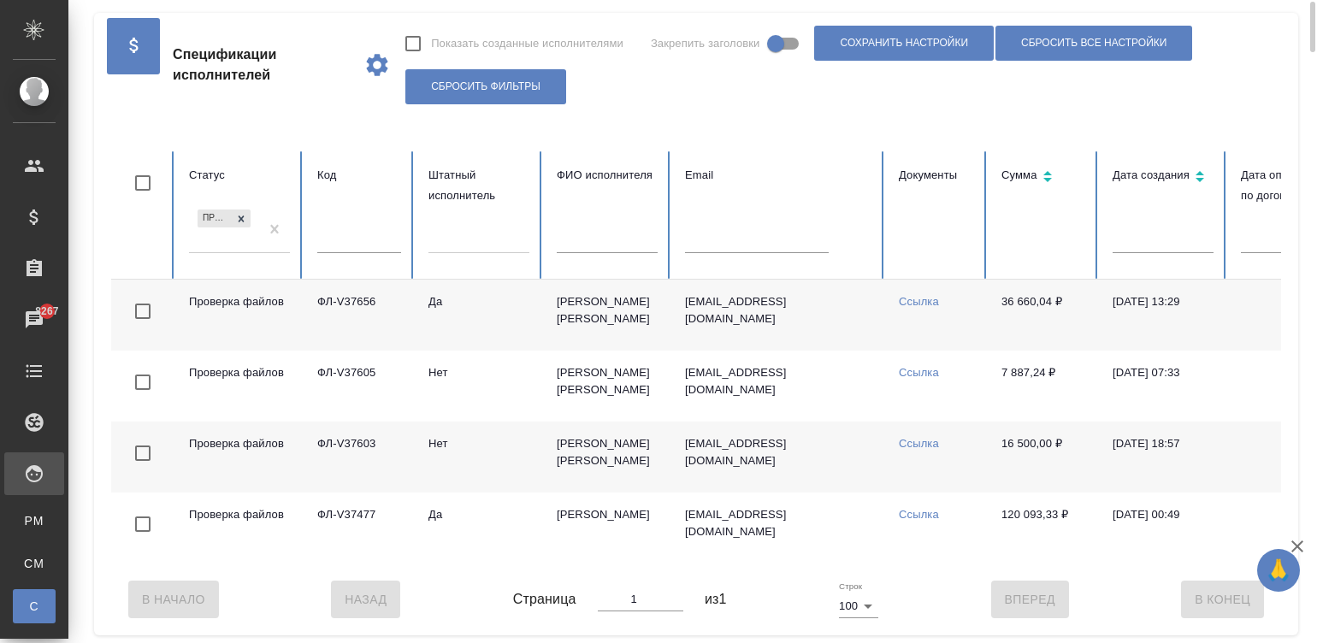
click at [501, 474] on td "Нет" at bounding box center [479, 457] width 128 height 71
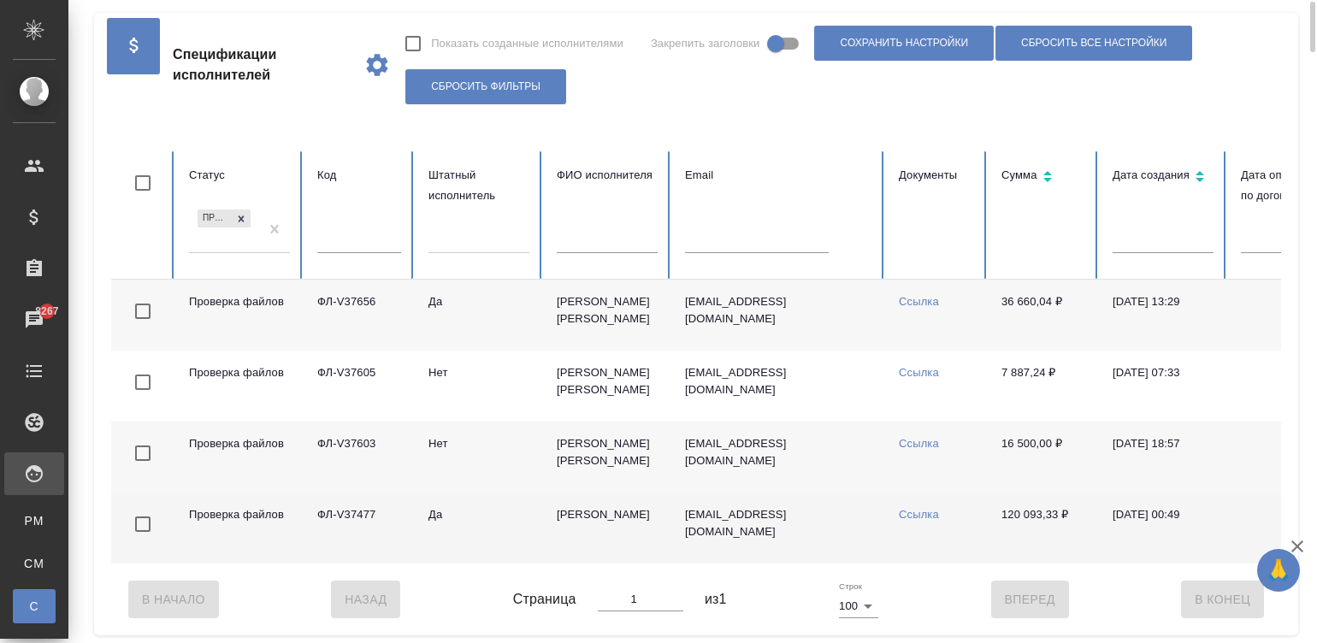
click at [509, 535] on td "Да" at bounding box center [479, 528] width 128 height 71
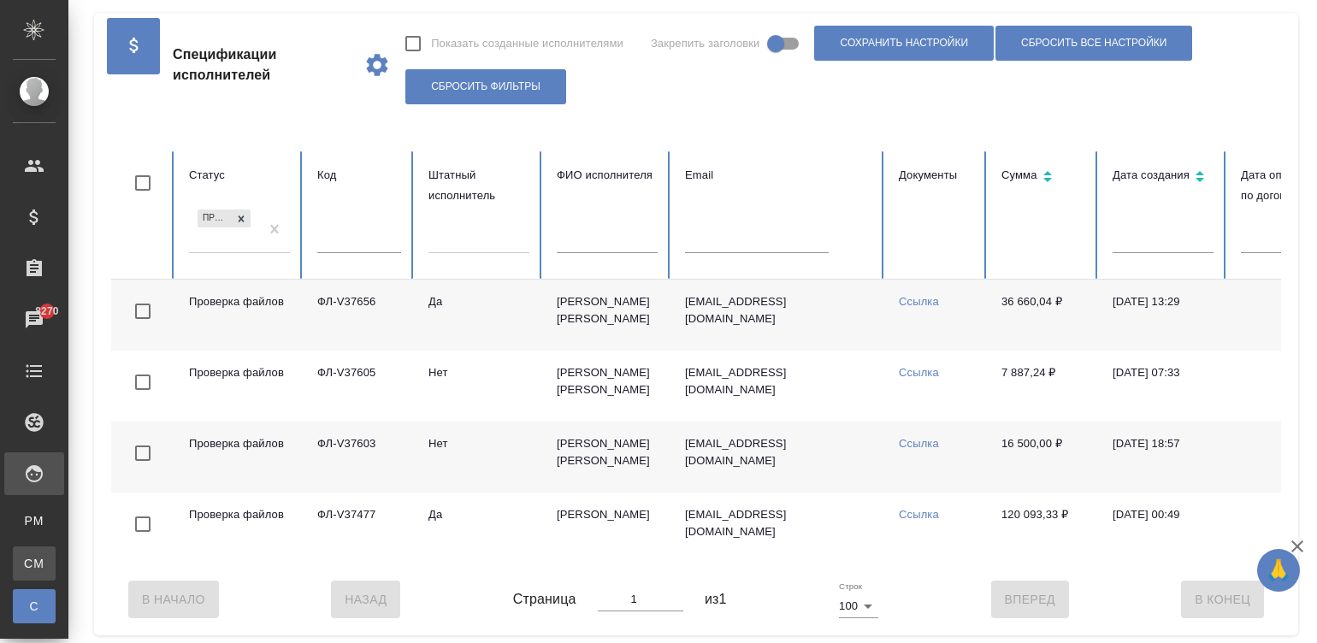
click at [68, 573] on li "CM Для CM/VM" at bounding box center [34, 564] width 68 height 34
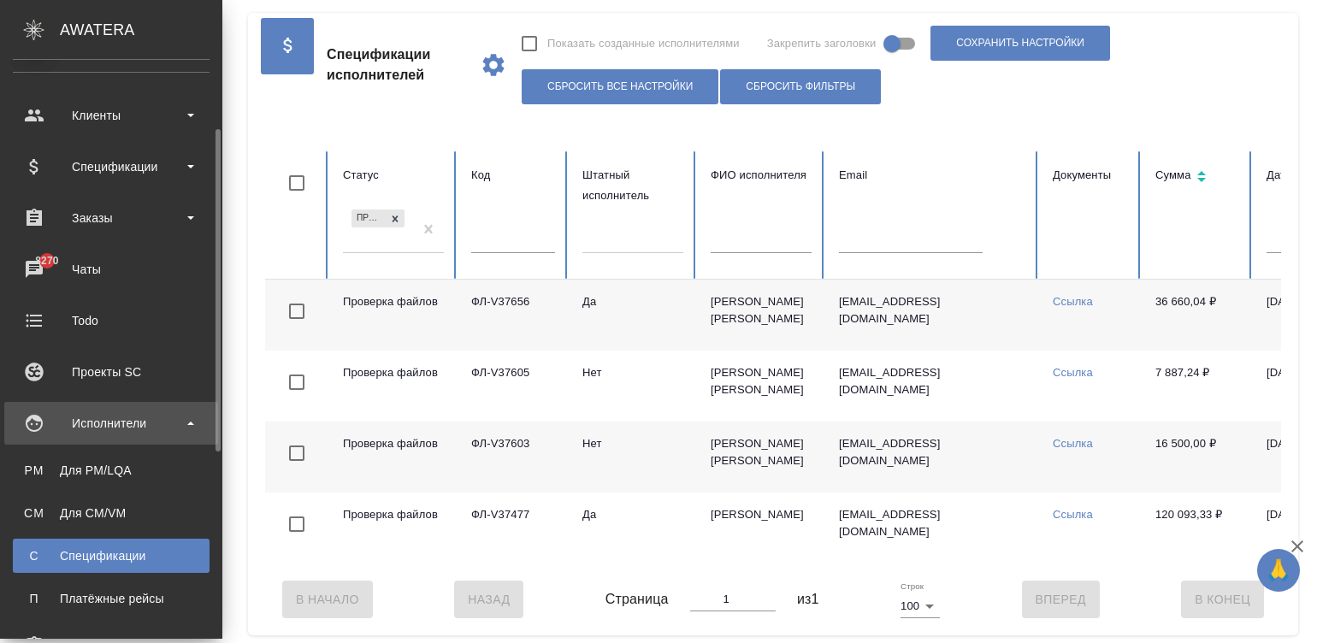
scroll to position [77, 0]
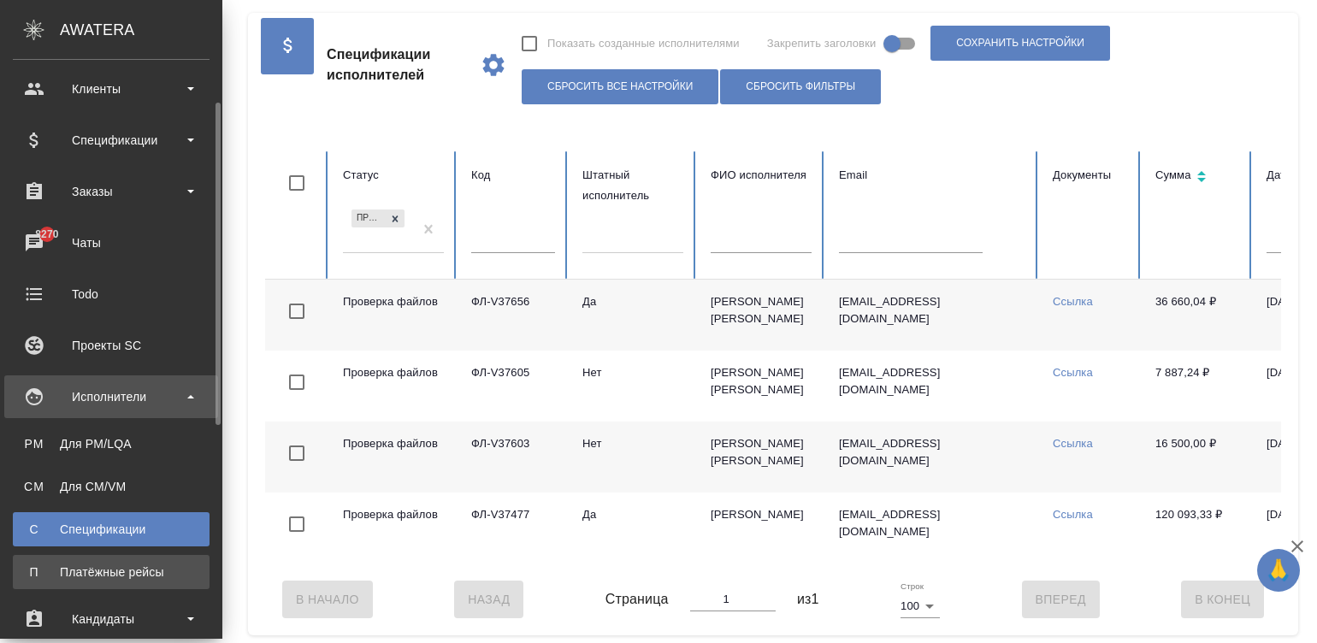
click at [151, 576] on div ".cls-1 fill:#fff; AWATERA Малинина Мария m.malinina Клиенты Спецификации Заказы…" at bounding box center [658, 321] width 1317 height 643
click at [25, 572] on div "Платёжные рейсы" at bounding box center [111, 572] width 180 height 17
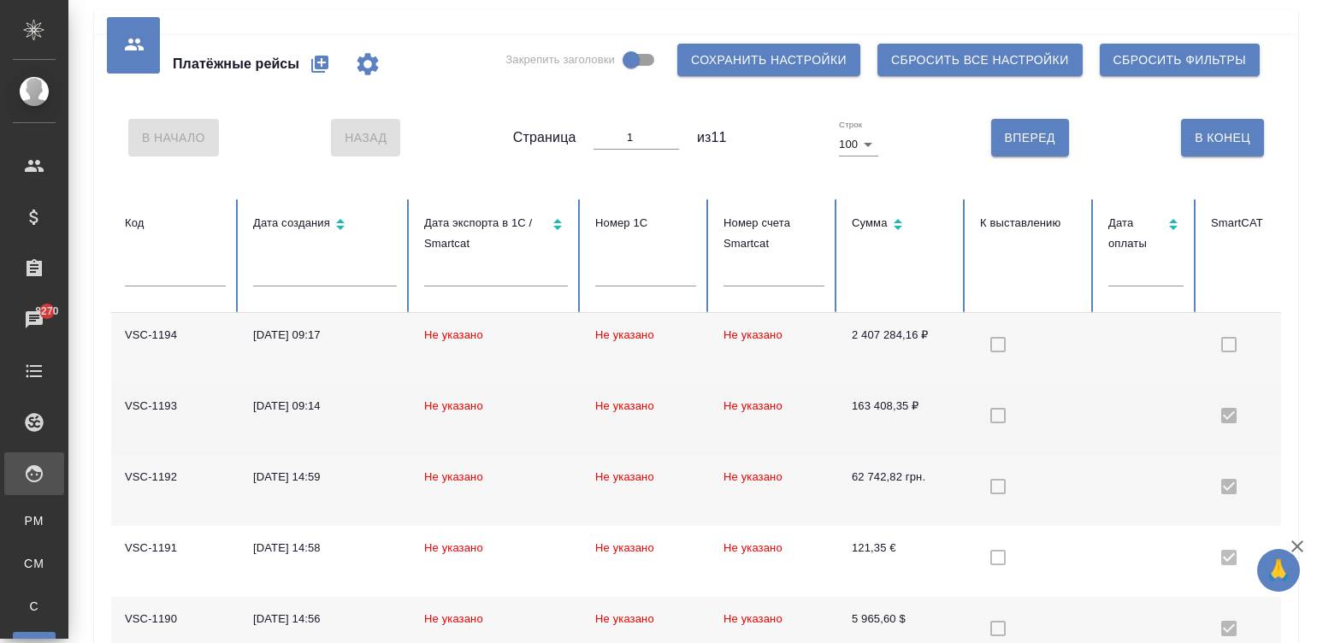
click at [966, 431] on td at bounding box center [1030, 419] width 128 height 71
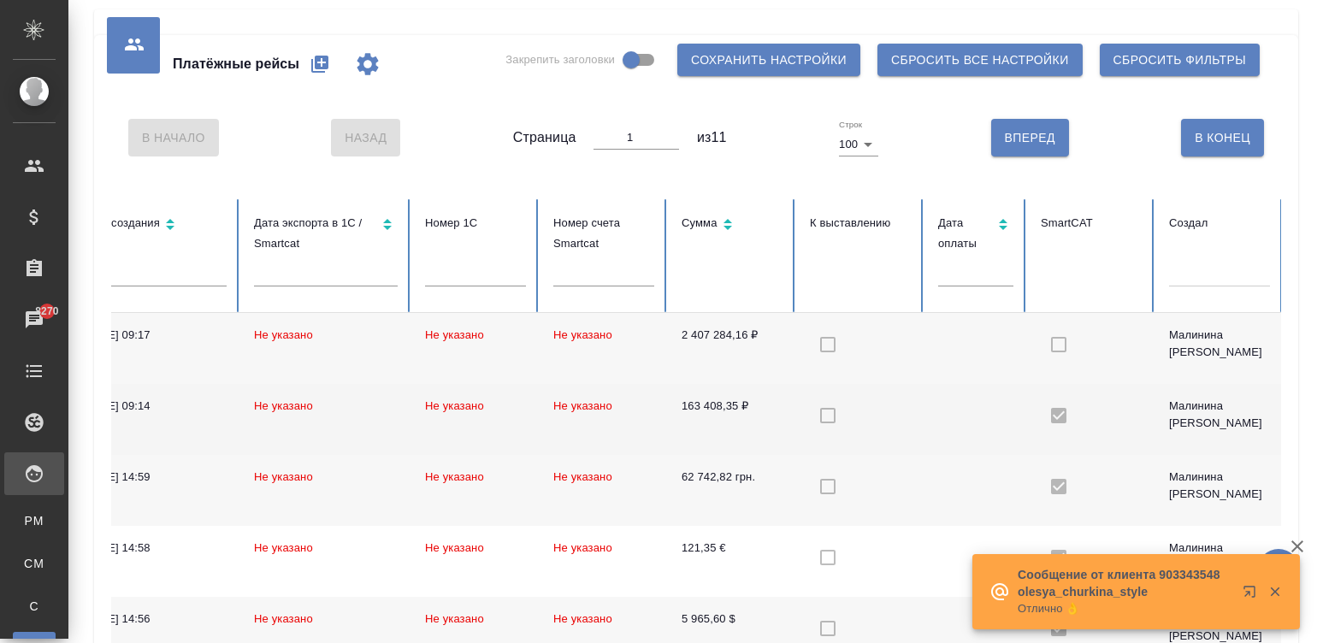
scroll to position [0, 257]
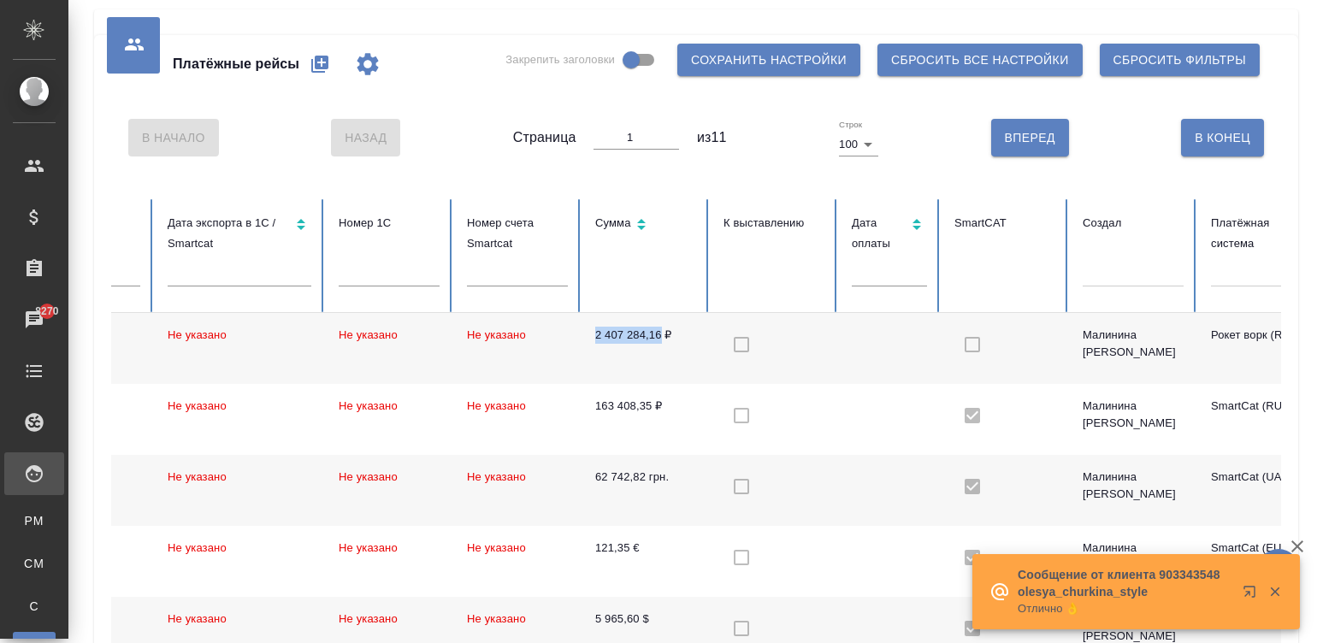
drag, startPoint x: 582, startPoint y: 334, endPoint x: 661, endPoint y: 351, distance: 80.5
click at [661, 351] on td "2 407 284,16 ₽" at bounding box center [646, 348] width 128 height 71
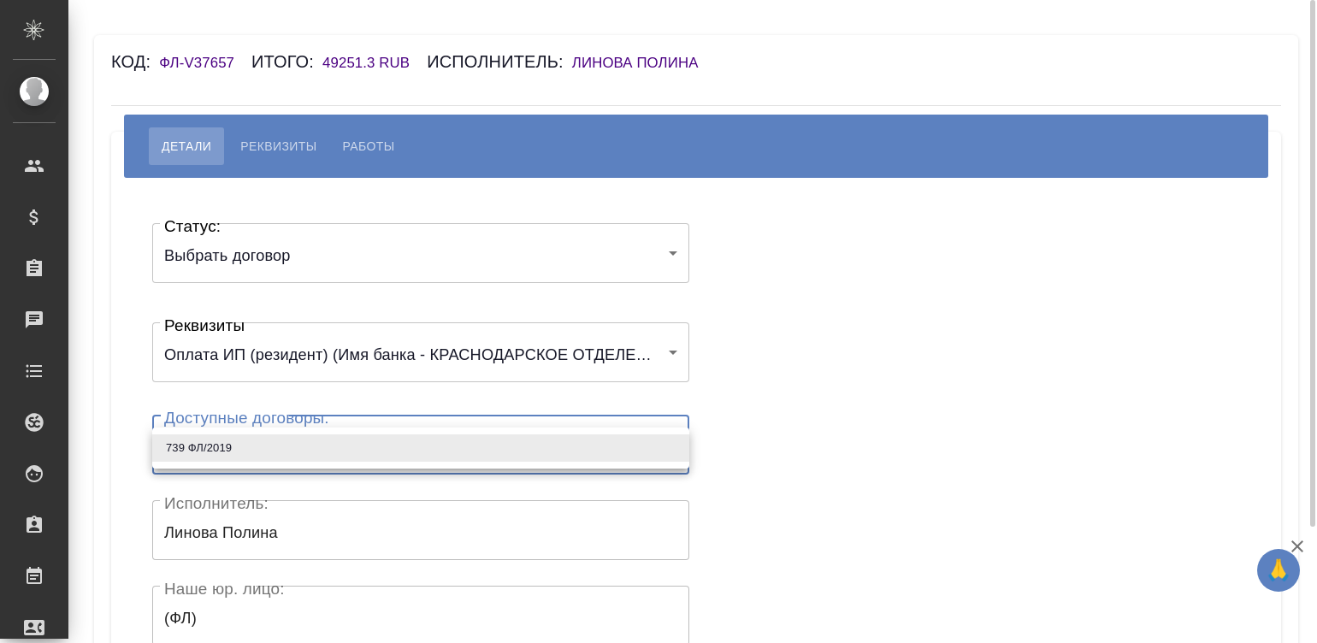
click at [287, 457] on body "🙏 .cls-1 fill:#fff; AWATERA [PERSON_NAME]malinina Клиенты Спецификации Заказы Ч…" at bounding box center [658, 321] width 1317 height 643
click at [287, 457] on li "739 ФЛ/2019" at bounding box center [420, 447] width 537 height 27
type input "6738bc84804993a130975770"
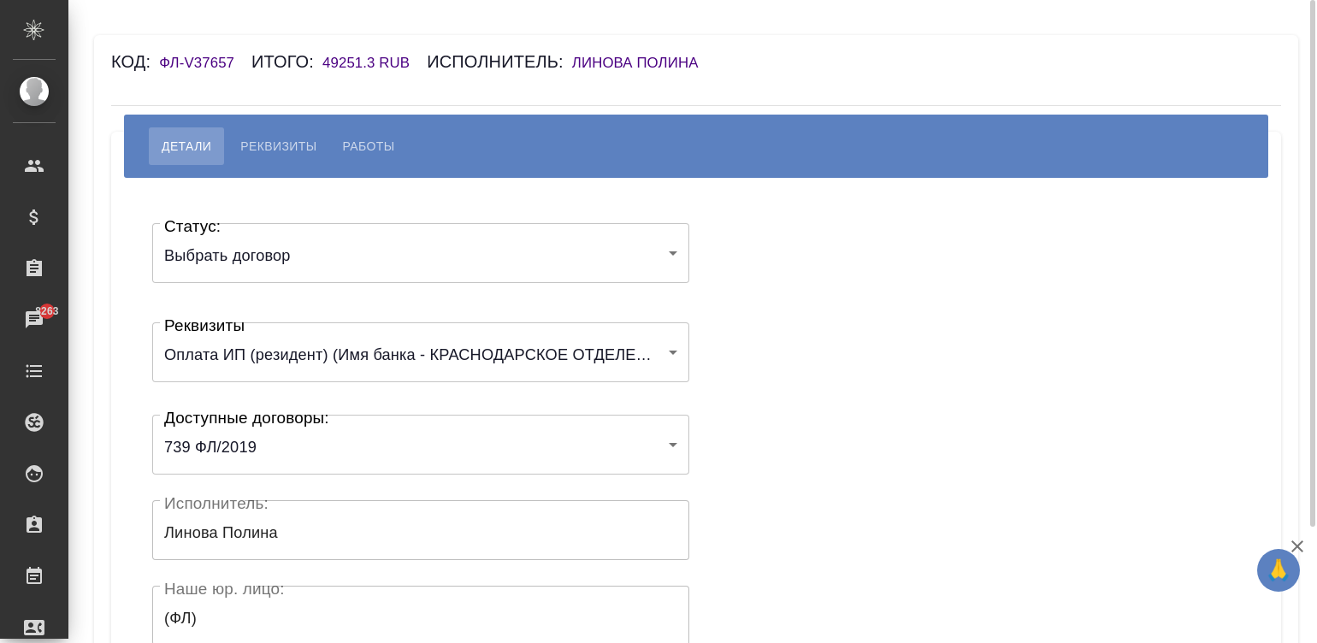
click at [743, 446] on div "Статус: Выбрать договор chooseContract Статус: Реквизиты Оплата ИП (резидент) (…" at bounding box center [696, 513] width 1102 height 618
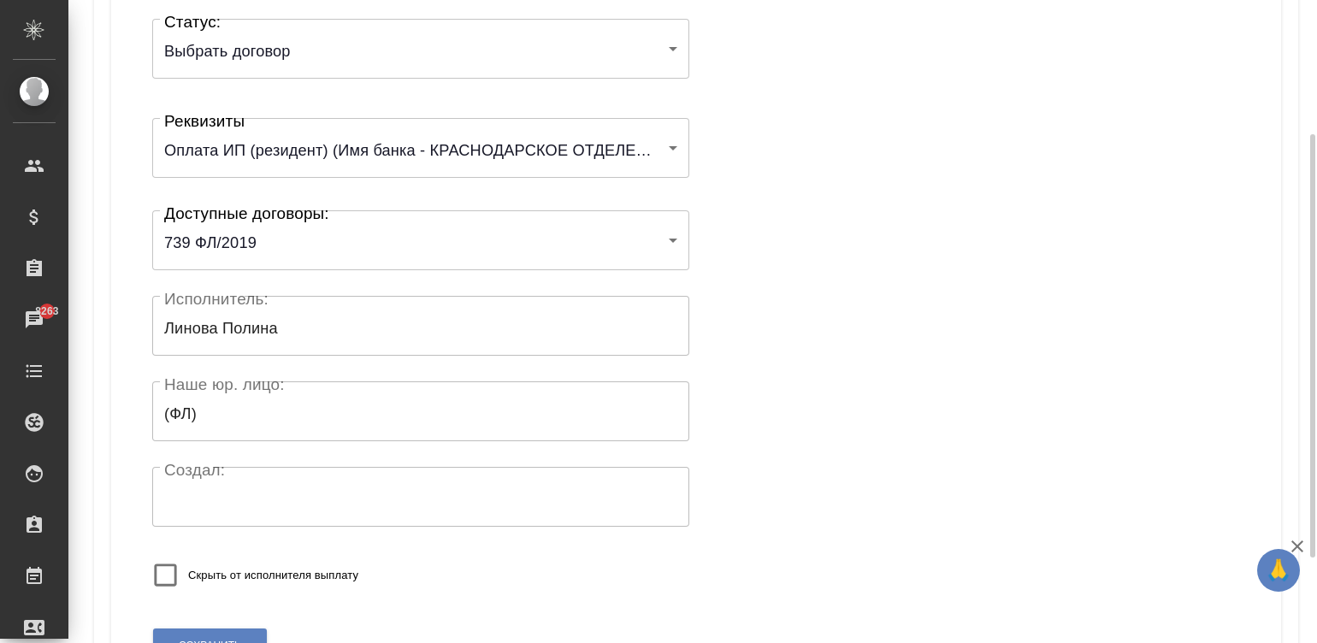
scroll to position [334, 0]
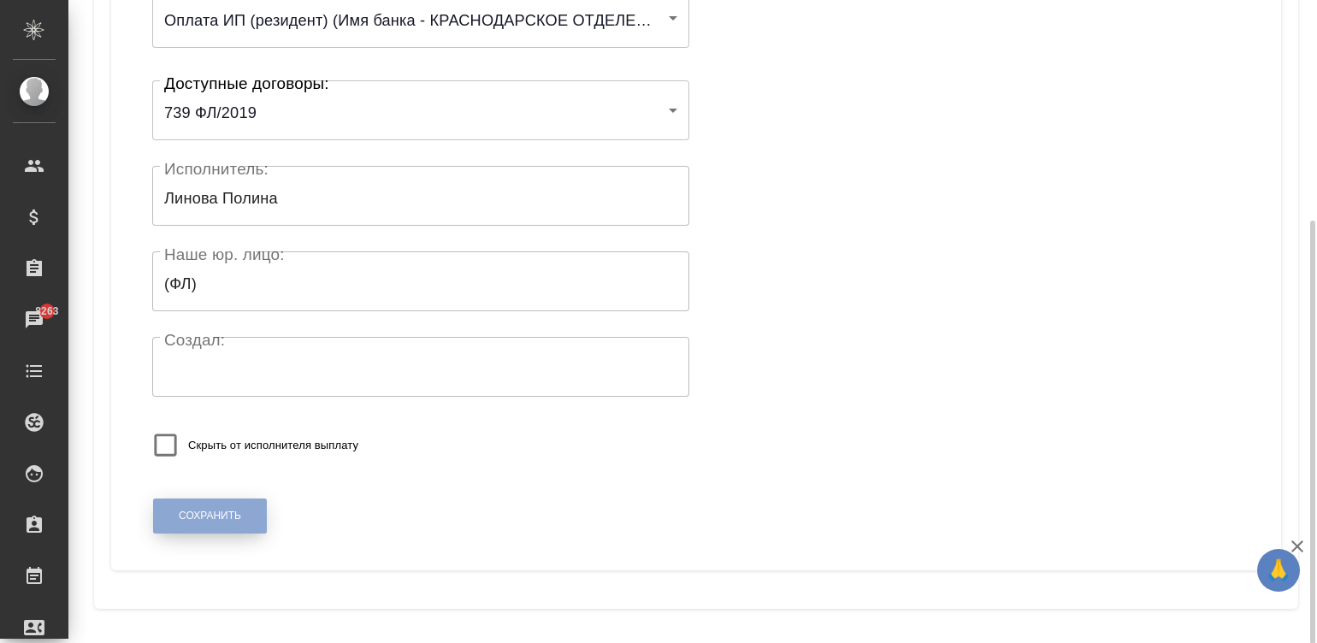
click at [245, 509] on button "Сохранить" at bounding box center [210, 516] width 114 height 35
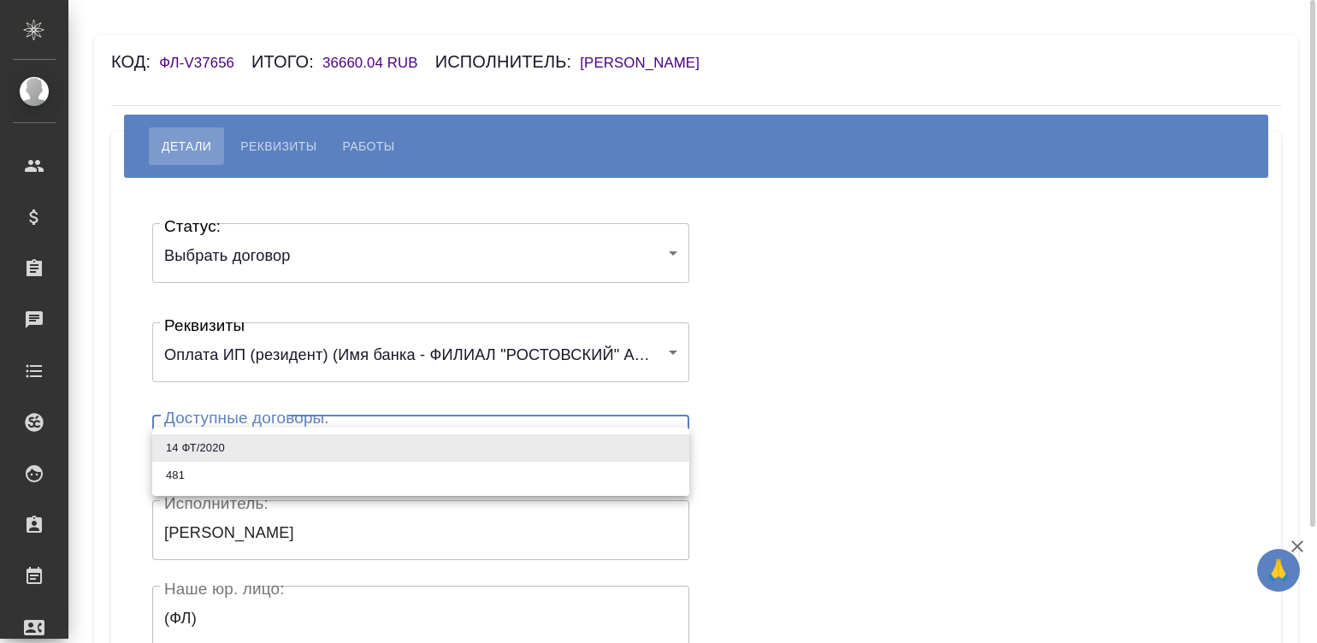
click at [301, 453] on body "🙏 .cls-1 fill:#fff; AWATERA Малинина Мария m.malinina Клиенты Спецификации Зака…" at bounding box center [658, 321] width 1317 height 643
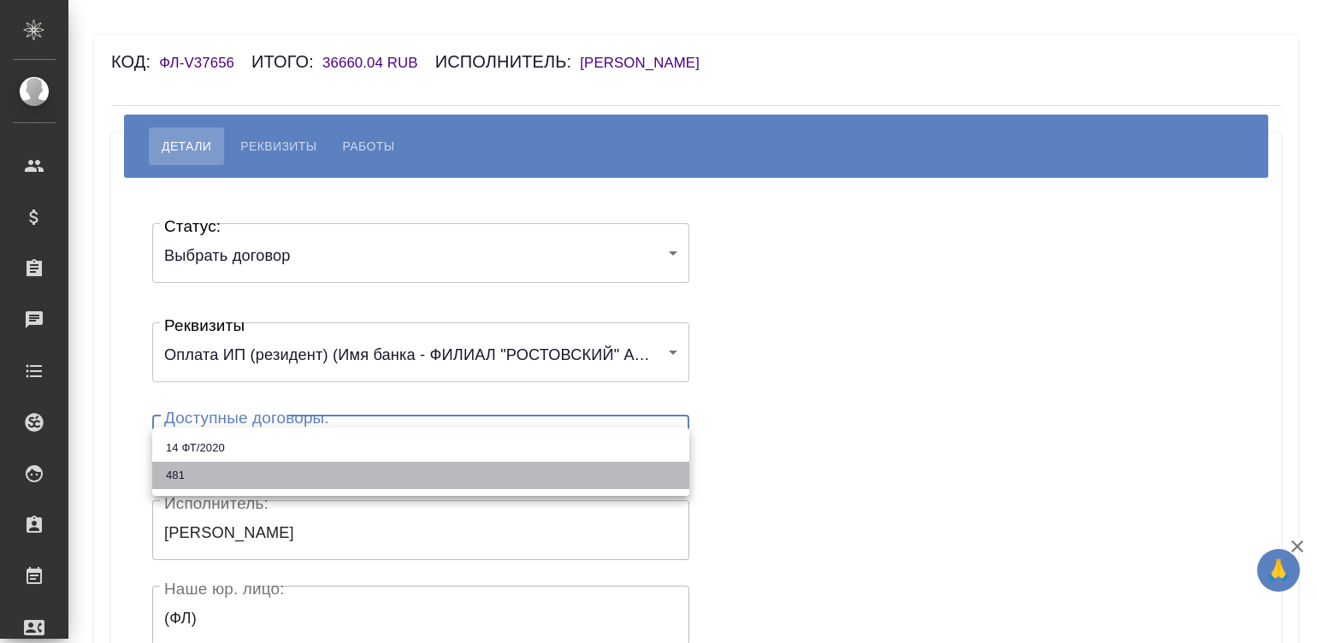
click at [228, 475] on li "481" at bounding box center [420, 475] width 537 height 27
type input "68233c096cf0493c2071f232"
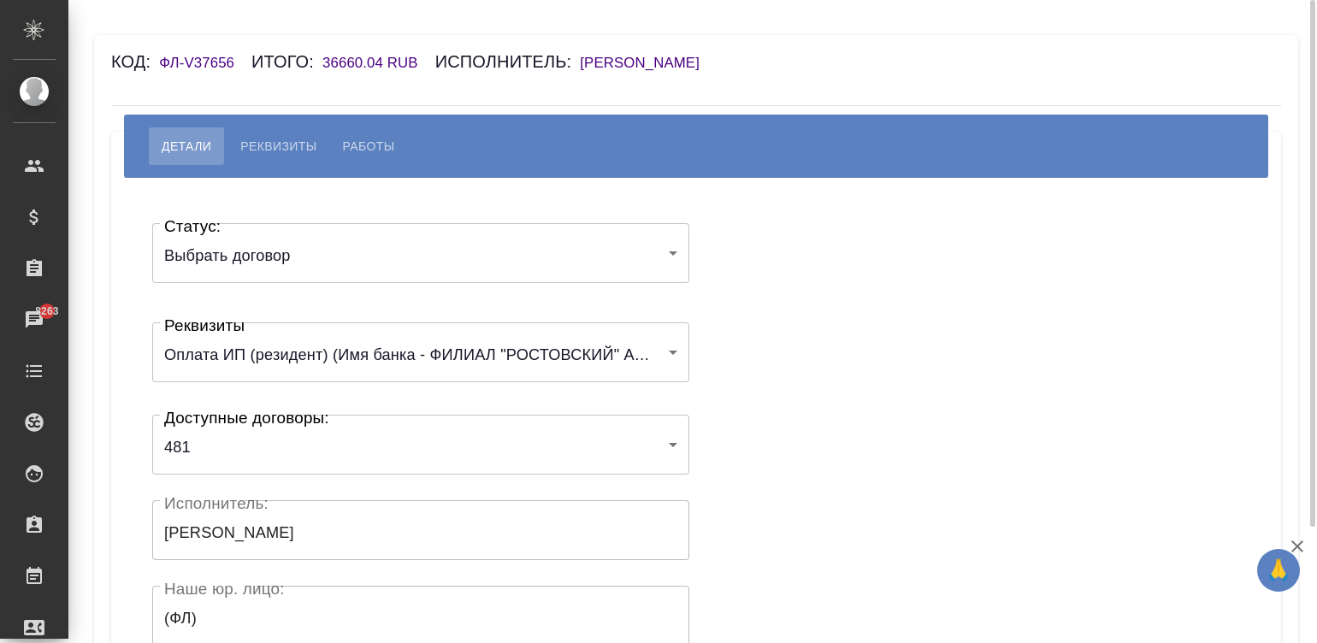
click at [784, 415] on div "Статус: Выбрать договор chooseContract Статус: Реквизиты Оплата ИП (резидент) (…" at bounding box center [696, 513] width 1102 height 618
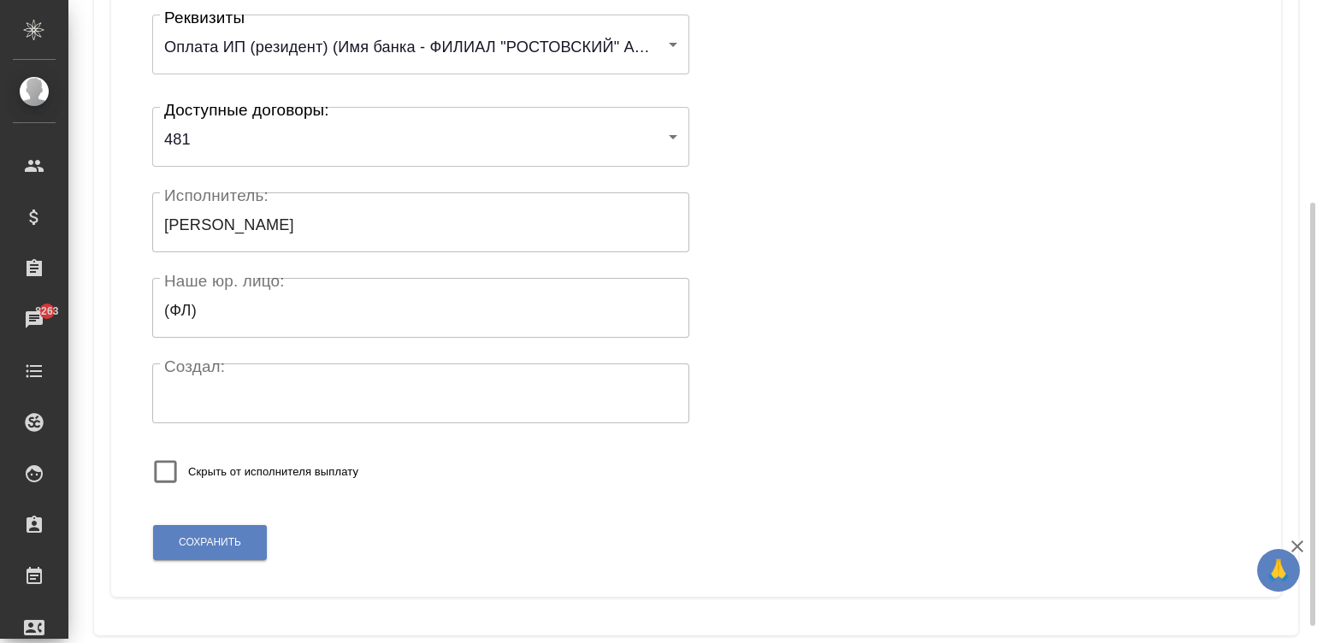
scroll to position [334, 0]
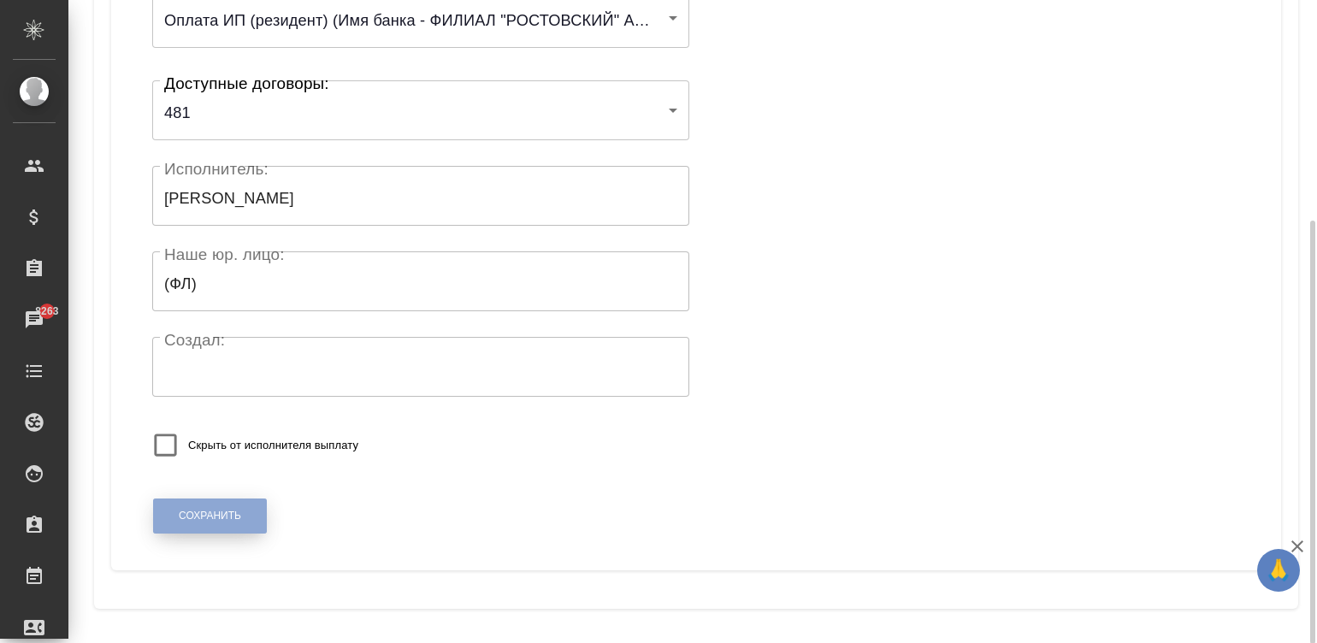
click at [198, 519] on span "Сохранить" at bounding box center [210, 516] width 62 height 15
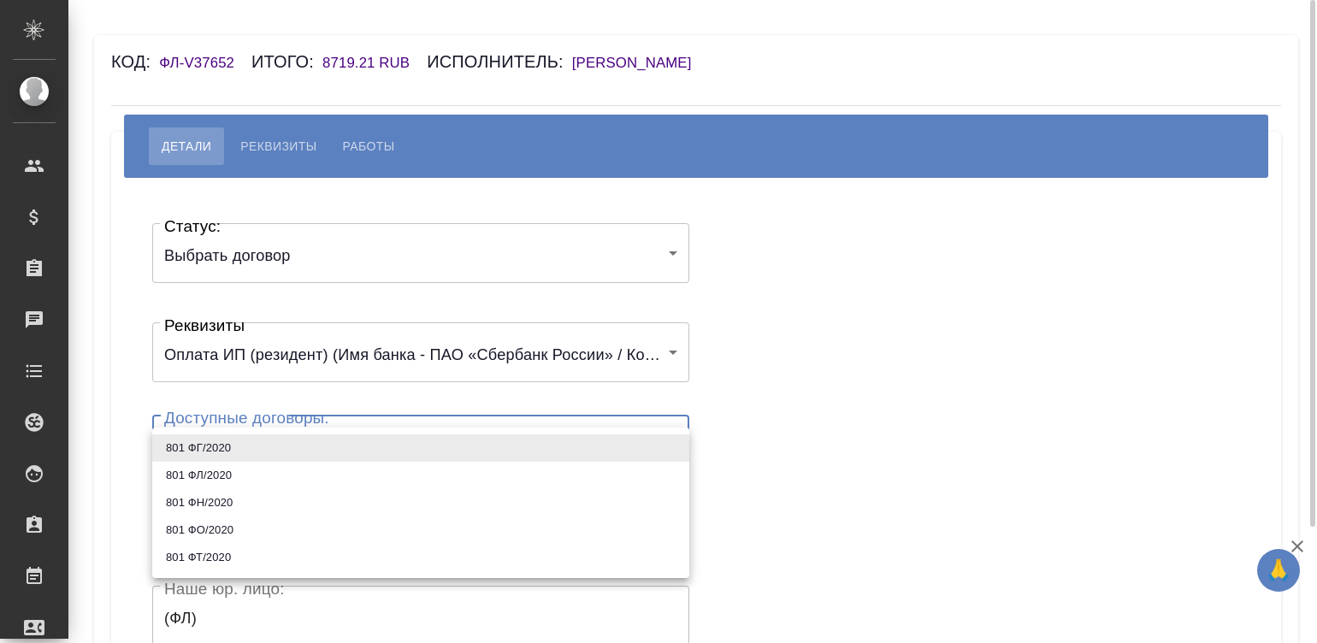
click at [334, 446] on body "🙏 .cls-1 fill:#fff; AWATERA Малинина Мария m.malinina Клиенты Спецификации Зака…" at bounding box center [658, 321] width 1317 height 643
click at [216, 479] on li "801 ФЛ/2020" at bounding box center [420, 475] width 537 height 27
type input "5fe9e63fbd27db15f4f866fb"
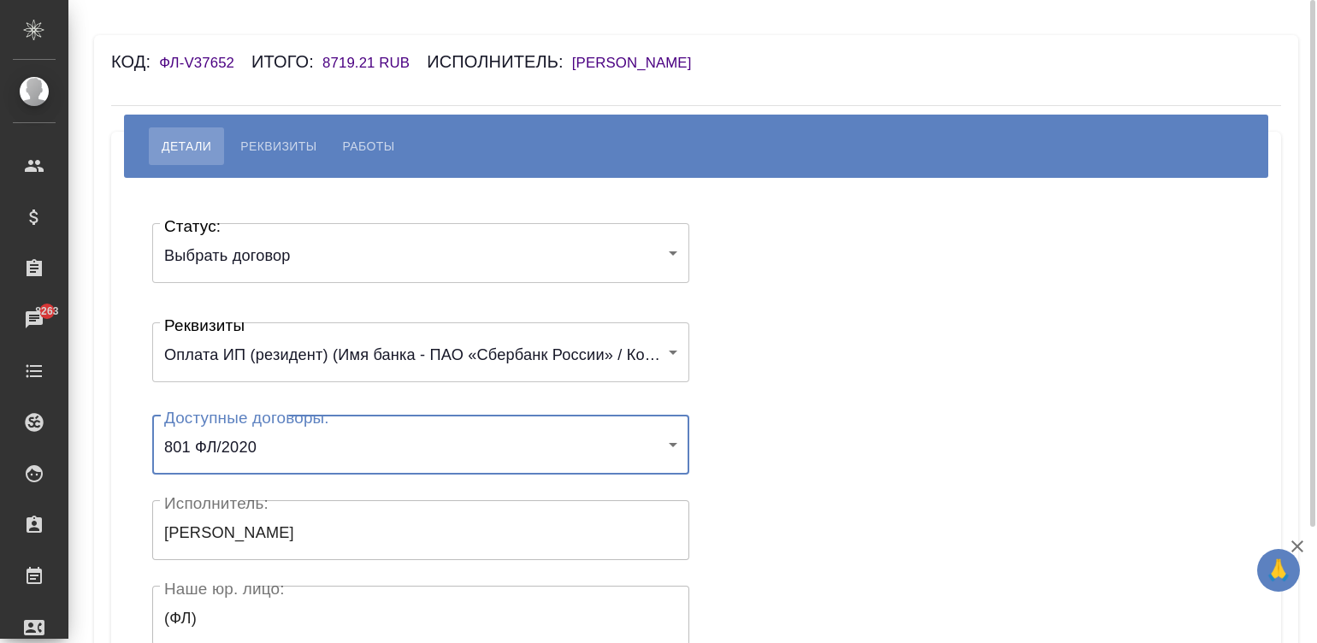
click at [782, 435] on div "Статус: Выбрать договор chooseContract Статус: Реквизиты Оплата ИП (резидент) (…" at bounding box center [696, 513] width 1102 height 618
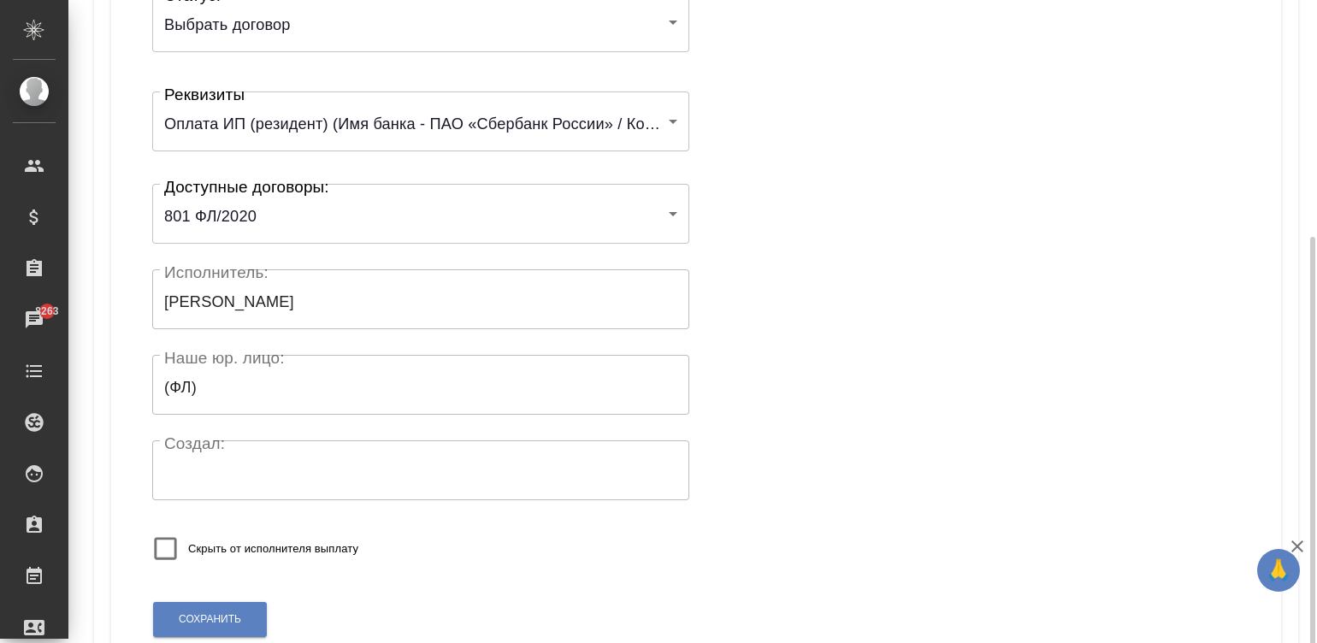
scroll to position [334, 0]
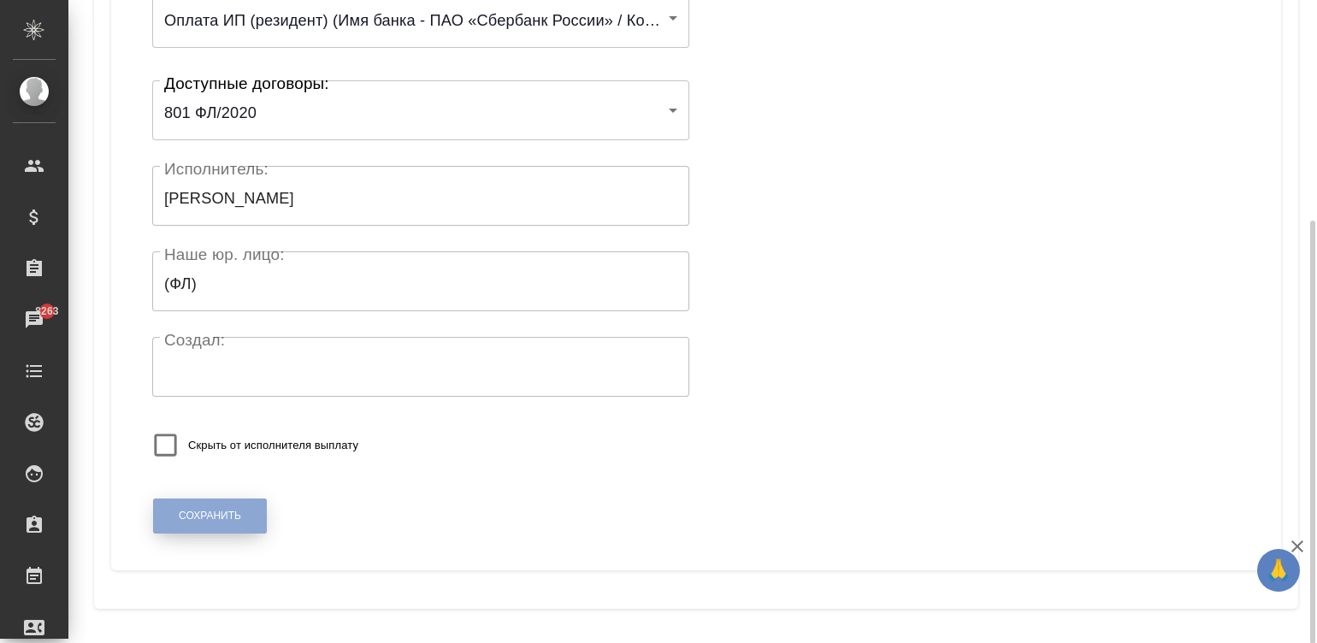
click at [201, 505] on button "Сохранить" at bounding box center [210, 516] width 114 height 35
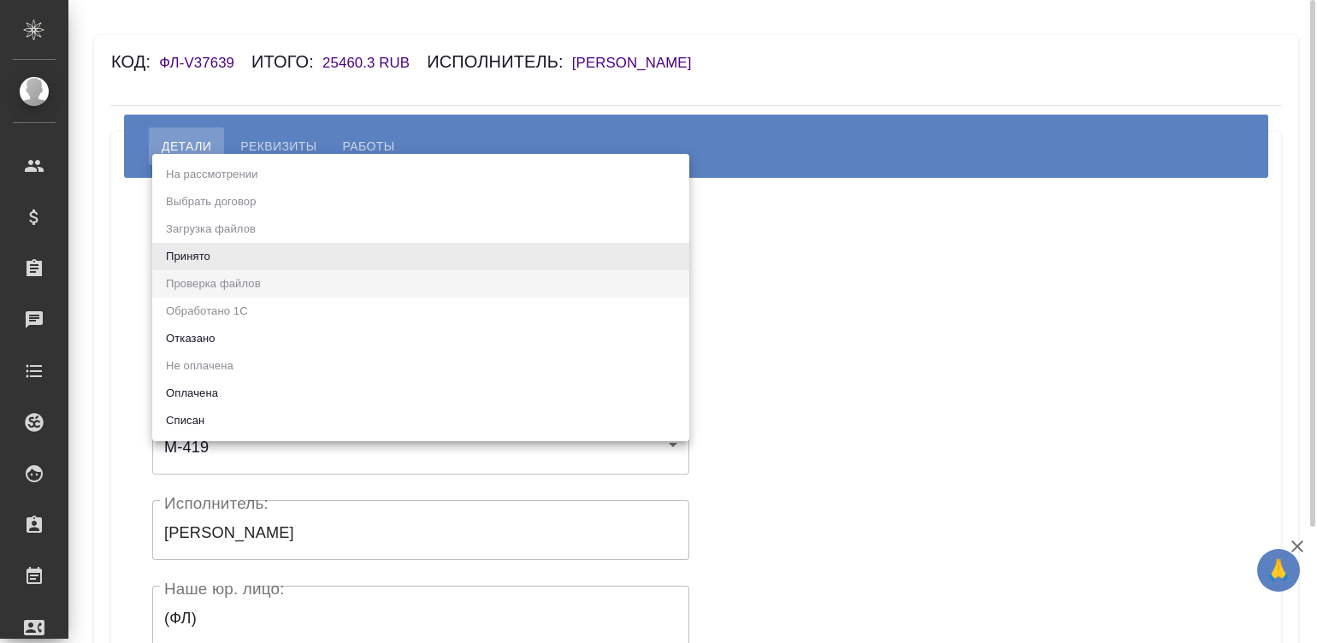
click at [232, 251] on body "🙏 .cls-1 fill:#fff; AWATERA [PERSON_NAME]malinina Клиенты Спецификации Заказы Ч…" at bounding box center [658, 321] width 1317 height 643
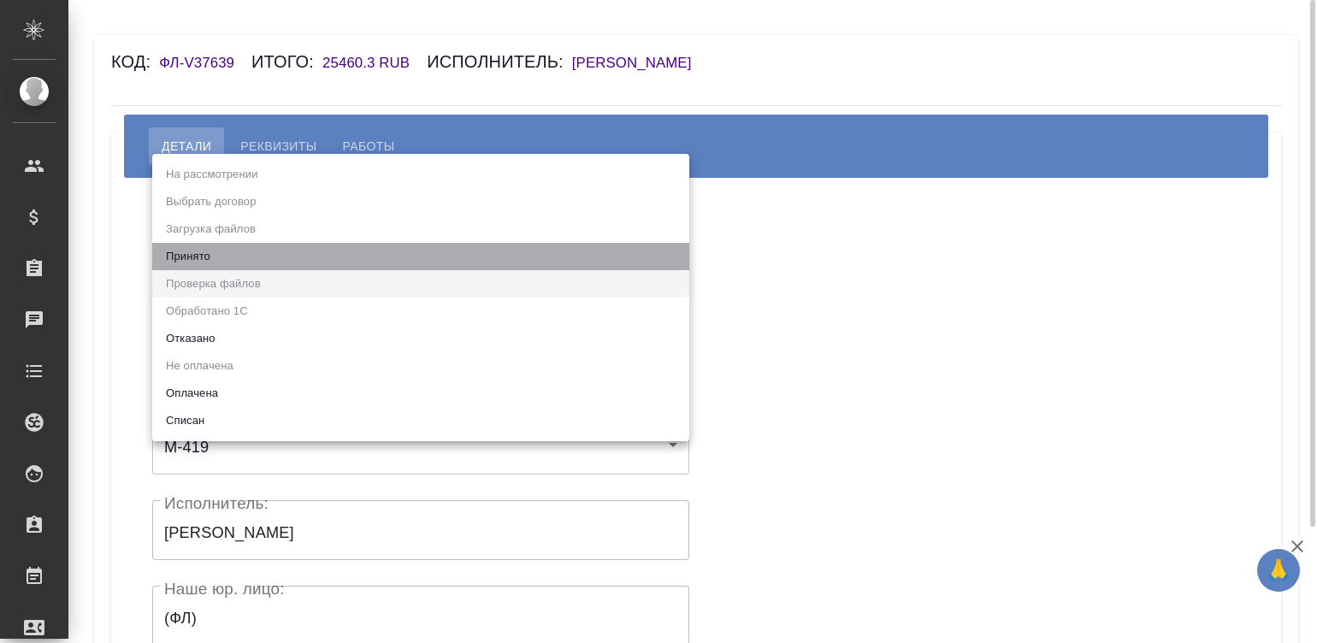
click at [232, 251] on li "Принято" at bounding box center [420, 256] width 537 height 27
type input "accepted"
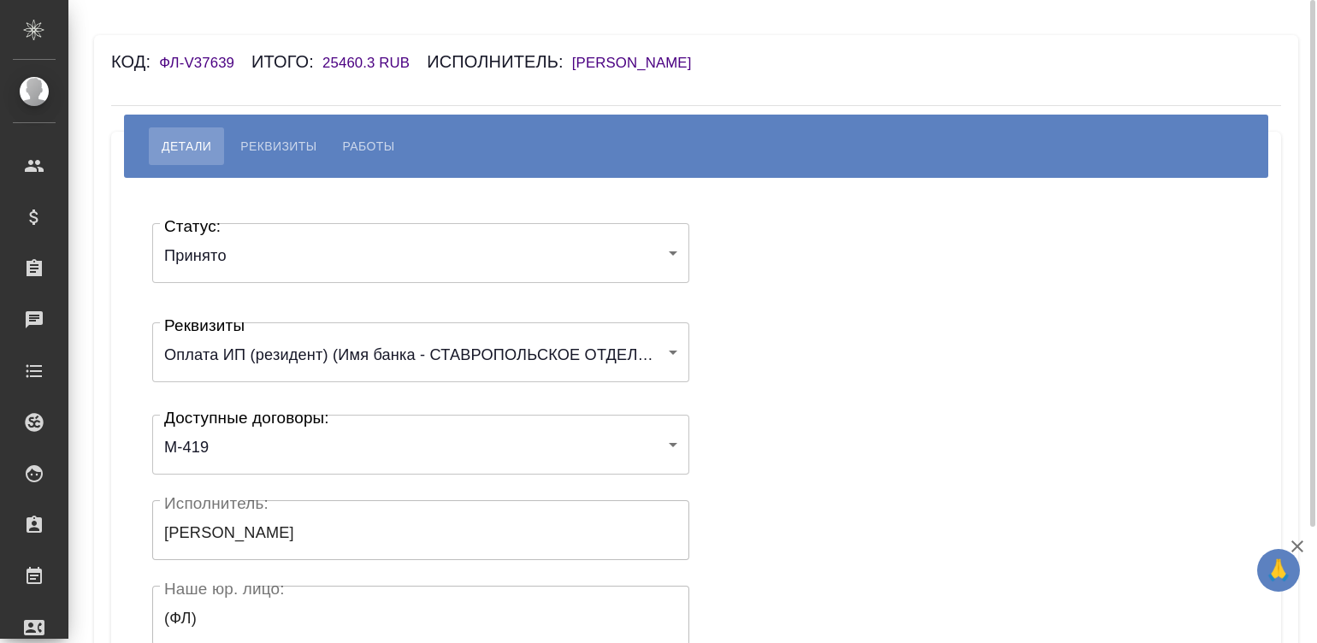
click at [786, 278] on div "Статус: Принято accepted Статус: Реквизиты Оплата ИП (резидент) (Имя банка - СТ…" at bounding box center [696, 513] width 1102 height 618
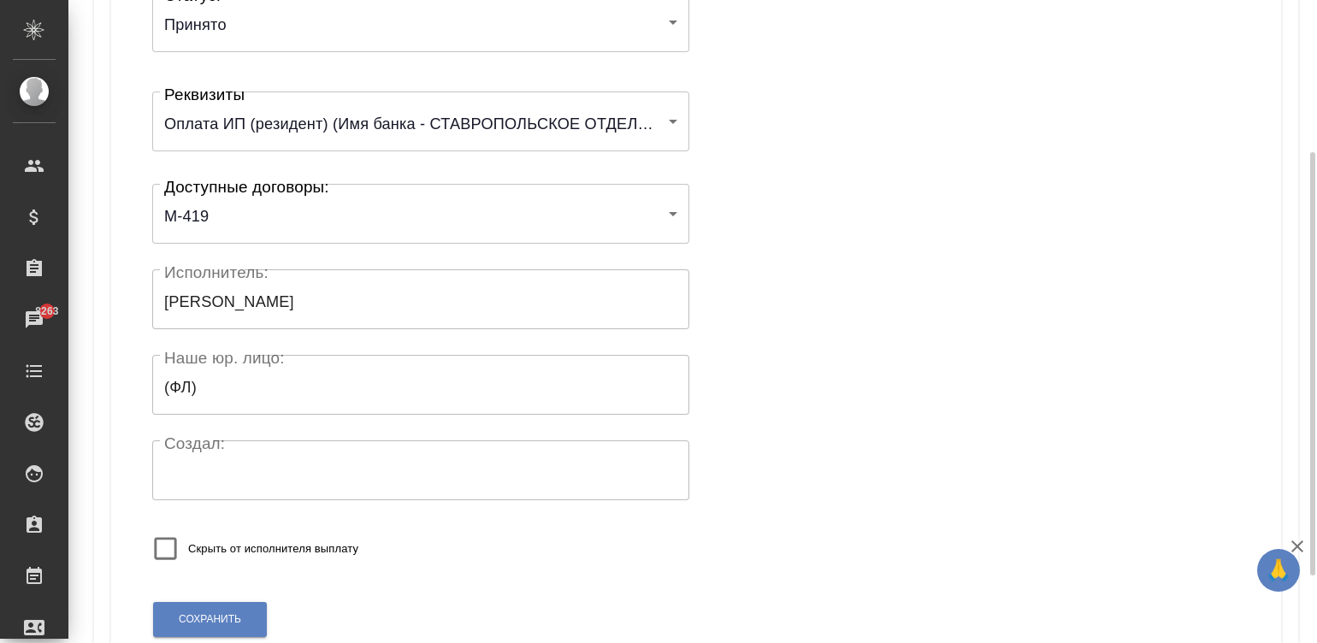
scroll to position [334, 0]
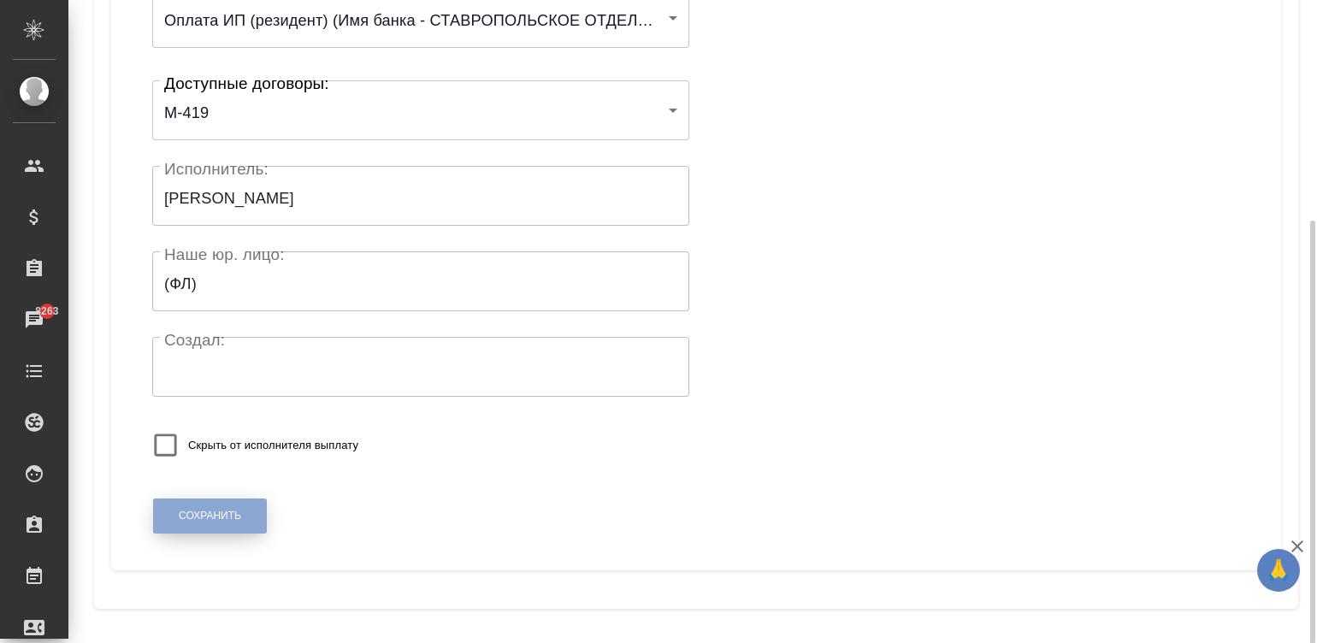
click at [189, 507] on button "Сохранить" at bounding box center [210, 516] width 114 height 35
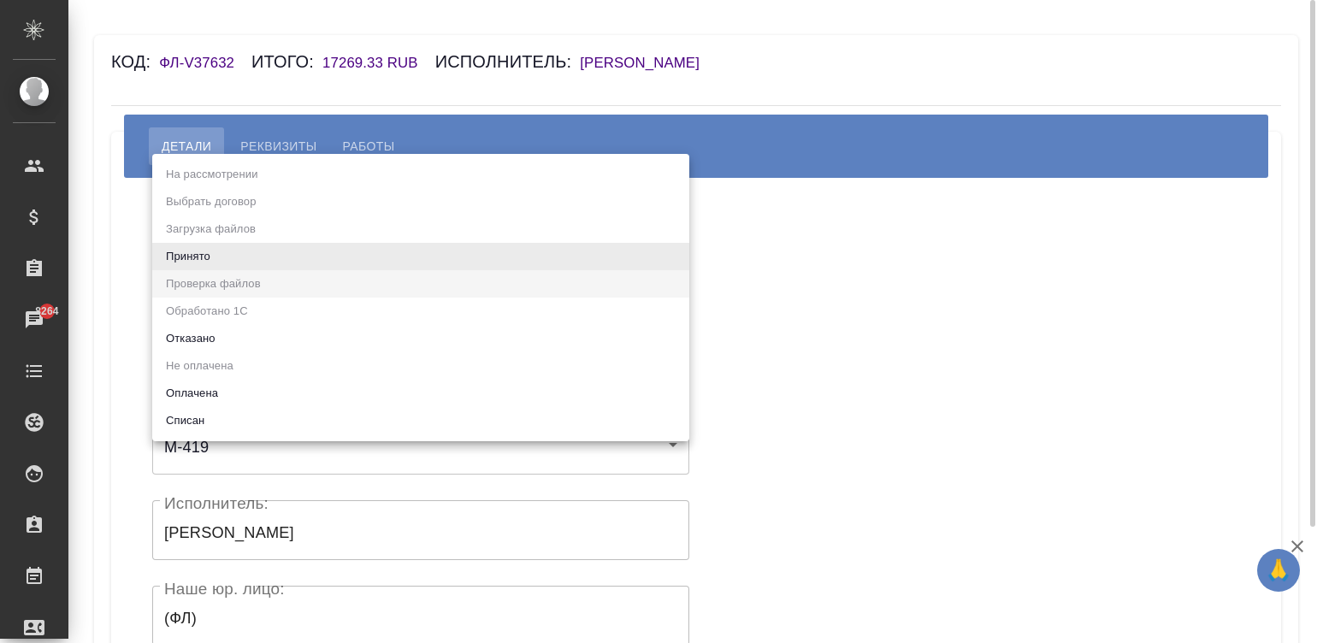
click at [228, 263] on body "🙏 .cls-1 fill:#fff; AWATERA [PERSON_NAME]malinina Клиенты Спецификации Заказы 8…" at bounding box center [658, 321] width 1317 height 643
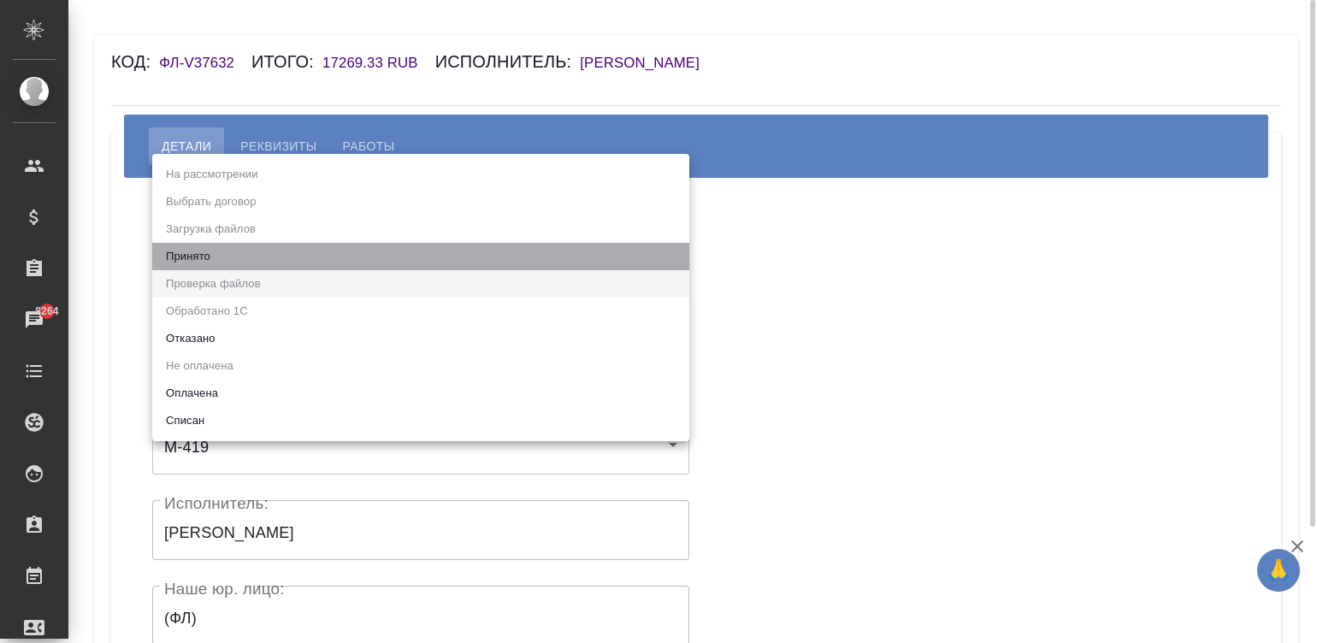
click at [228, 263] on li "Принято" at bounding box center [420, 256] width 537 height 27
type input "accepted"
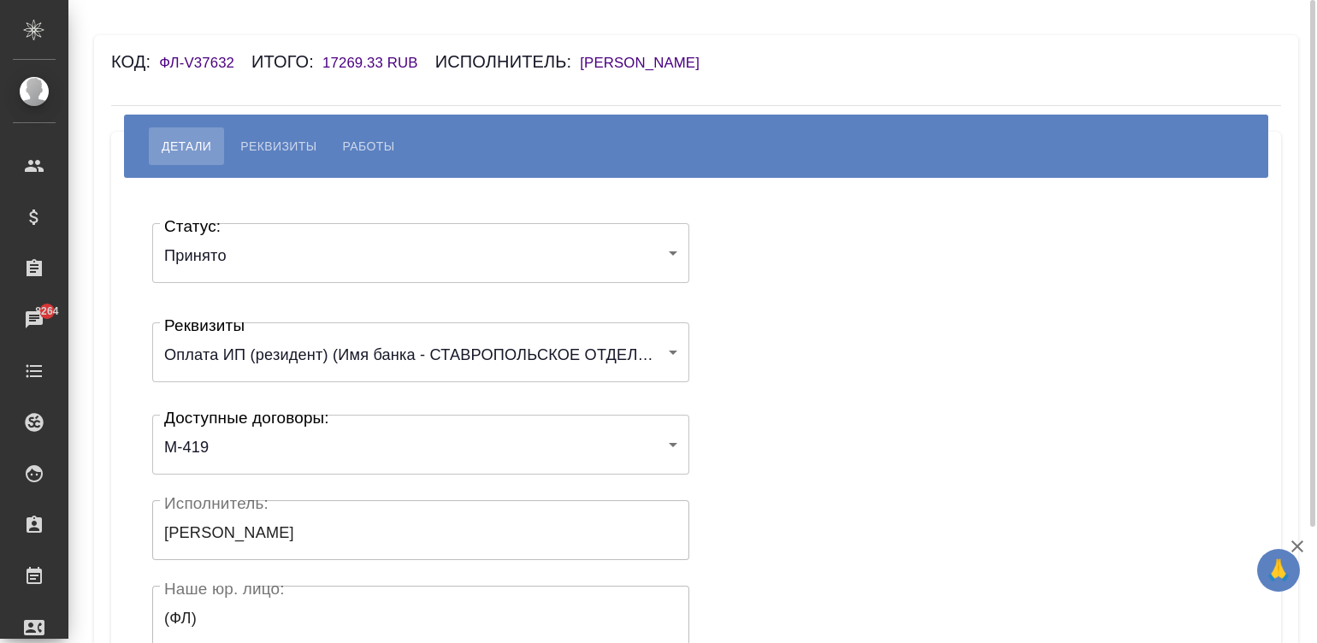
click at [822, 338] on div "Статус: Принято accepted Статус: Реквизиты Оплата ИП (резидент) (Имя банка - СТ…" at bounding box center [696, 513] width 1102 height 618
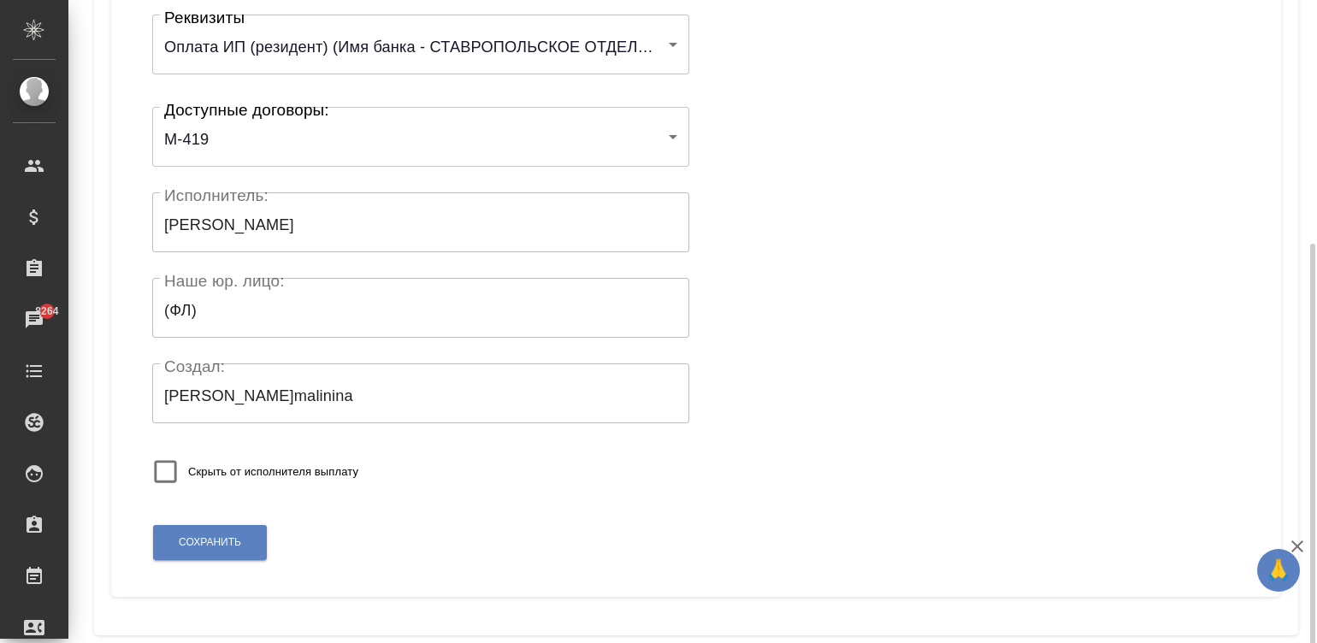
scroll to position [334, 0]
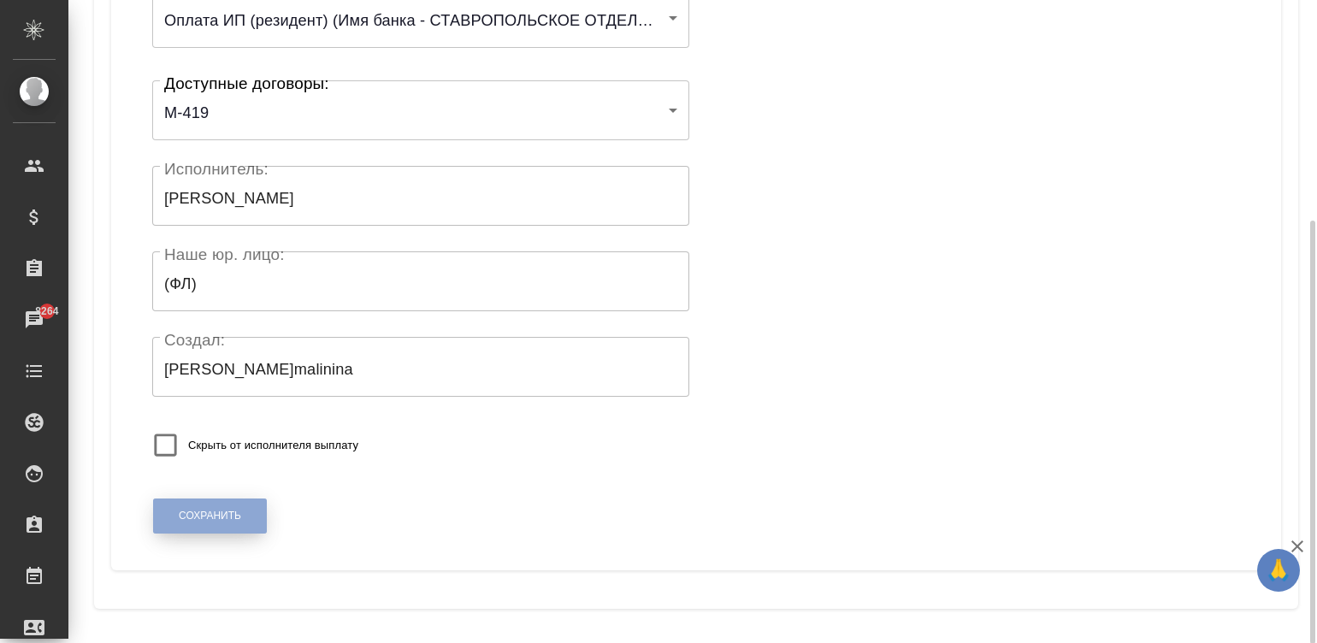
click at [204, 511] on span "Сохранить" at bounding box center [210, 516] width 62 height 15
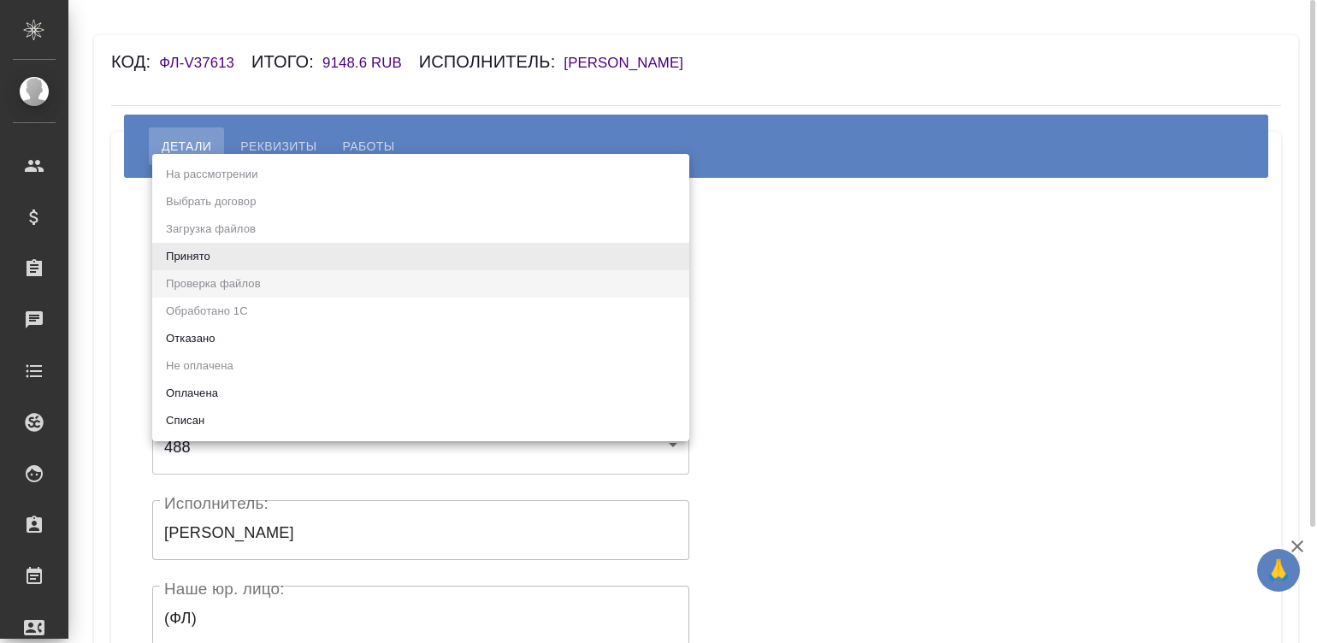
click at [290, 269] on body "🙏 .cls-1 fill:#fff; AWATERA [PERSON_NAME]malinina Клиенты Спецификации Заказы Ч…" at bounding box center [658, 321] width 1317 height 643
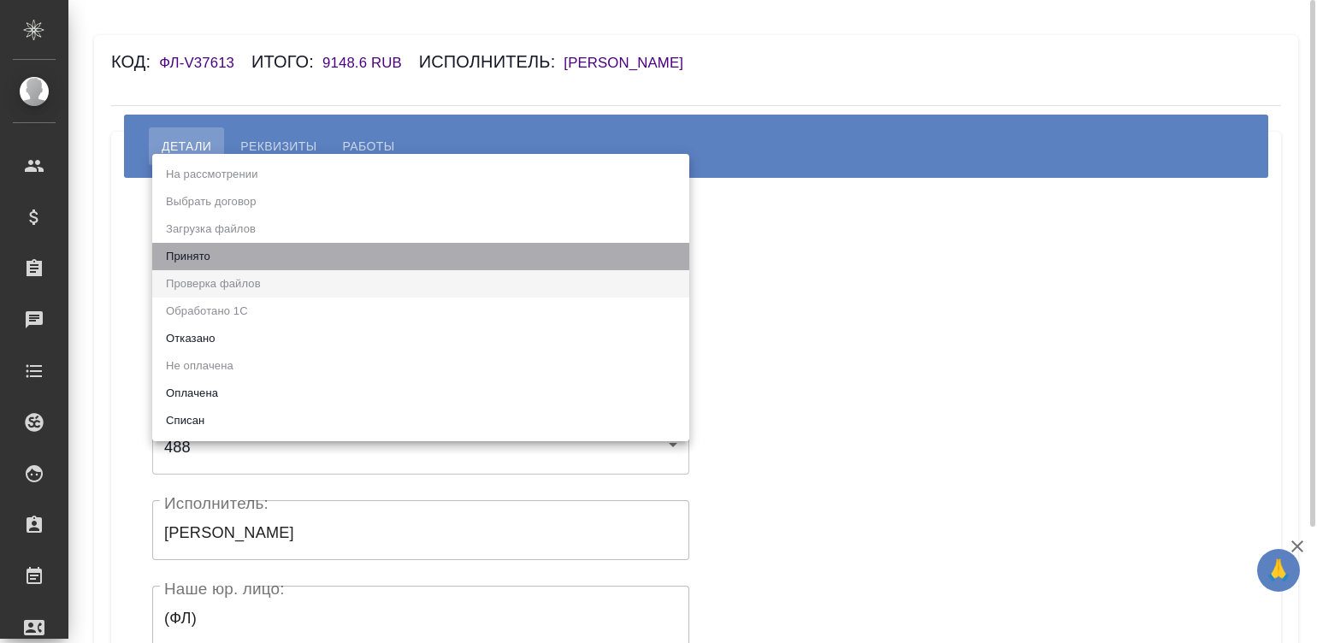
click at [290, 269] on li "Принято" at bounding box center [420, 256] width 537 height 27
type input "accepted"
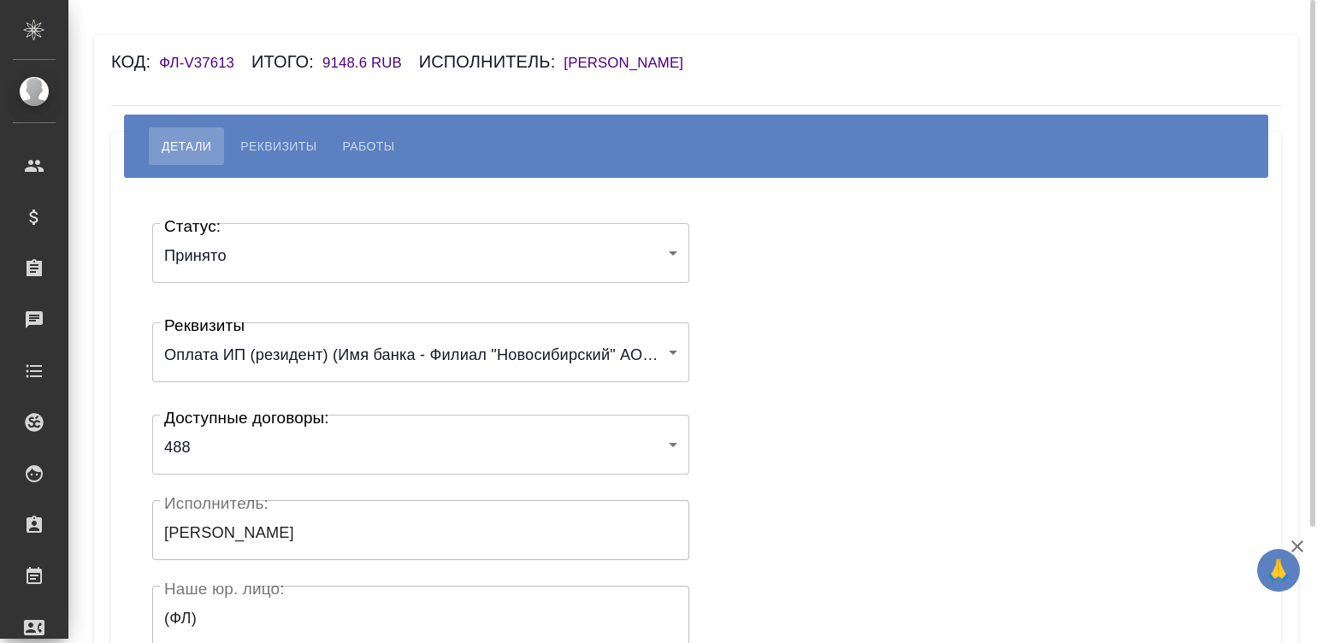
click at [813, 295] on div "Статус: Принято accepted Статус: Реквизиты Оплата ИП (резидент) (Имя банка - Фи…" at bounding box center [696, 513] width 1102 height 618
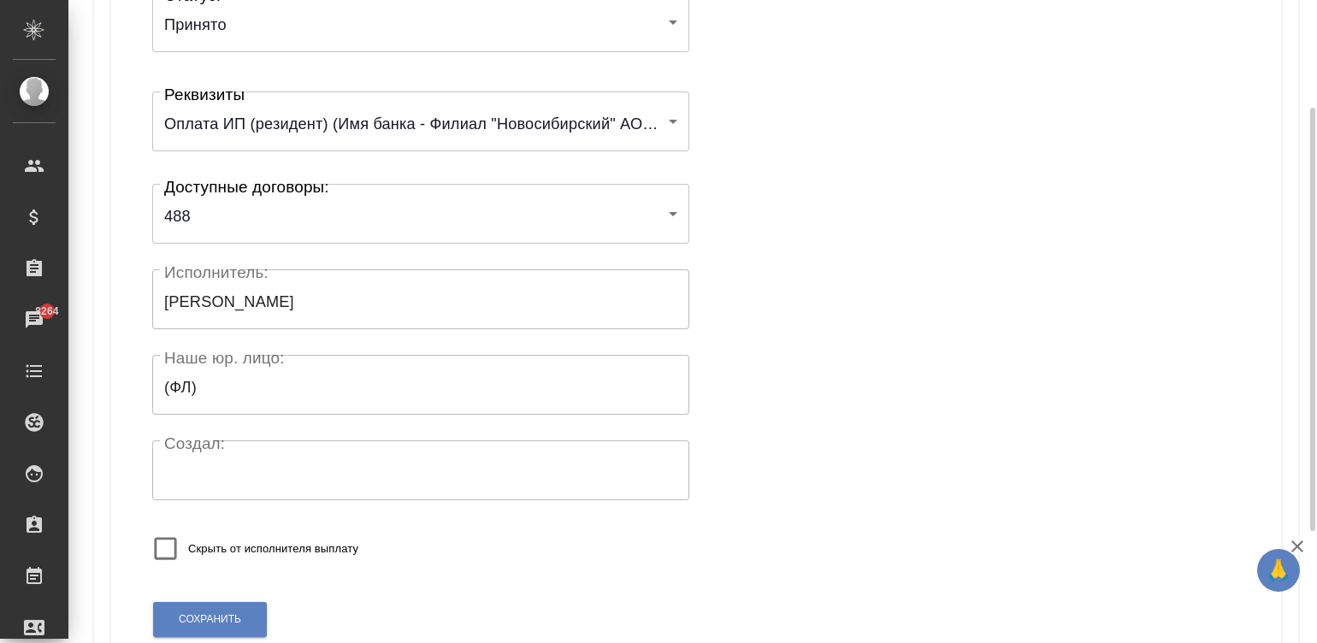
scroll to position [334, 0]
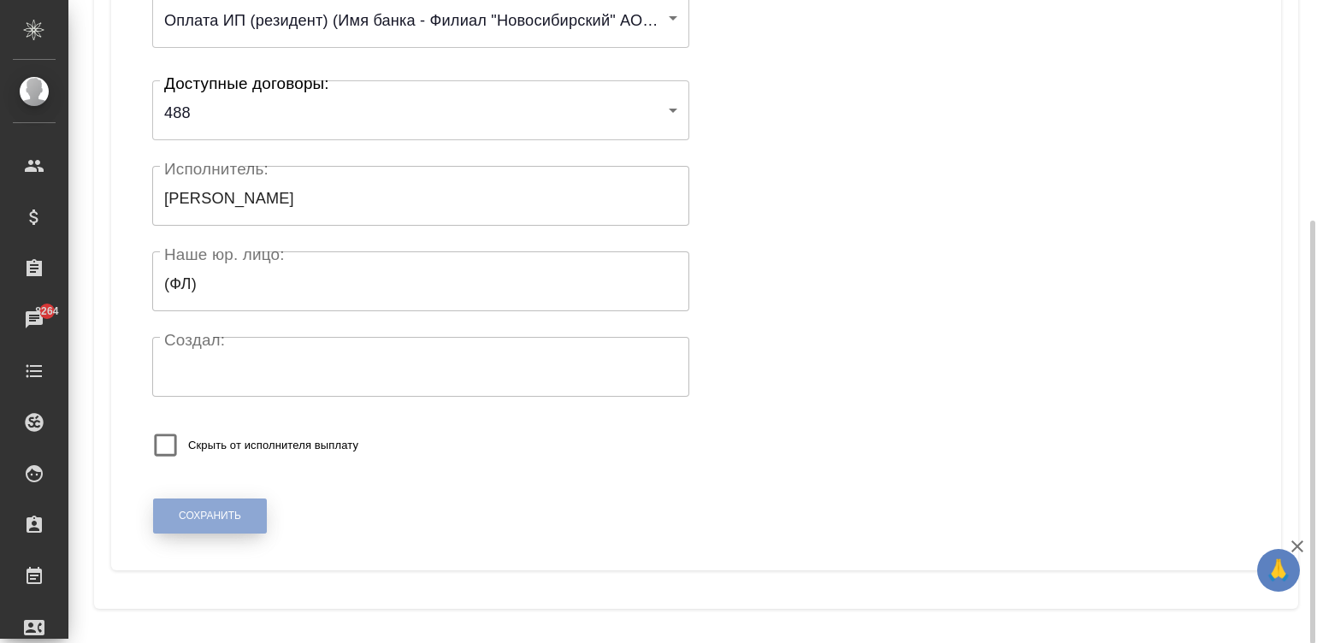
click at [218, 505] on button "Сохранить" at bounding box center [210, 516] width 114 height 35
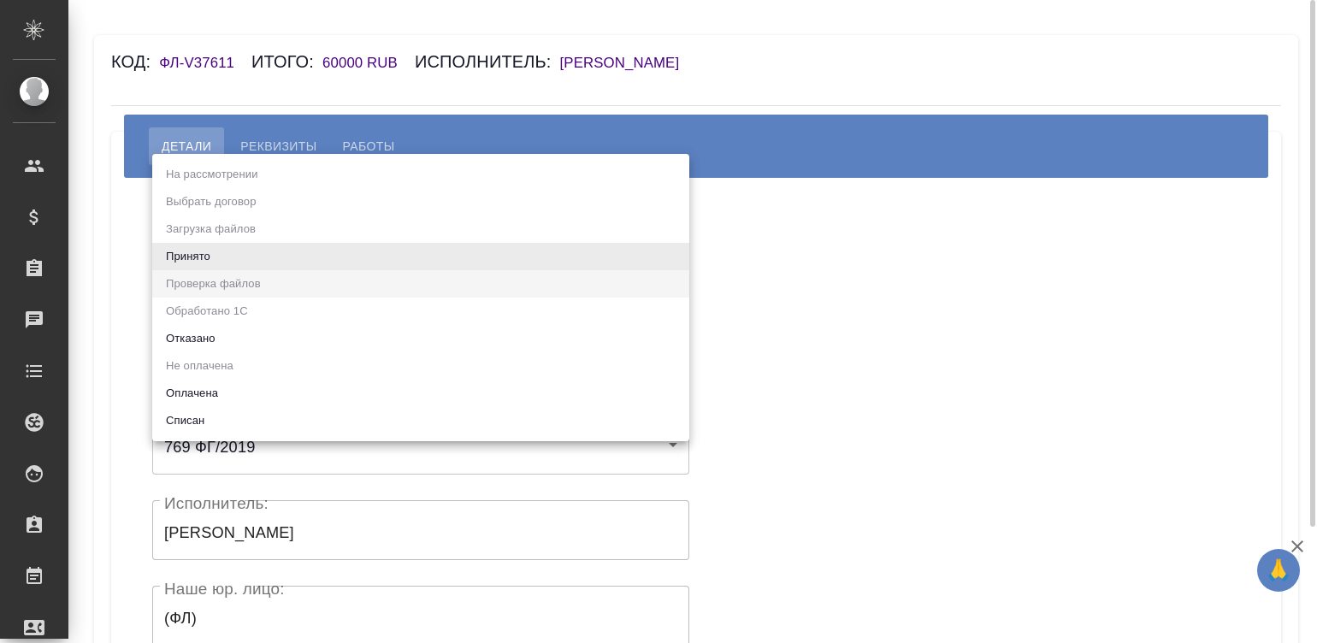
click at [271, 248] on body "🙏 .cls-1 fill:#fff; AWATERA [PERSON_NAME][PERSON_NAME] Спецификации Заказы Чаты…" at bounding box center [658, 321] width 1317 height 643
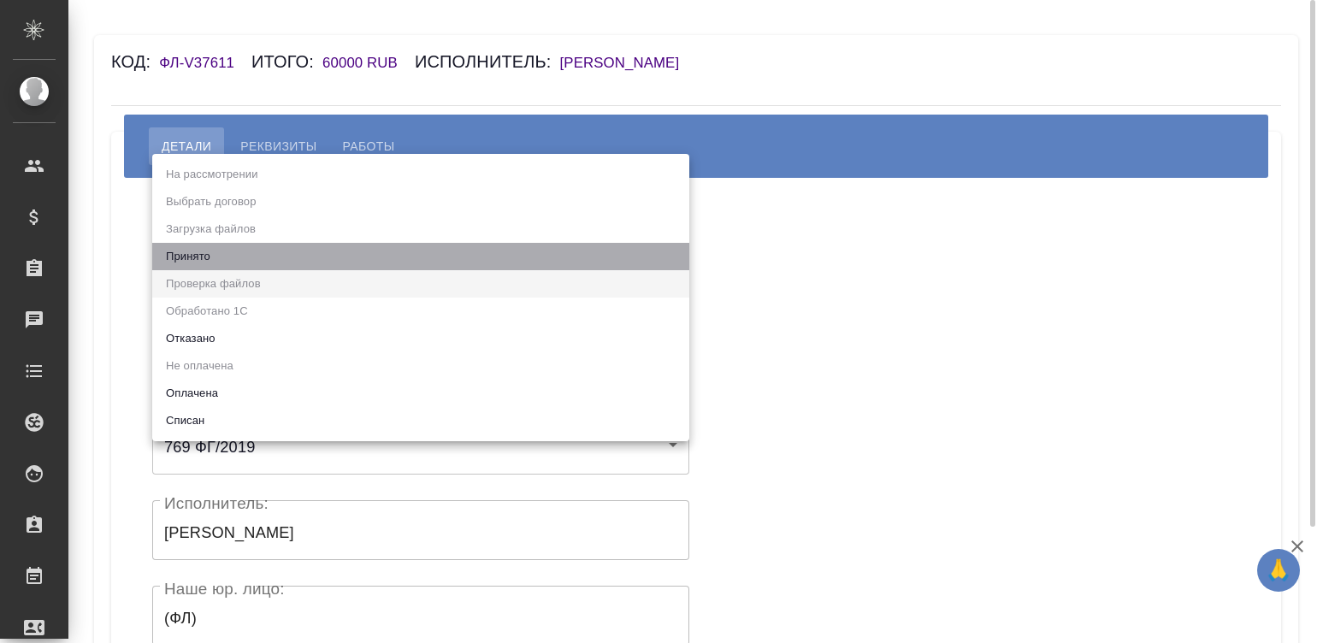
click at [271, 248] on li "Принято" at bounding box center [420, 256] width 537 height 27
type input "accepted"
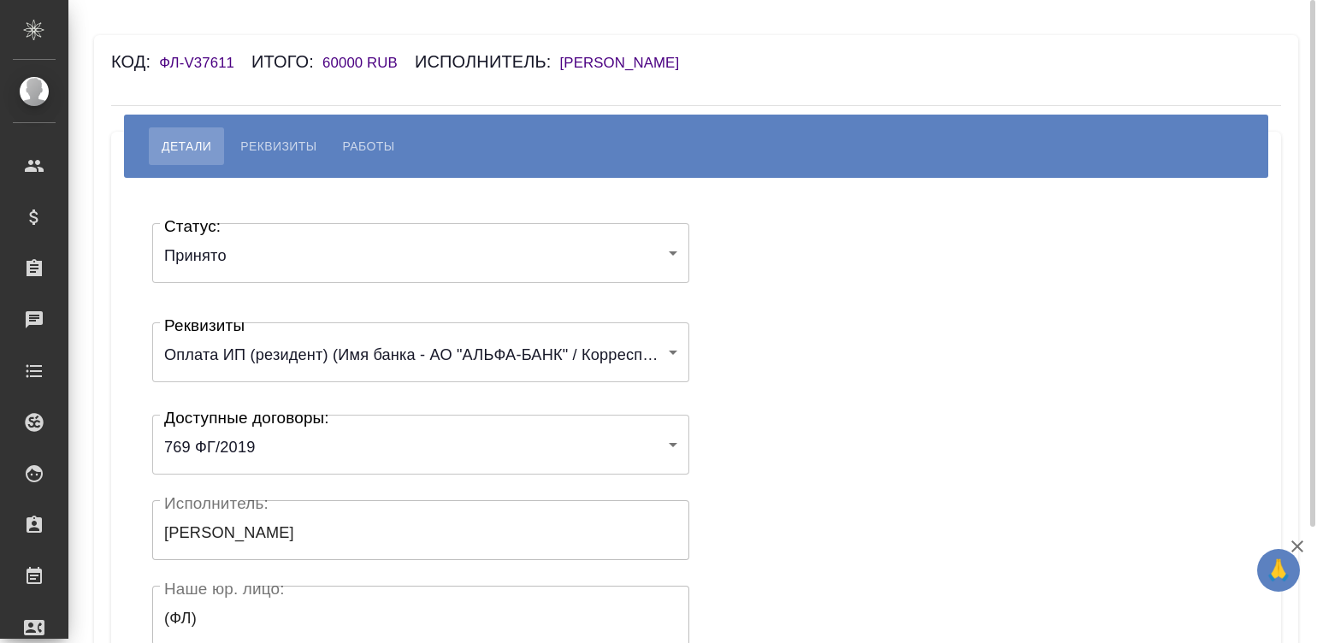
click at [822, 314] on div "Статус: Принято accepted Статус: Реквизиты Оплата ИП (резидент) (Имя банка - АО…" at bounding box center [696, 513] width 1102 height 618
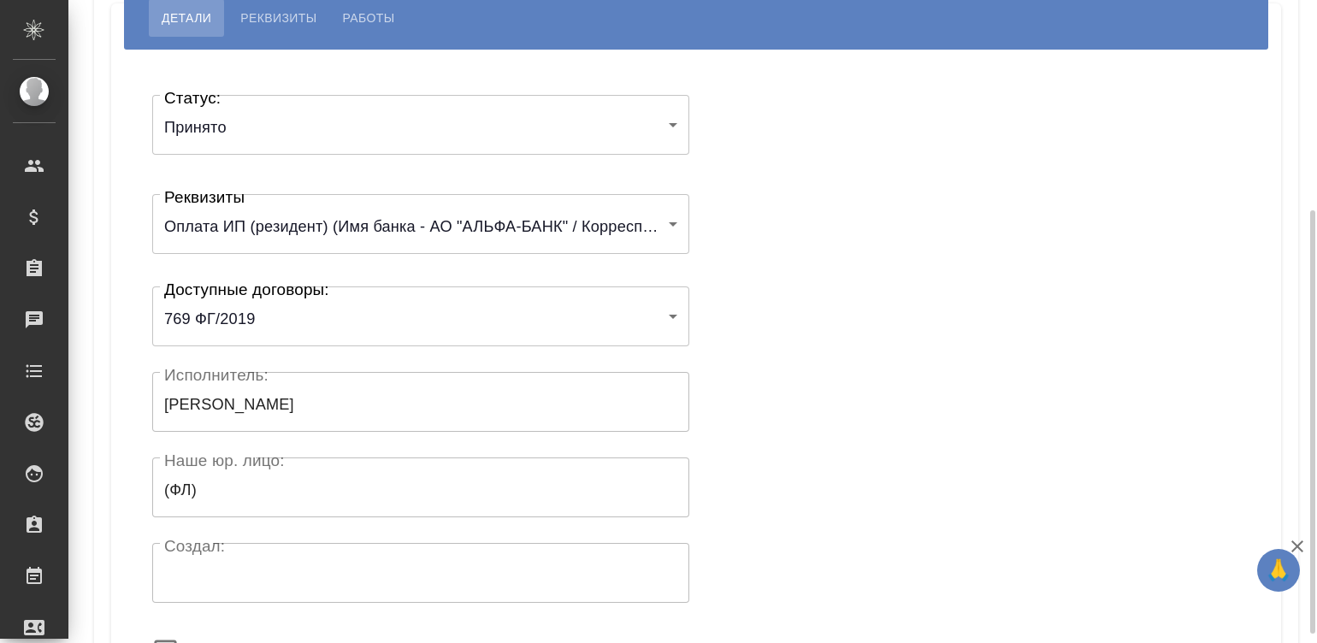
scroll to position [334, 0]
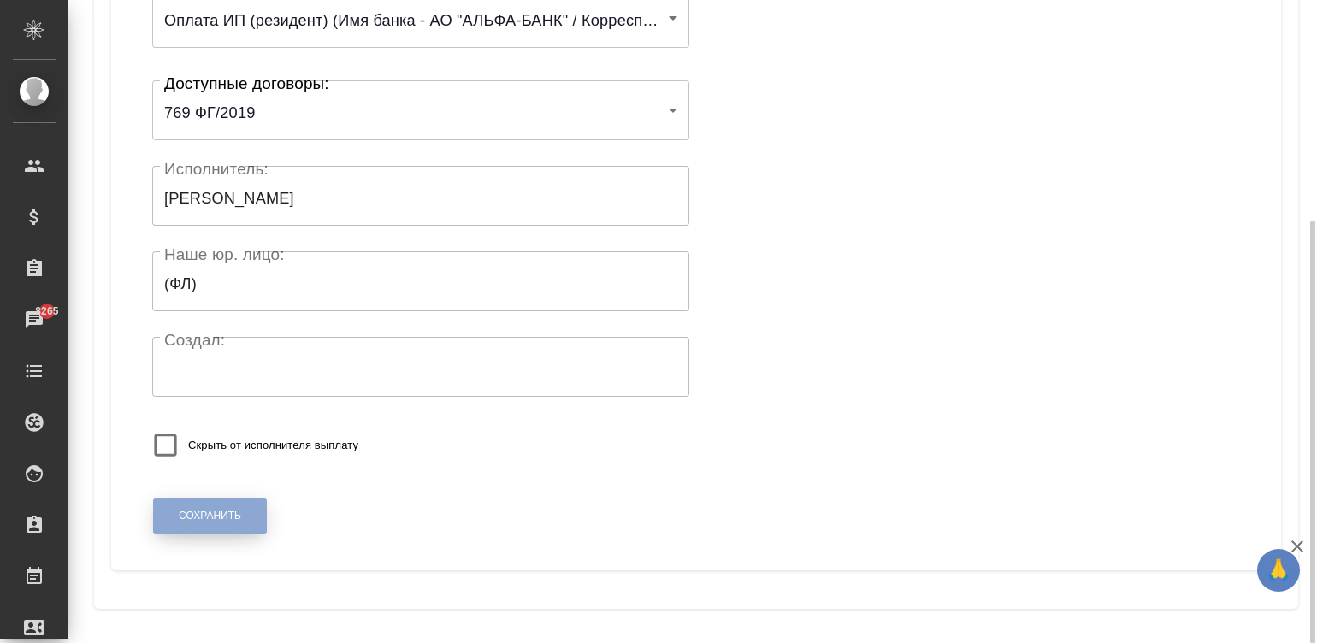
click at [205, 520] on span "Сохранить" at bounding box center [210, 516] width 62 height 15
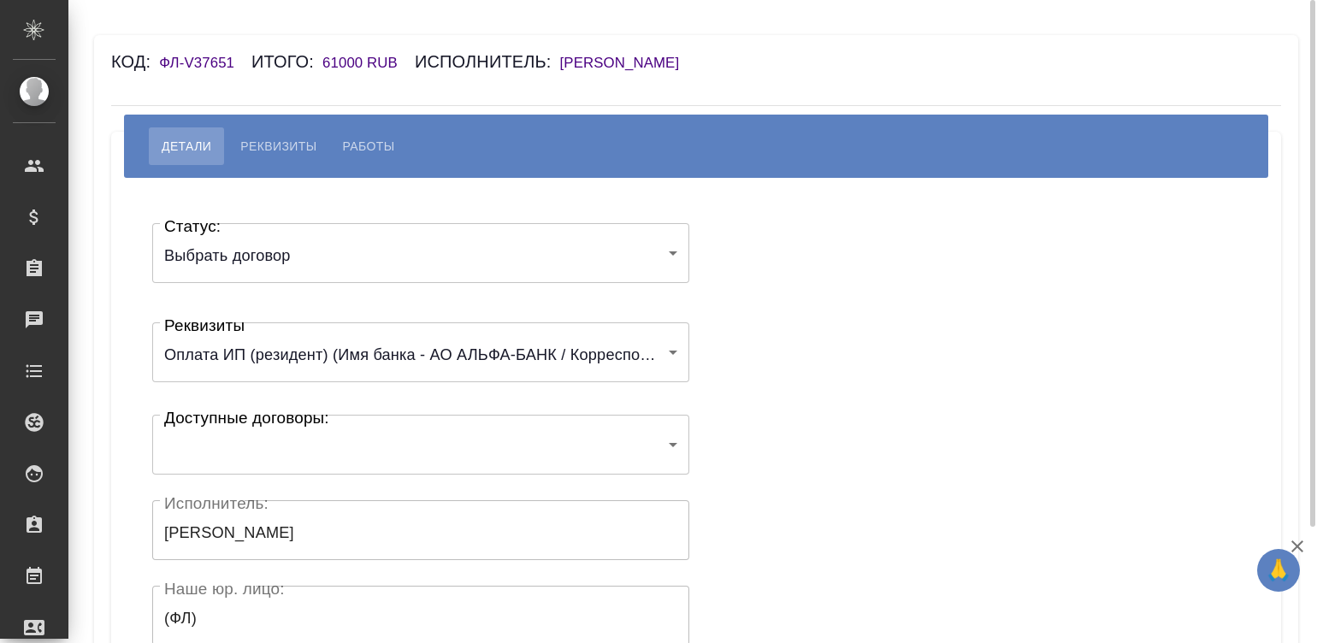
click at [216, 451] on body "🙏 .cls-1 fill:#fff; AWATERA [PERSON_NAME]malinina Клиенты Спецификации Заказы Ч…" at bounding box center [658, 321] width 1317 height 643
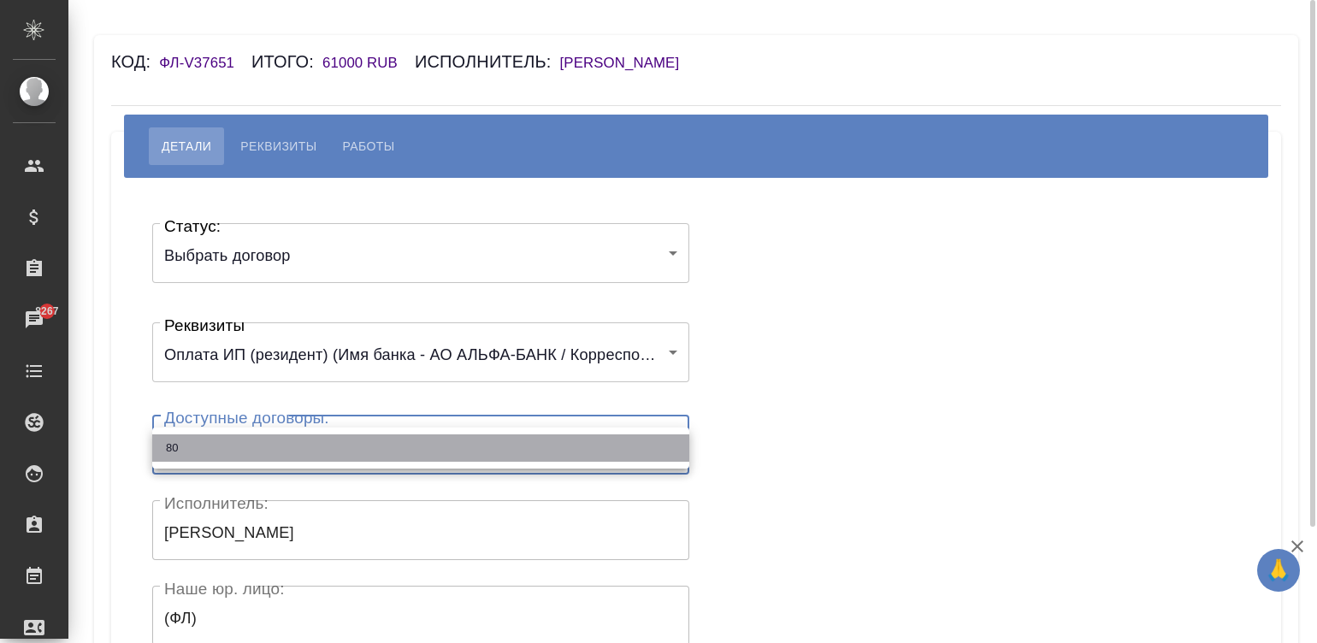
click at [216, 451] on li "80" at bounding box center [420, 447] width 537 height 27
type input "673747d0c68c72572d8e6eae"
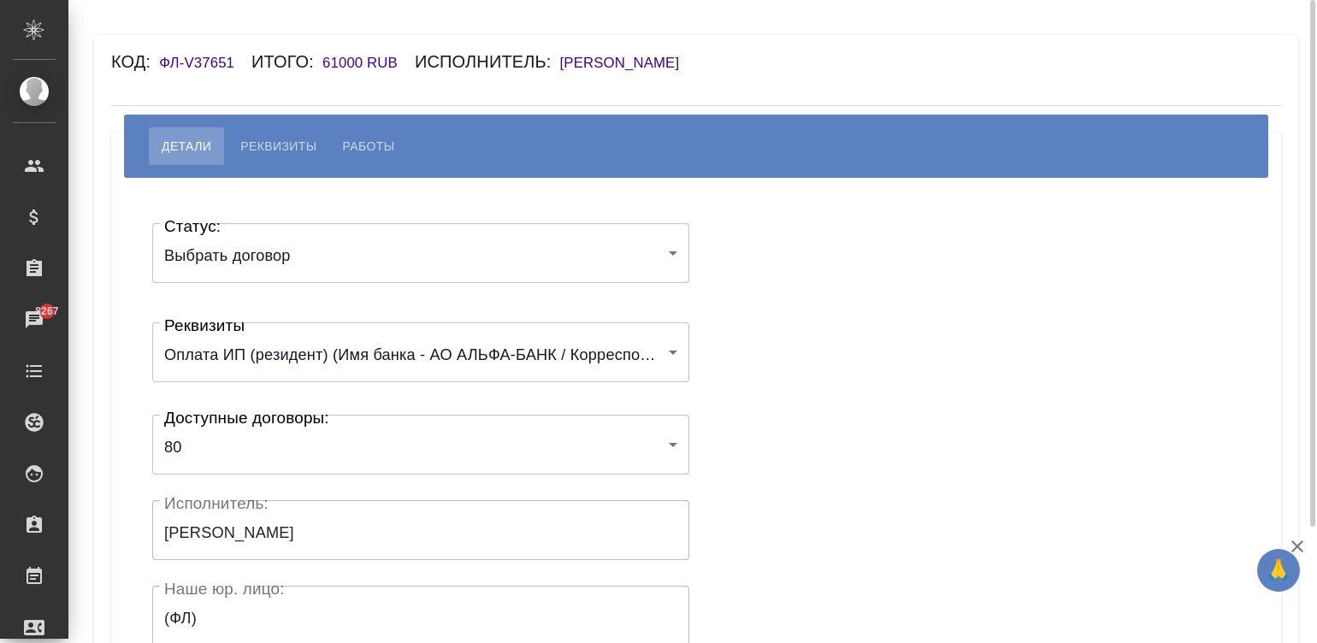
click at [772, 381] on div "Статус: Выбрать договор chooseContract Статус: Реквизиты Оплата ИП (резидент) (…" at bounding box center [696, 513] width 1102 height 618
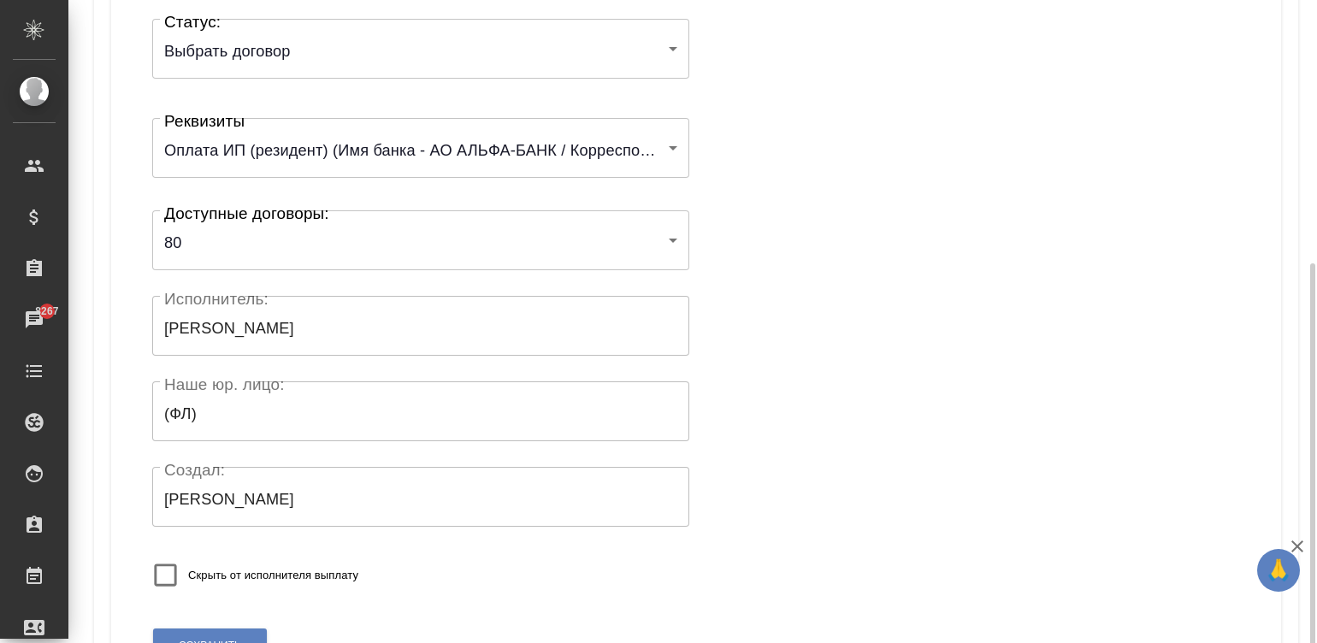
scroll to position [334, 0]
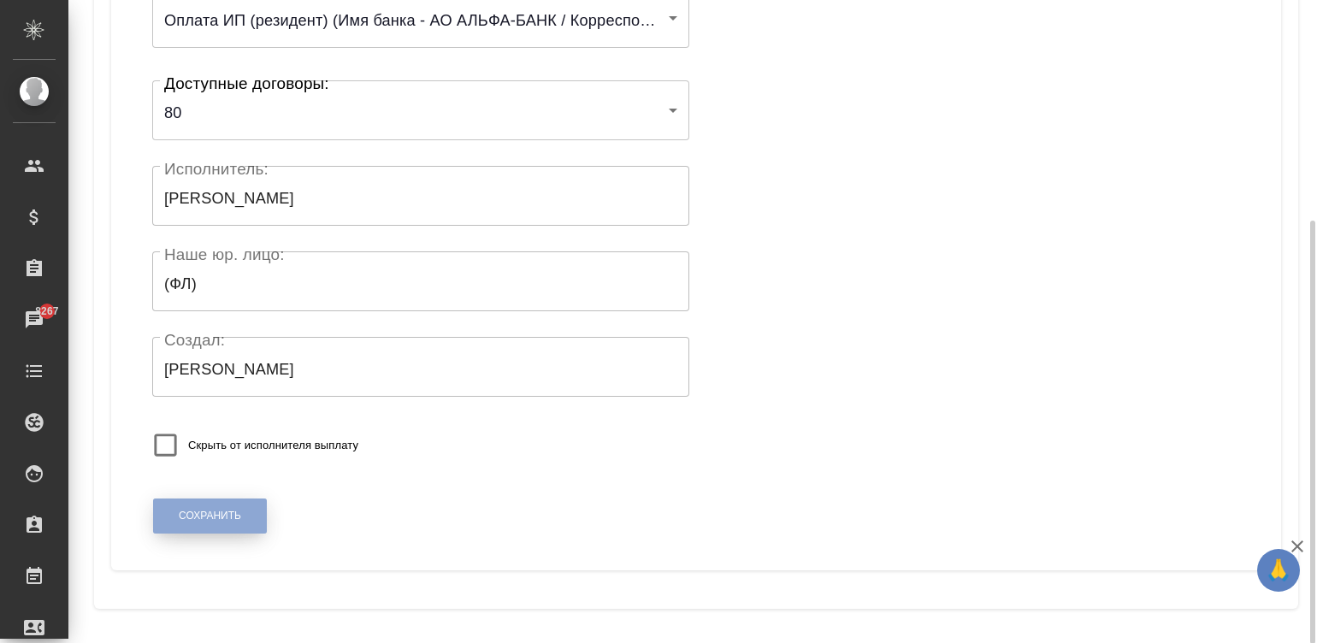
click at [217, 505] on button "Сохранить" at bounding box center [210, 516] width 114 height 35
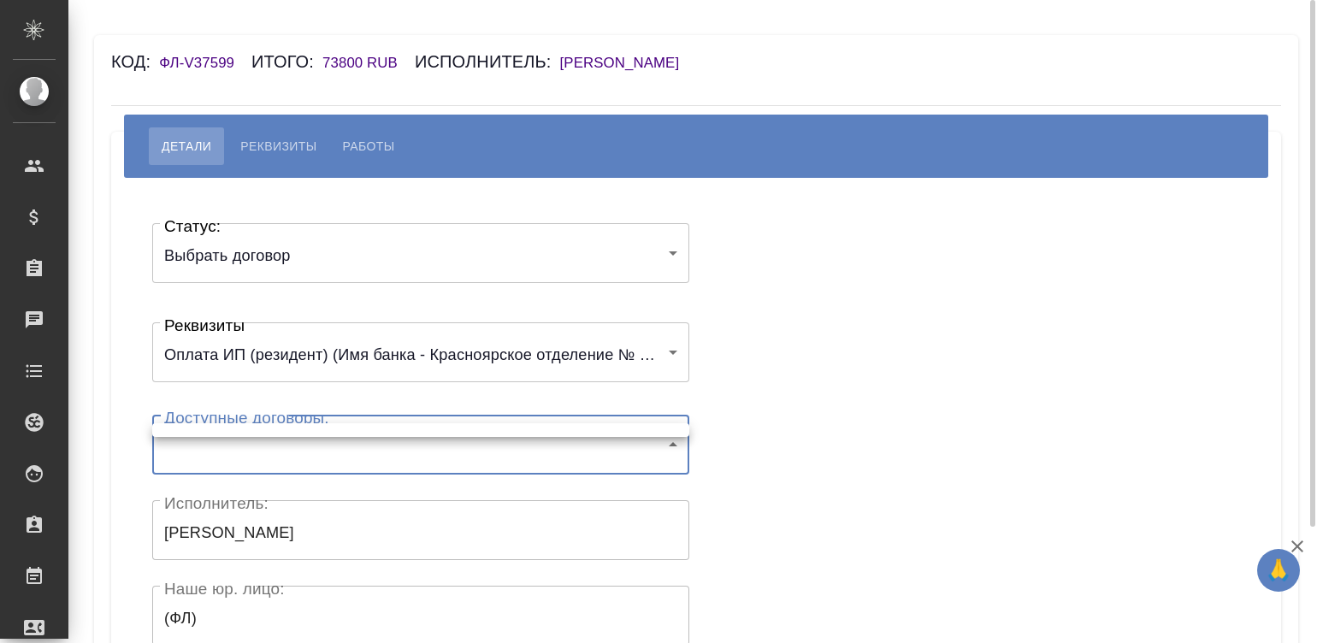
click at [260, 448] on body "🙏 .cls-1 fill:#fff; AWATERA [PERSON_NAME]malinina Клиенты Спецификации Заказы Ч…" at bounding box center [658, 321] width 1317 height 643
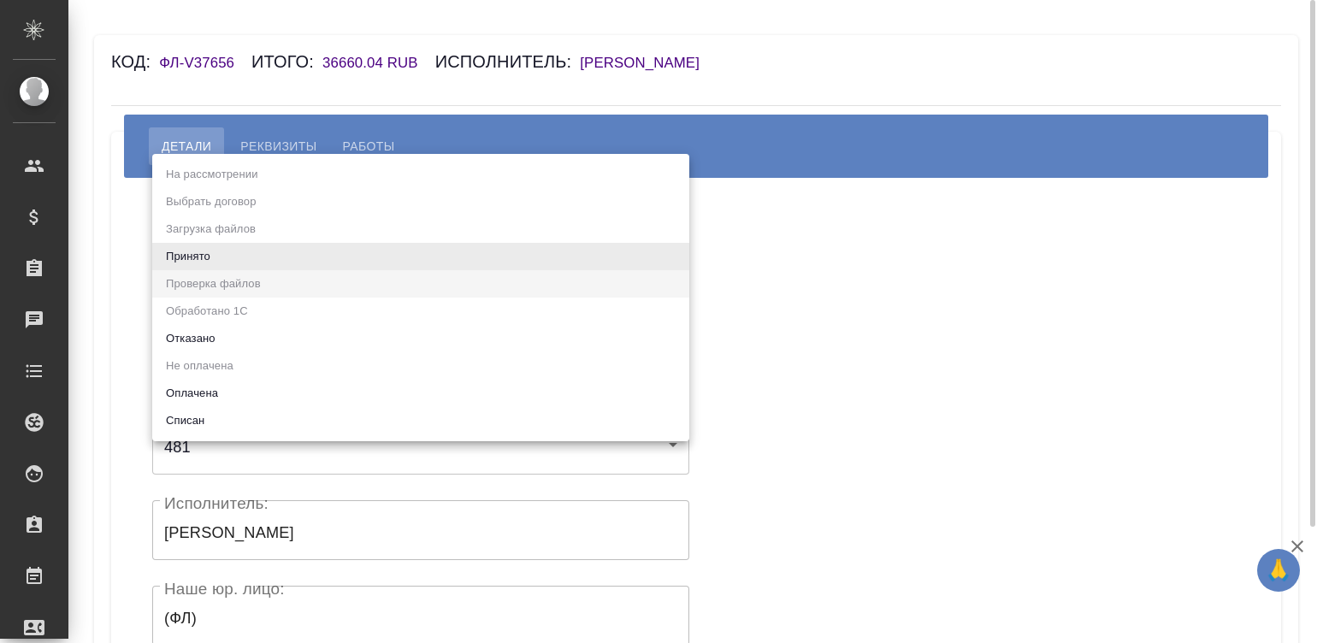
click at [287, 243] on body "🙏 .cls-1 fill:#fff; AWATERA [PERSON_NAME]malinina Клиенты Спецификации Заказы Ч…" at bounding box center [658, 321] width 1317 height 643
click at [287, 243] on li "Принято" at bounding box center [420, 256] width 537 height 27
type input "accepted"
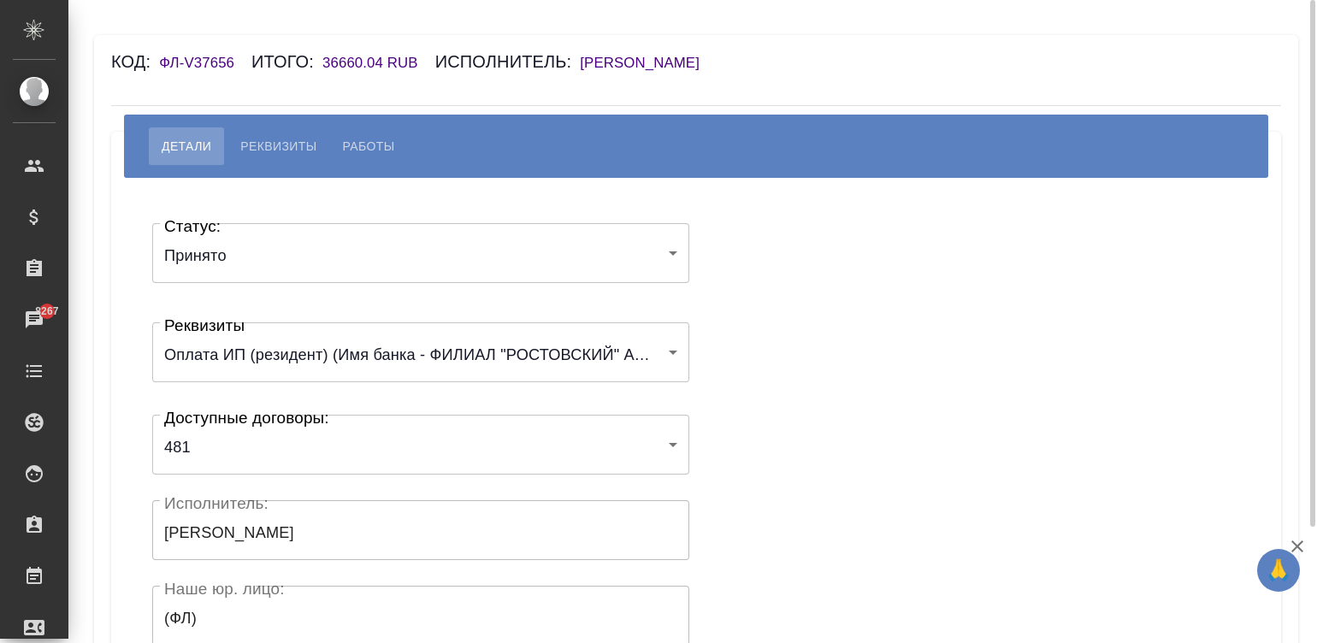
click at [779, 322] on div "Статус: Принято accepted Статус: Реквизиты Оплата ИП (резидент) (Имя банка - ФИ…" at bounding box center [696, 513] width 1102 height 618
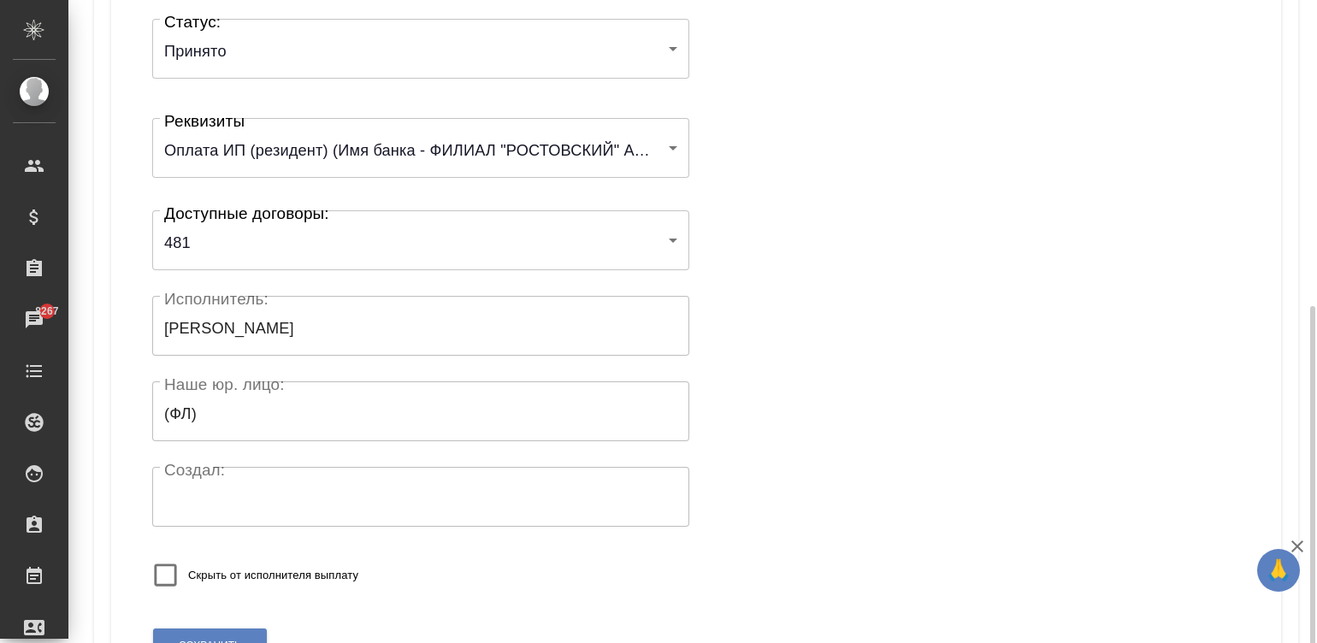
scroll to position [334, 0]
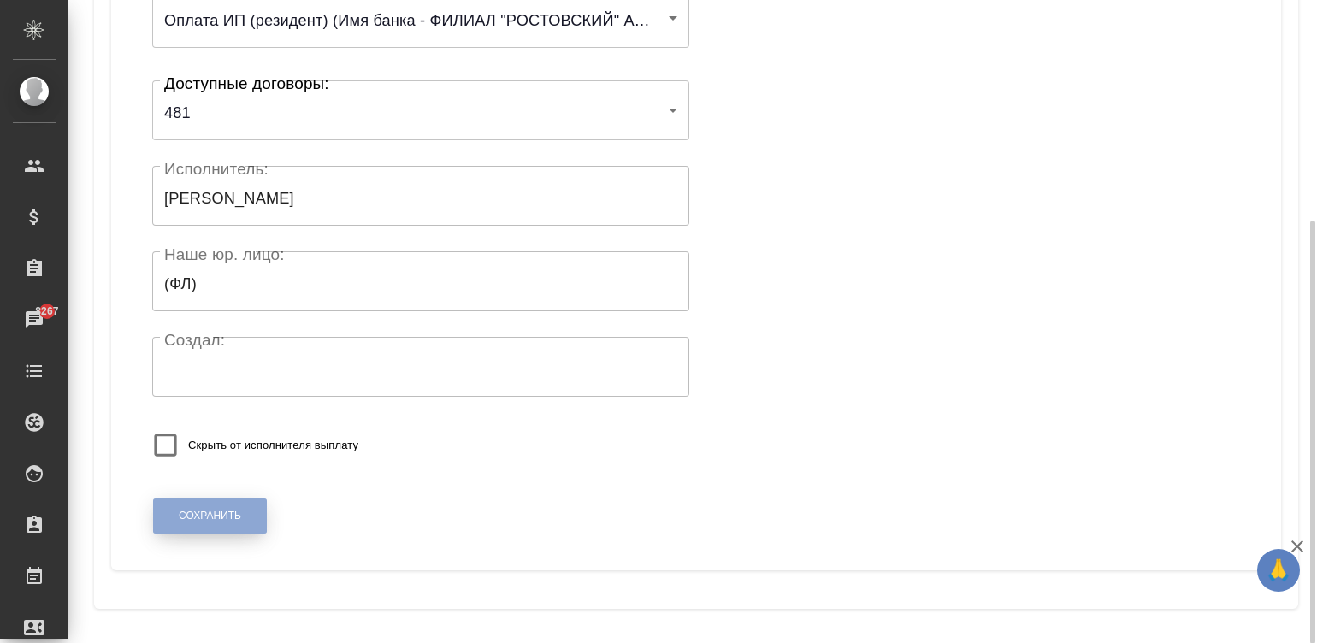
click at [177, 511] on button "Сохранить" at bounding box center [210, 516] width 114 height 35
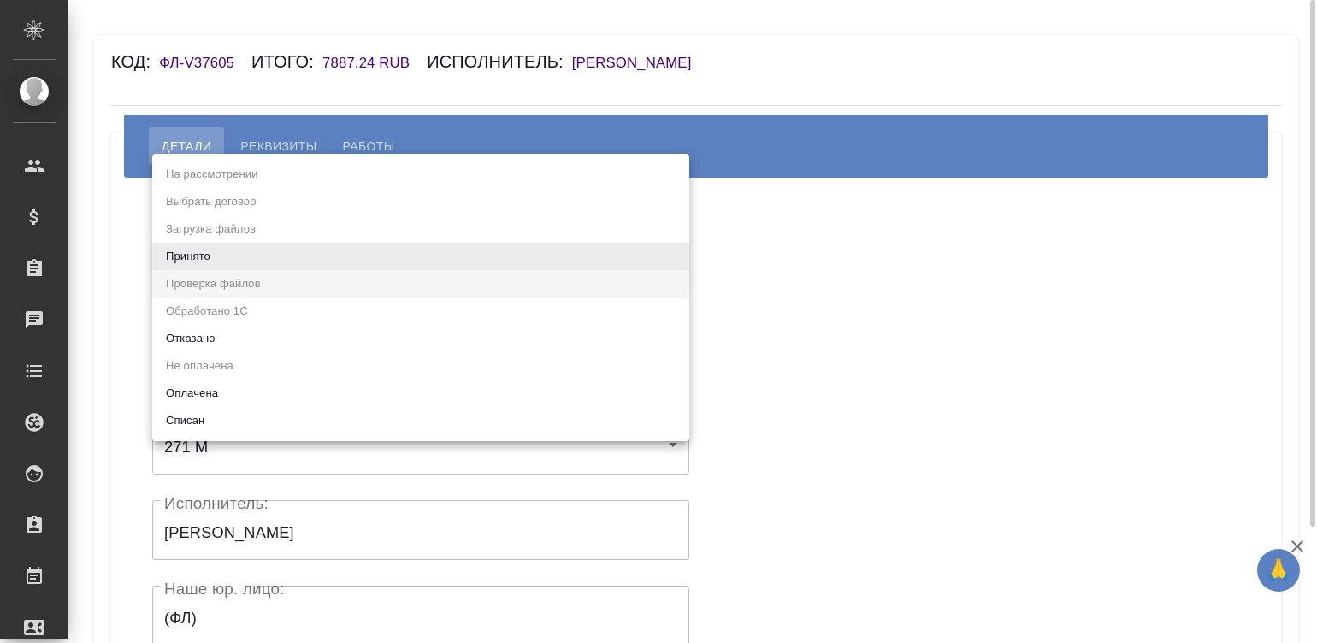
click at [299, 236] on body "🙏 .cls-1 fill:#fff; AWATERA Малинина Мария m.malinina Клиенты Спецификации Зака…" at bounding box center [658, 321] width 1317 height 643
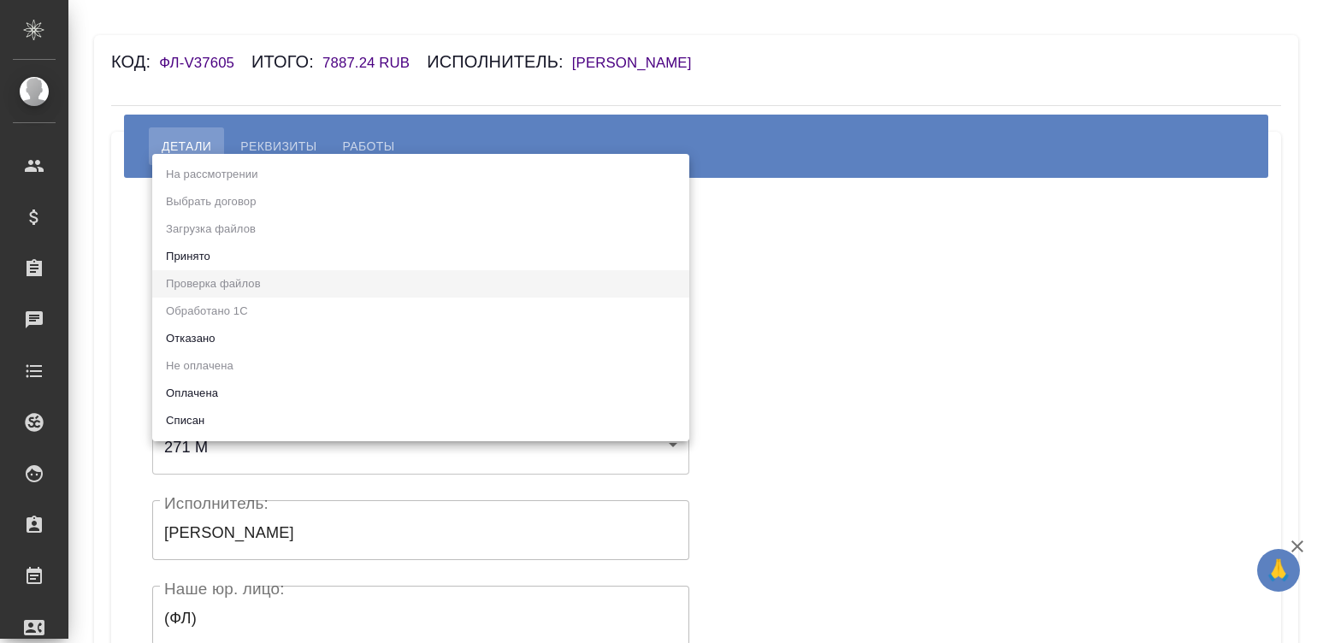
click at [269, 239] on ul "На рассмотрении Выбрать договор Загрузка файлов Принято Проверка файлов Обработ…" at bounding box center [420, 297] width 537 height 287
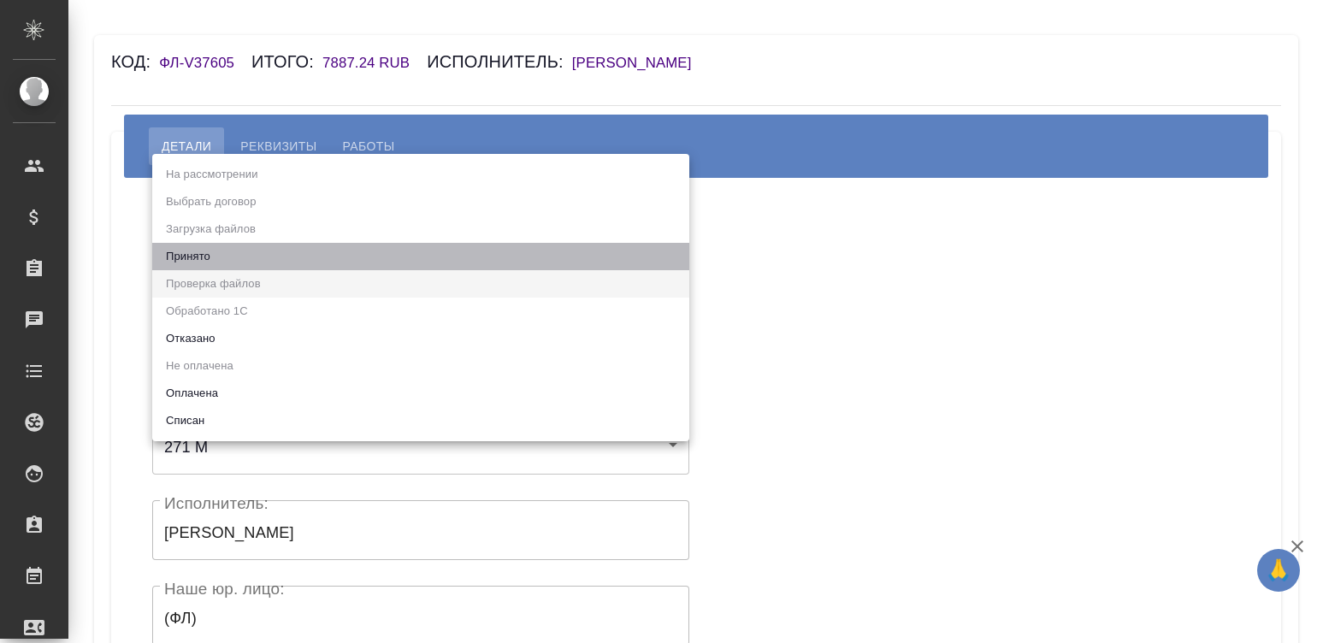
click at [269, 256] on li "Принято" at bounding box center [420, 256] width 537 height 27
type input "accepted"
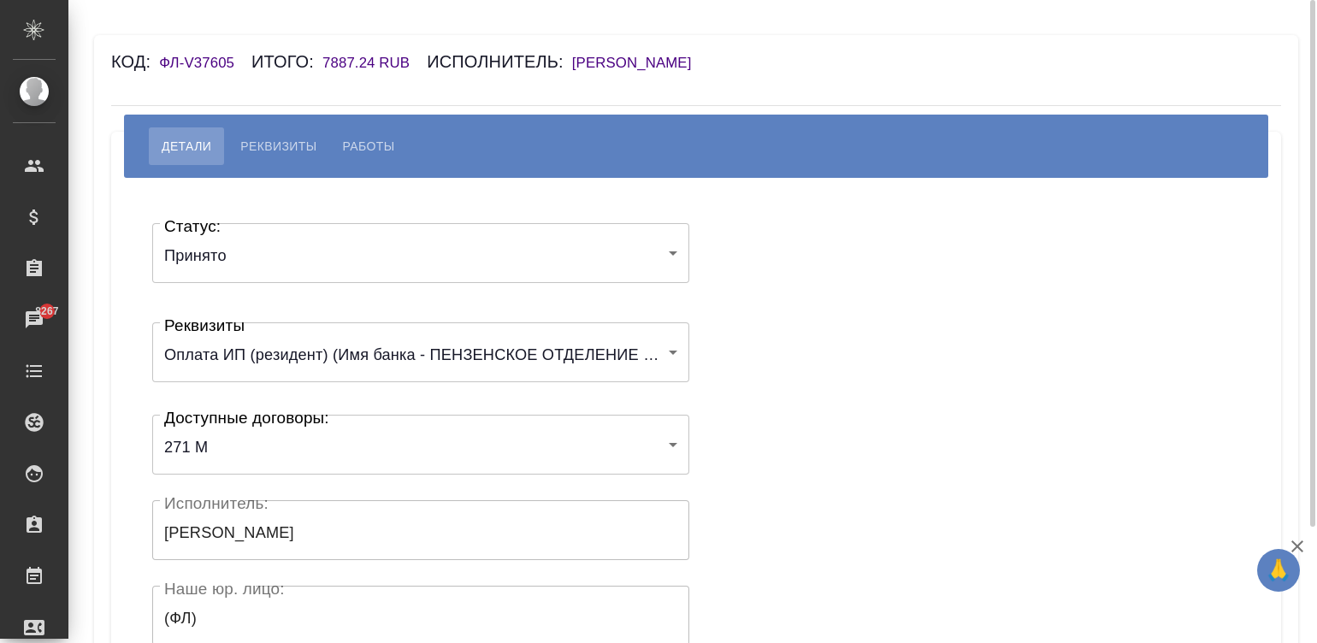
click at [806, 267] on div "Статус: Принято accepted Статус: Реквизиты Оплата ИП (резидент) (Имя банка - ПЕ…" at bounding box center [696, 513] width 1102 height 618
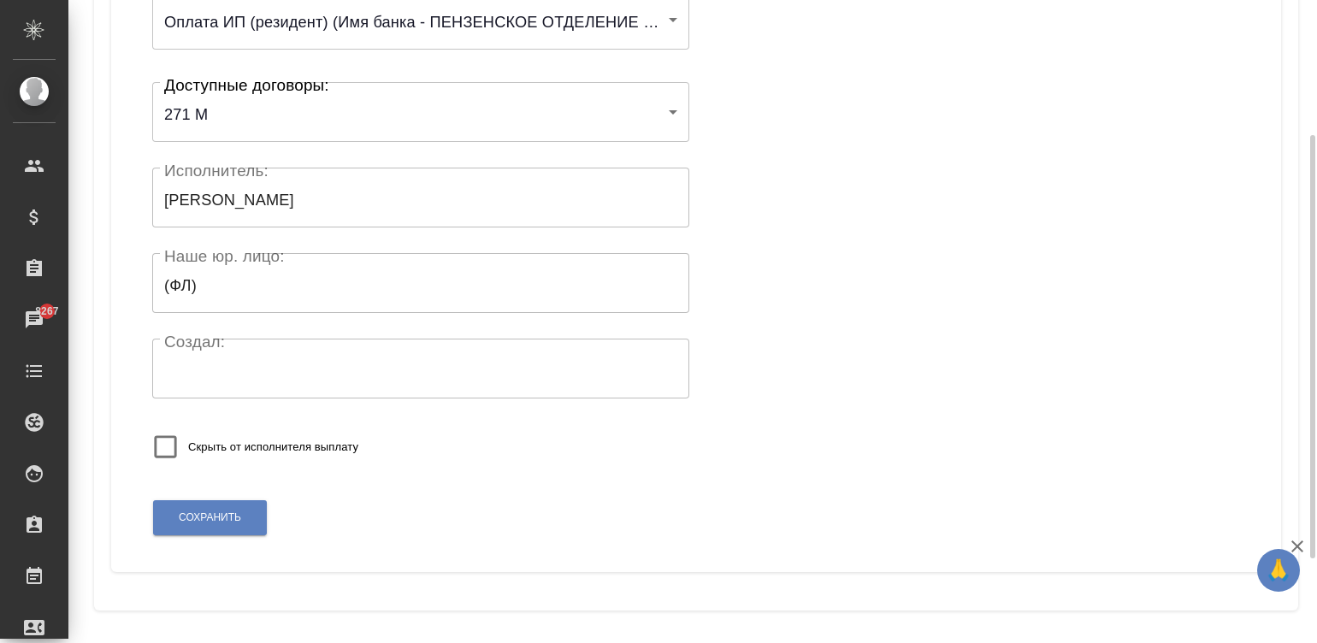
scroll to position [334, 0]
click at [218, 502] on button "Сохранить" at bounding box center [210, 516] width 114 height 35
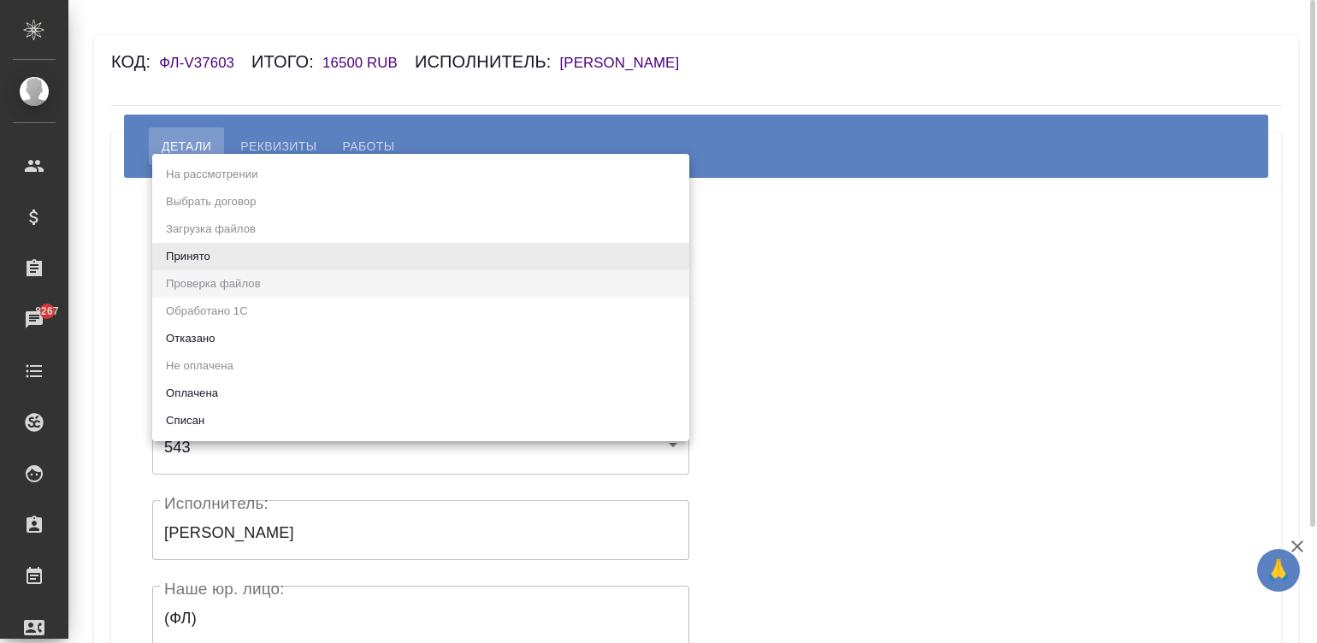
click at [257, 279] on body "🙏 .cls-1 fill:#fff; AWATERA [PERSON_NAME]malinina Клиенты Спецификации Заказы 8…" at bounding box center [658, 321] width 1317 height 643
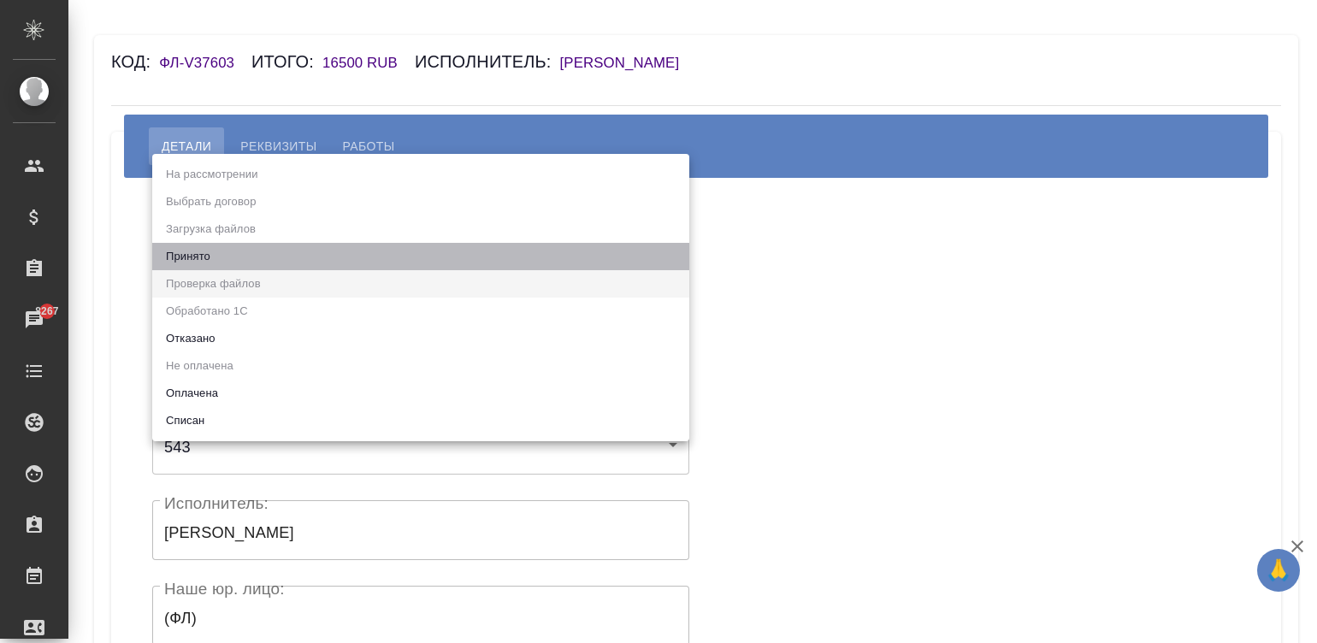
click at [231, 255] on li "Принято" at bounding box center [420, 256] width 537 height 27
type input "accepted"
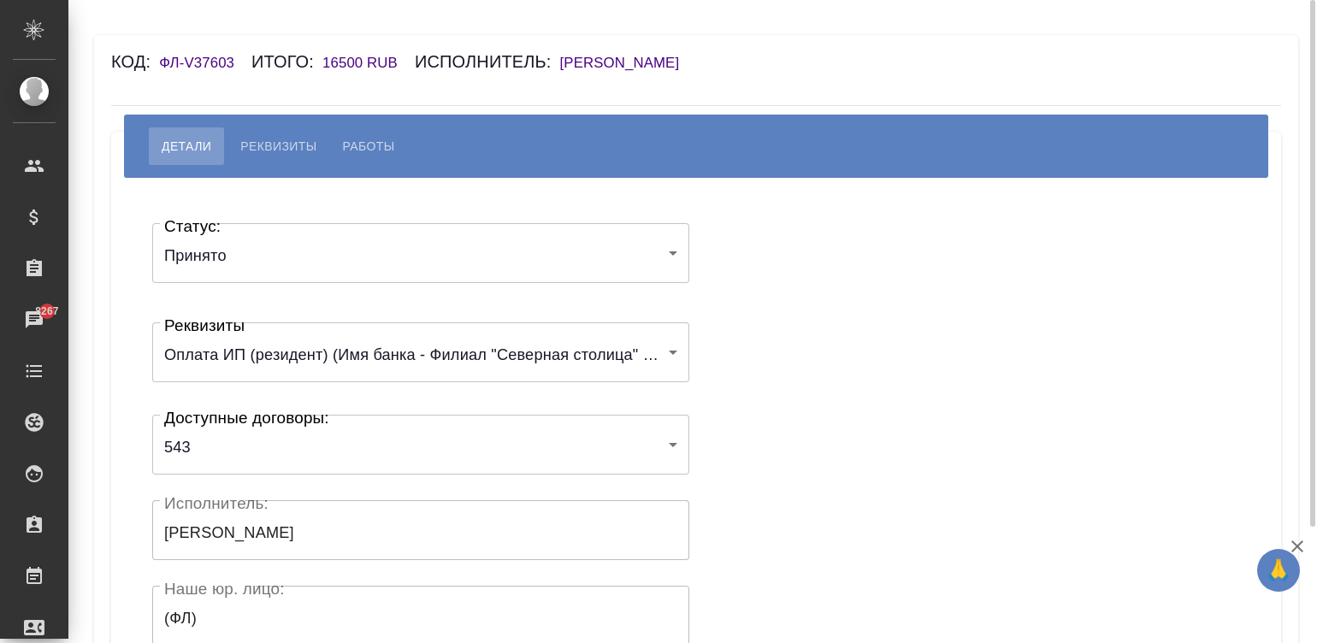
click at [762, 342] on div "Статус: Принято accepted Статус: Реквизиты Оплата ИП (резидент) (Имя банка - Фи…" at bounding box center [696, 513] width 1102 height 618
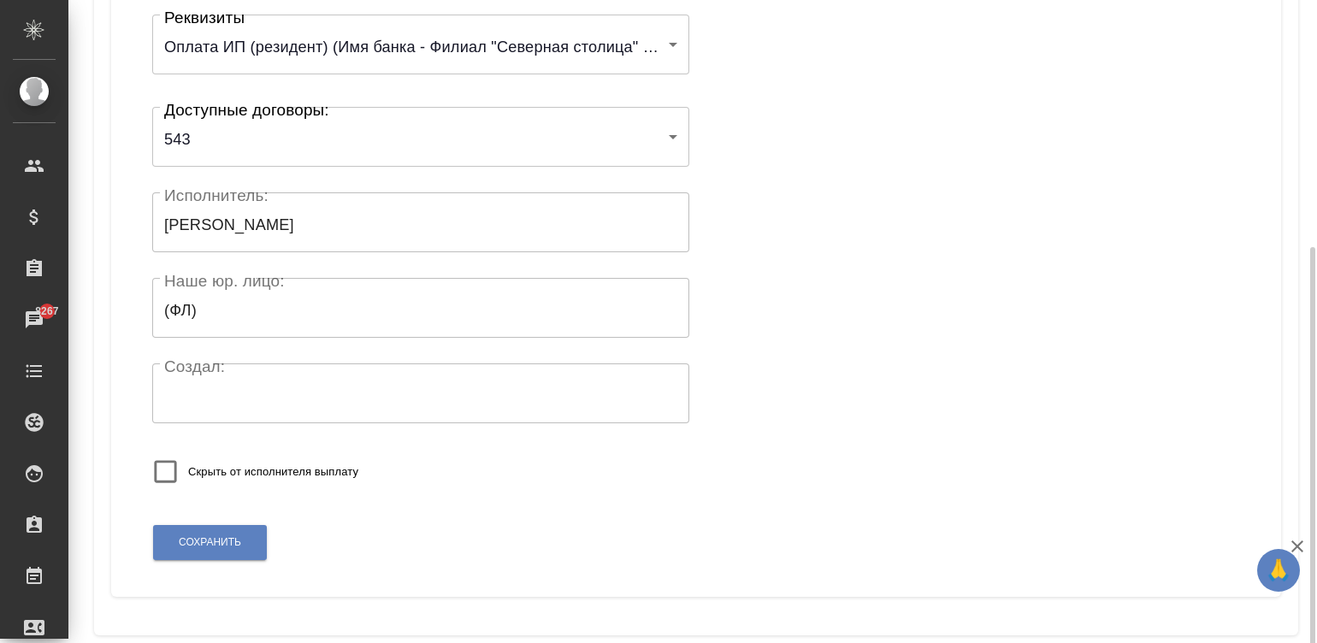
scroll to position [334, 0]
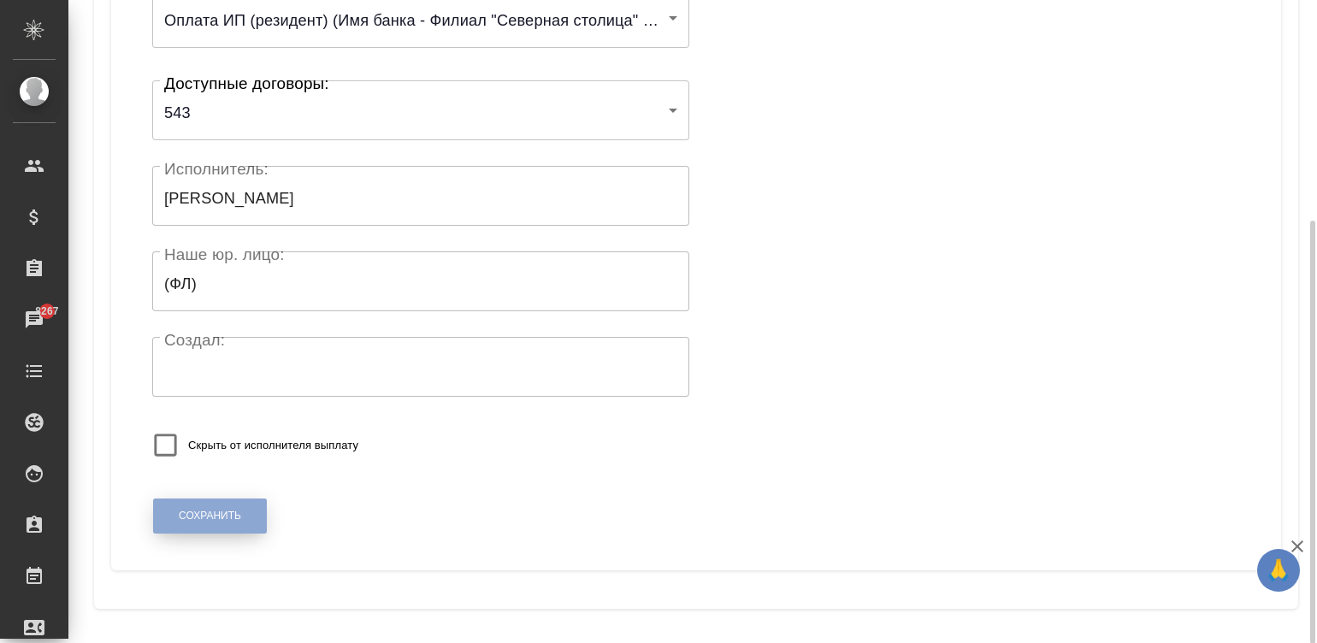
click at [212, 518] on span "Сохранить" at bounding box center [210, 516] width 62 height 15
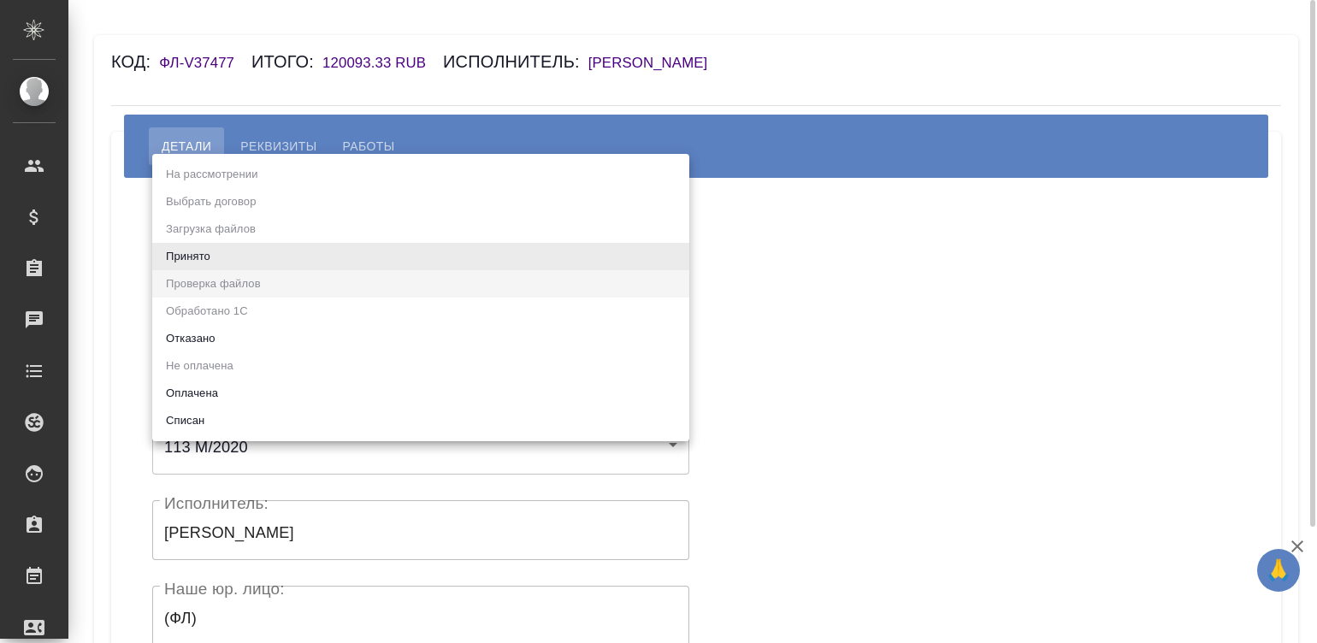
click at [266, 252] on body "🙏 .cls-1 fill:#fff; AWATERA Малинина Мария m.malinina Клиенты Спецификации Зака…" at bounding box center [658, 321] width 1317 height 643
click at [266, 252] on li "Принято" at bounding box center [420, 256] width 537 height 27
type input "accepted"
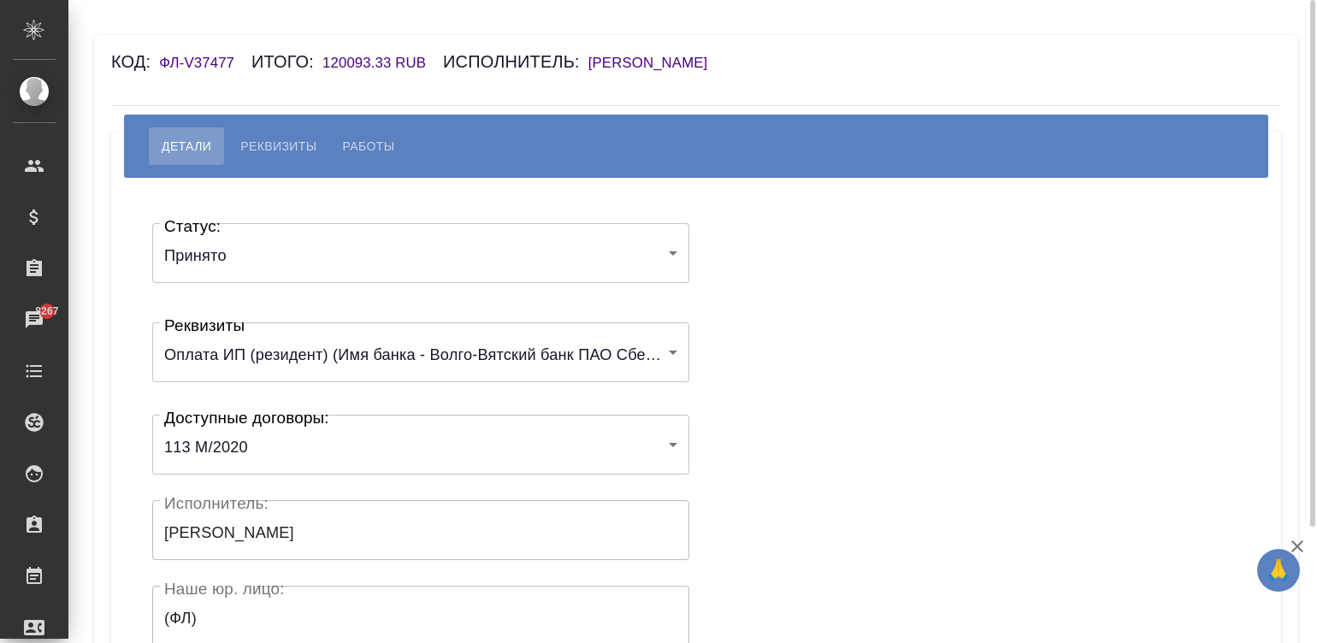
click at [802, 304] on div "Статус: Принято accepted Статус: Реквизиты Оплата ИП (резидент) (Имя банка - Во…" at bounding box center [696, 513] width 1102 height 618
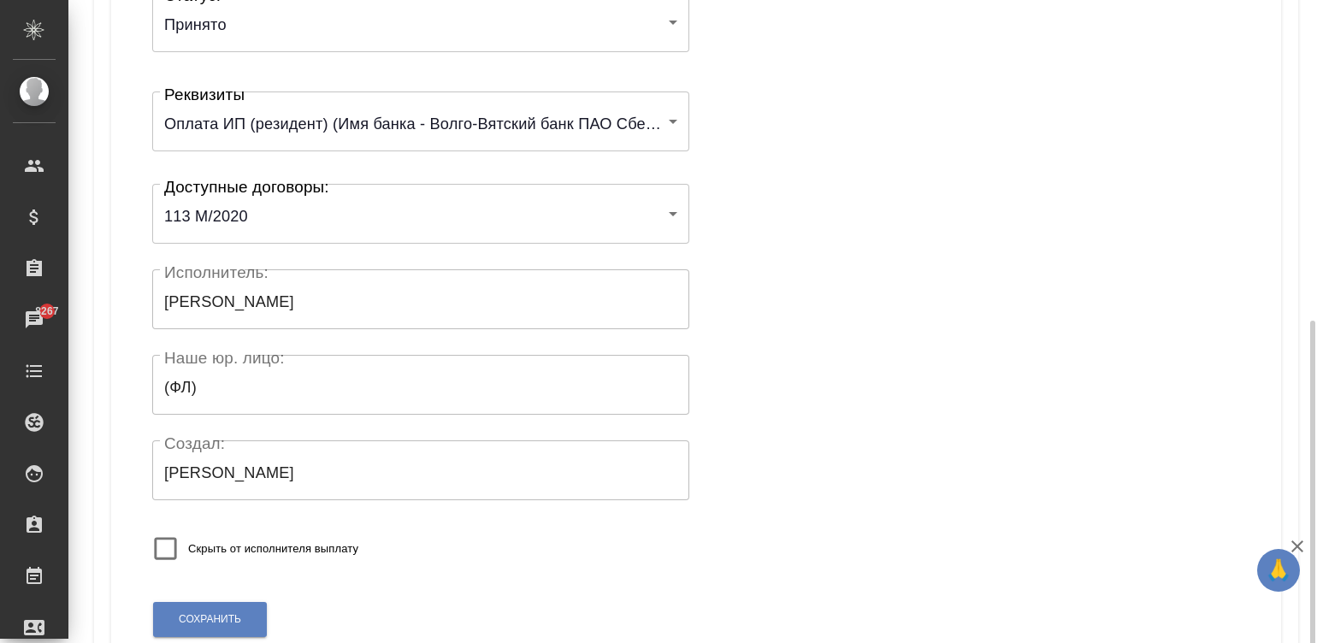
scroll to position [334, 0]
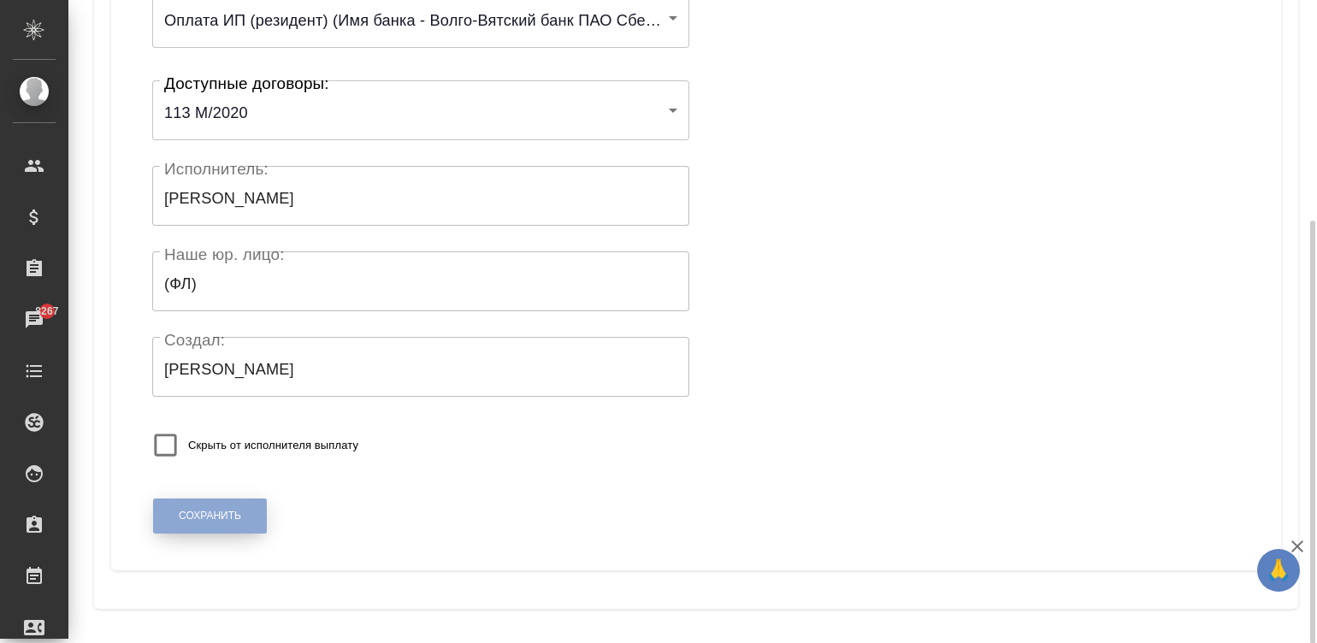
click at [207, 509] on span "Сохранить" at bounding box center [210, 516] width 62 height 15
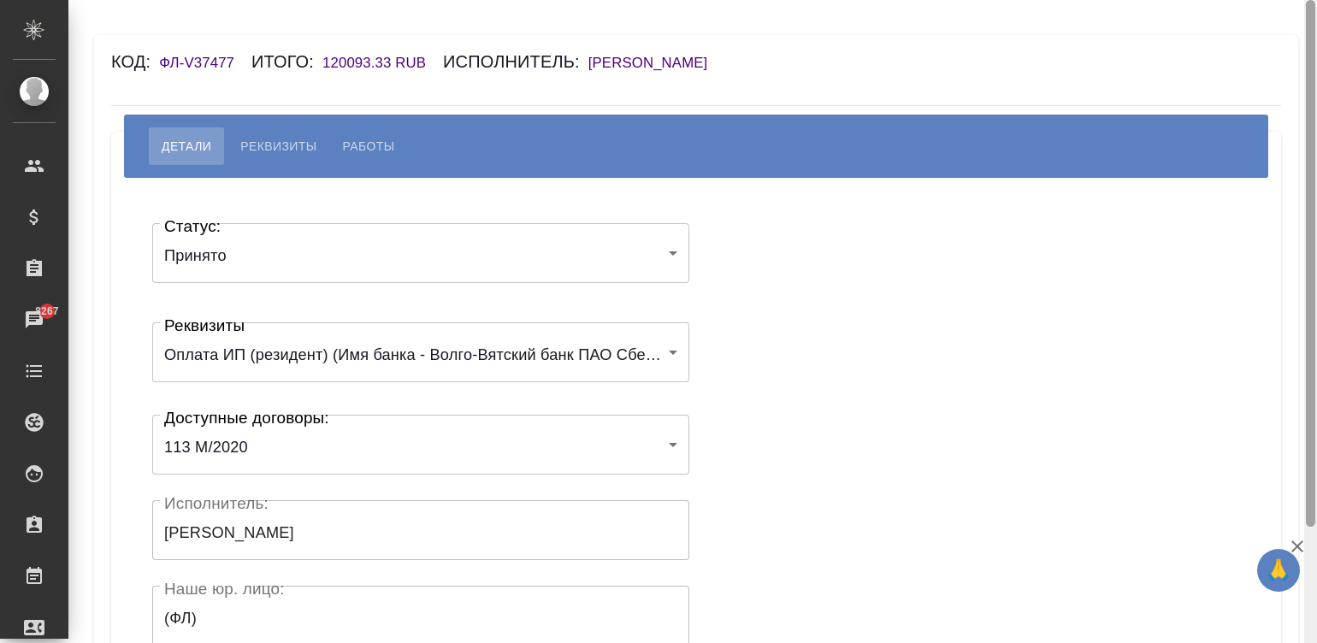
scroll to position [334, 0]
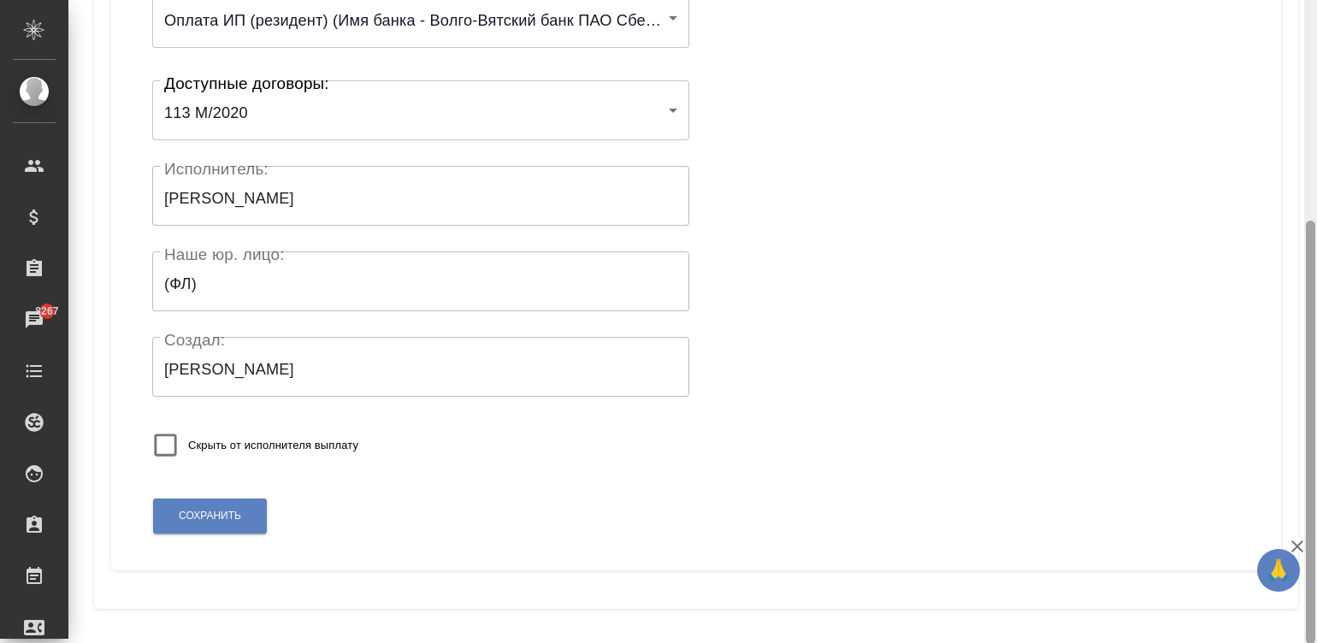
click at [1314, 589] on div at bounding box center [1310, 322] width 13 height 644
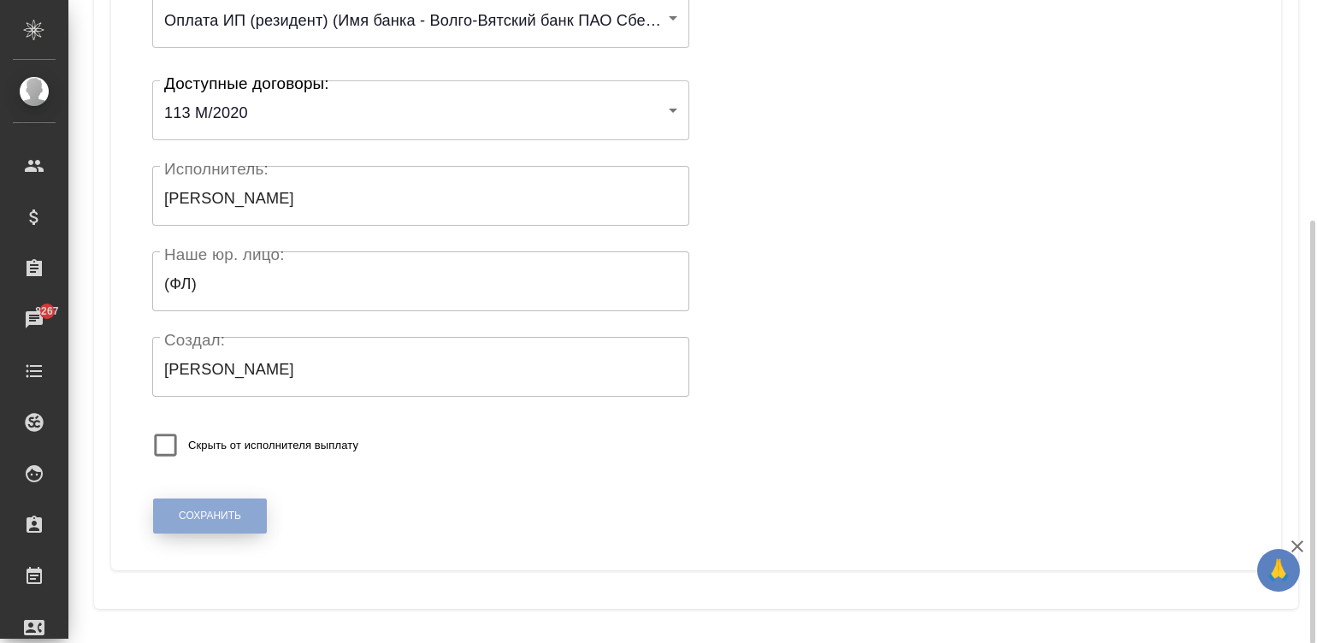
click at [223, 511] on span "Сохранить" at bounding box center [210, 516] width 62 height 15
